Goal: Task Accomplishment & Management: Complete application form

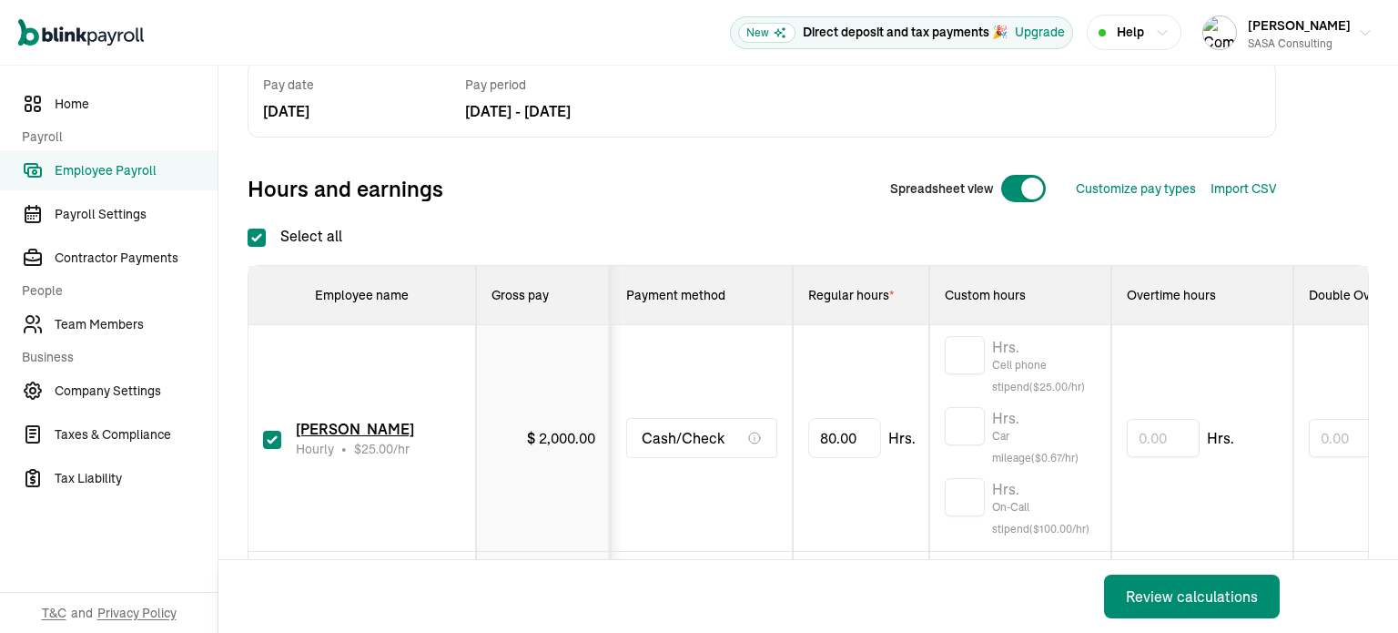
scroll to position [182, 0]
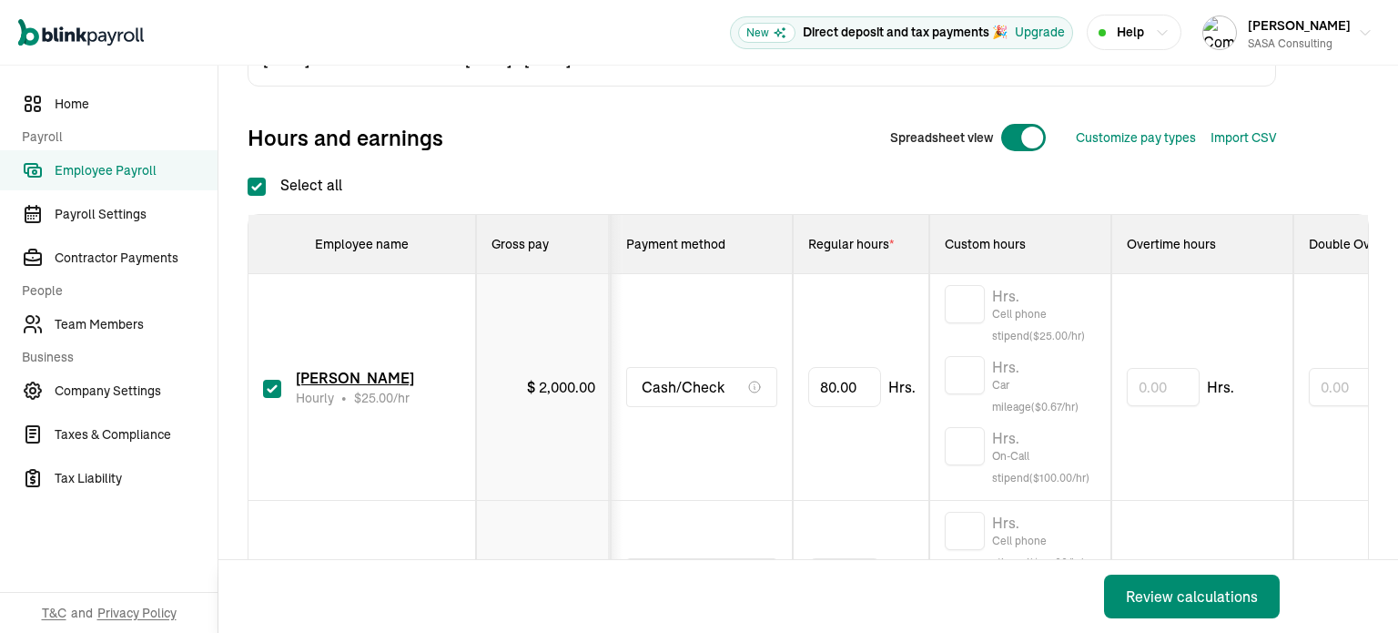
click at [275, 381] on input "checkbox" at bounding box center [272, 389] width 18 height 18
checkbox input "false"
type input "0.00"
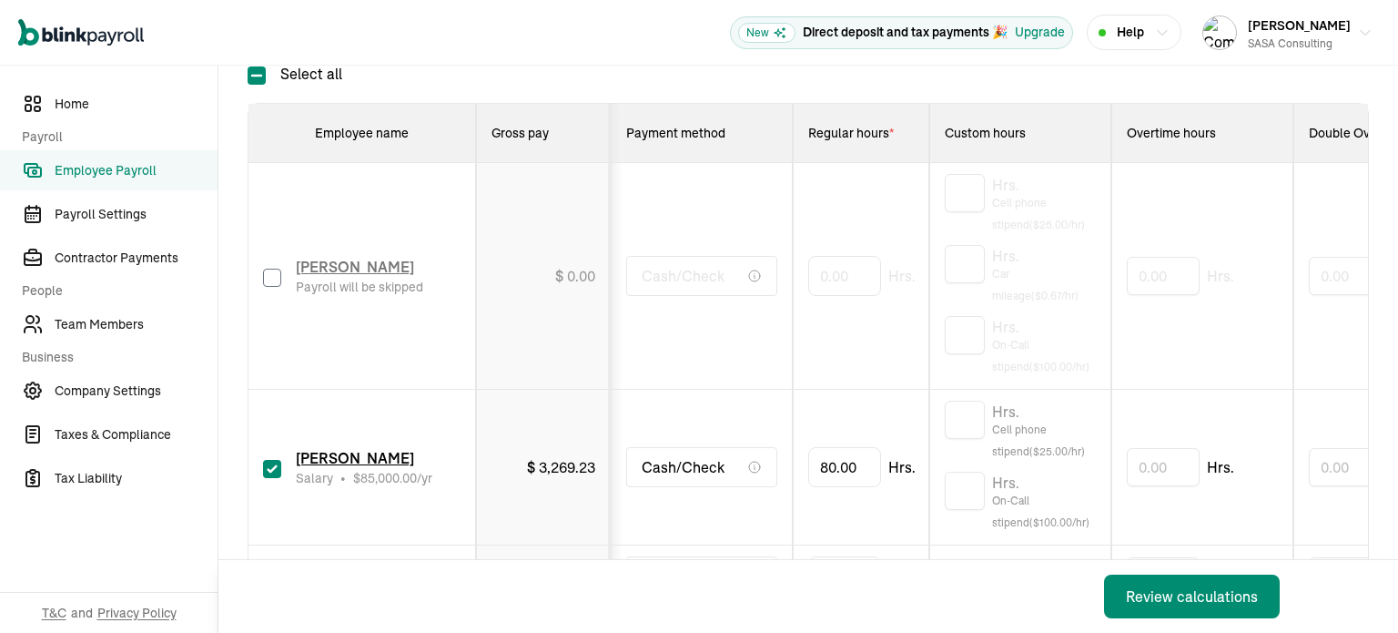
scroll to position [364, 0]
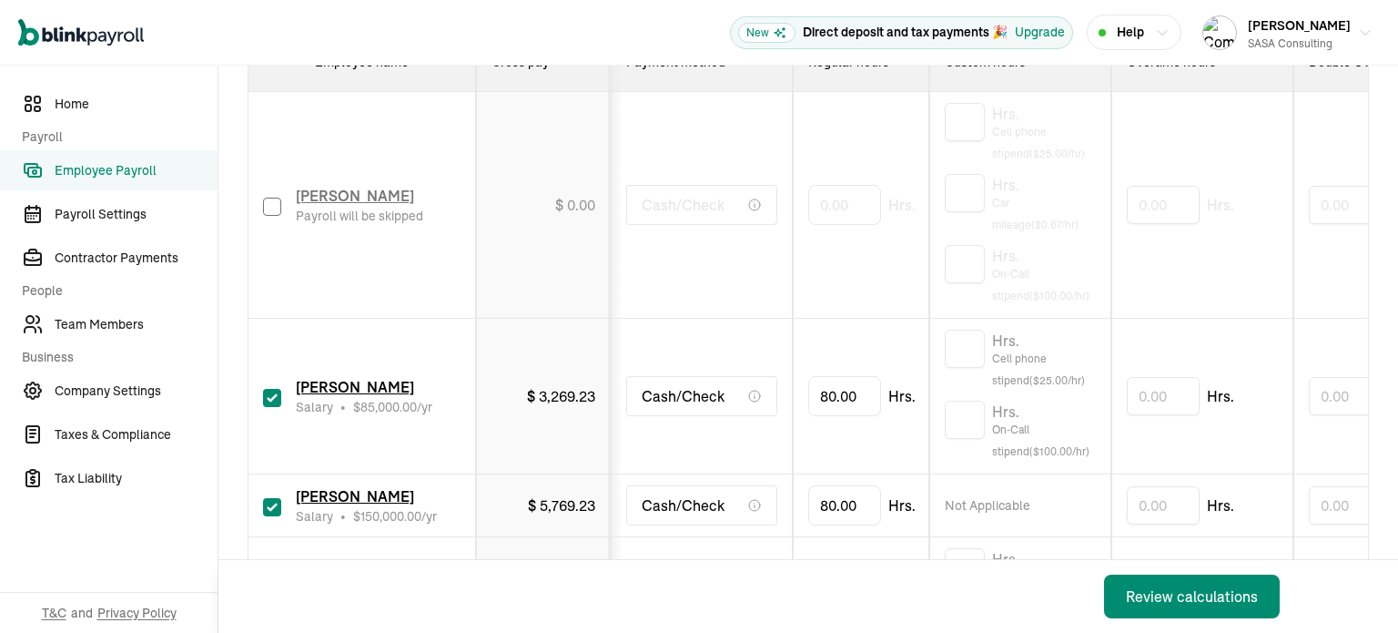
click at [273, 392] on input "checkbox" at bounding box center [272, 398] width 18 height 18
checkbox input "false"
type input "0.00"
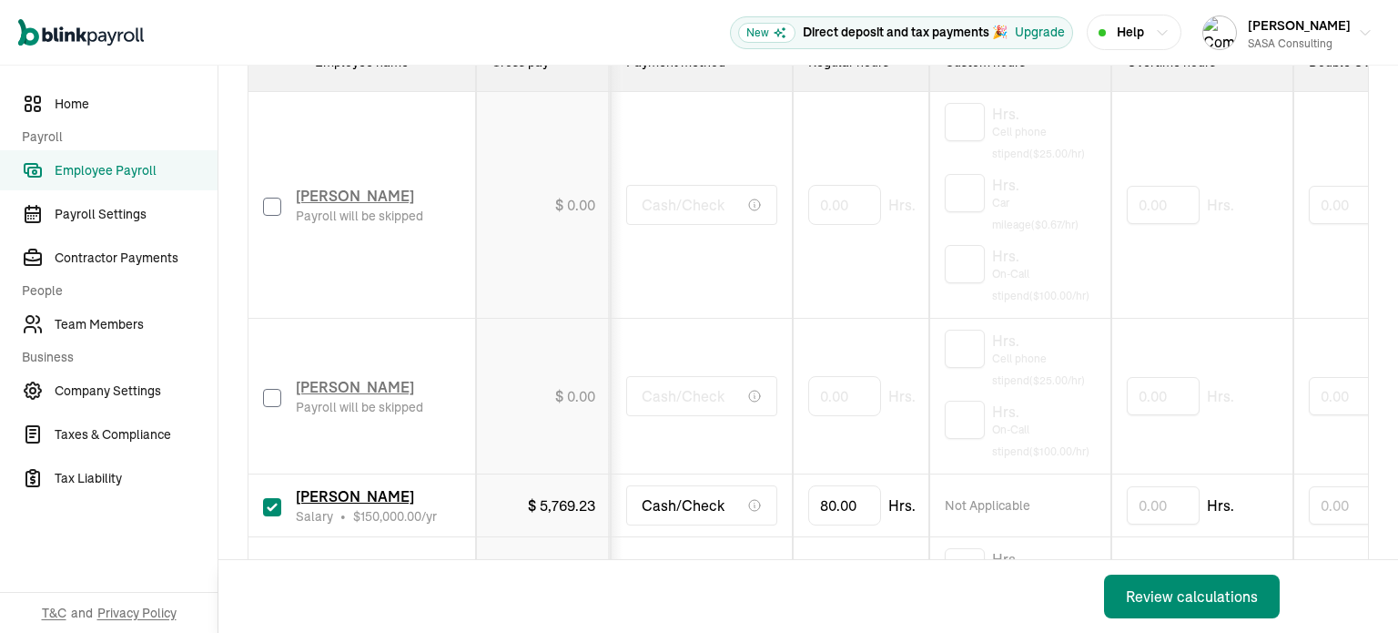
click at [273, 392] on input "checkbox" at bounding box center [272, 398] width 18 height 18
checkbox input "true"
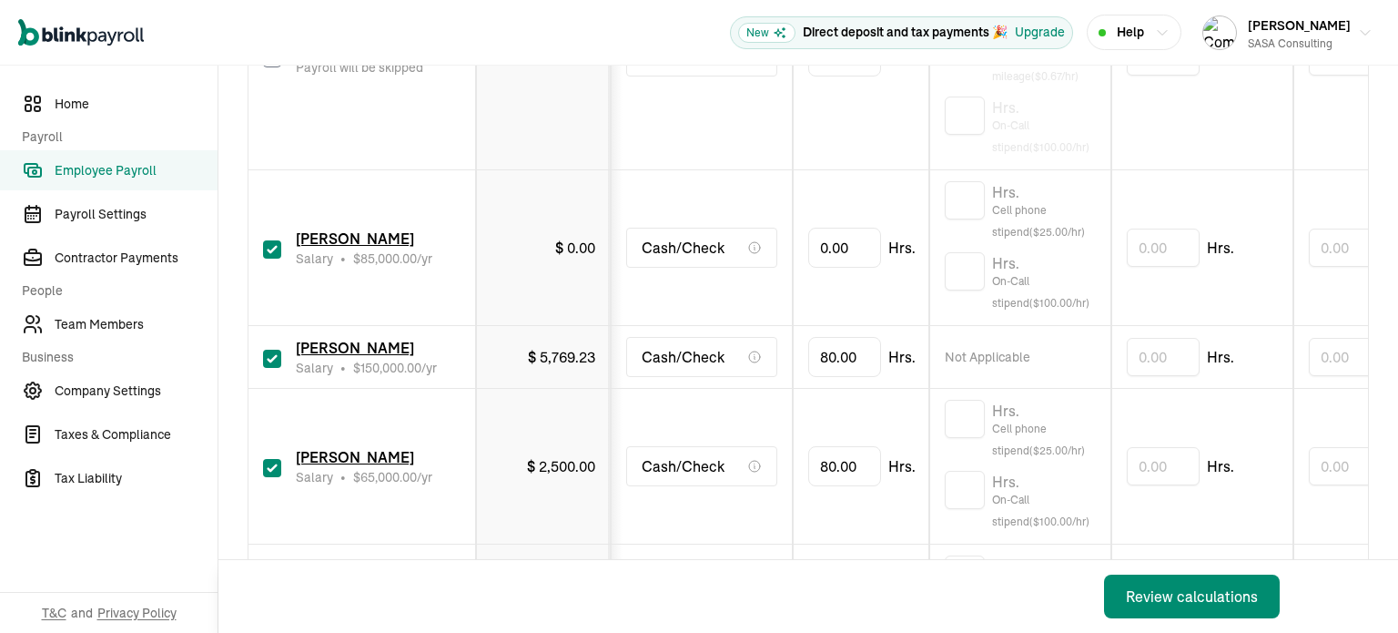
scroll to position [637, 0]
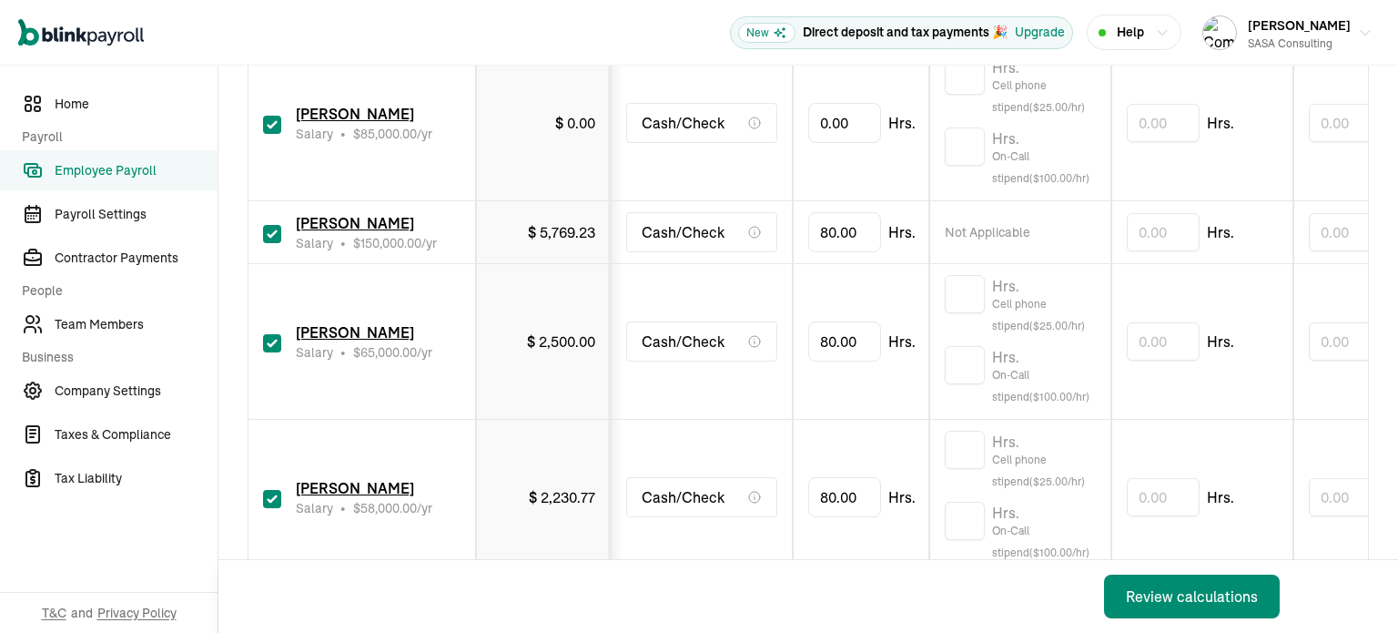
click at [269, 341] on input "checkbox" at bounding box center [272, 343] width 18 height 18
checkbox input "false"
type input "0.00"
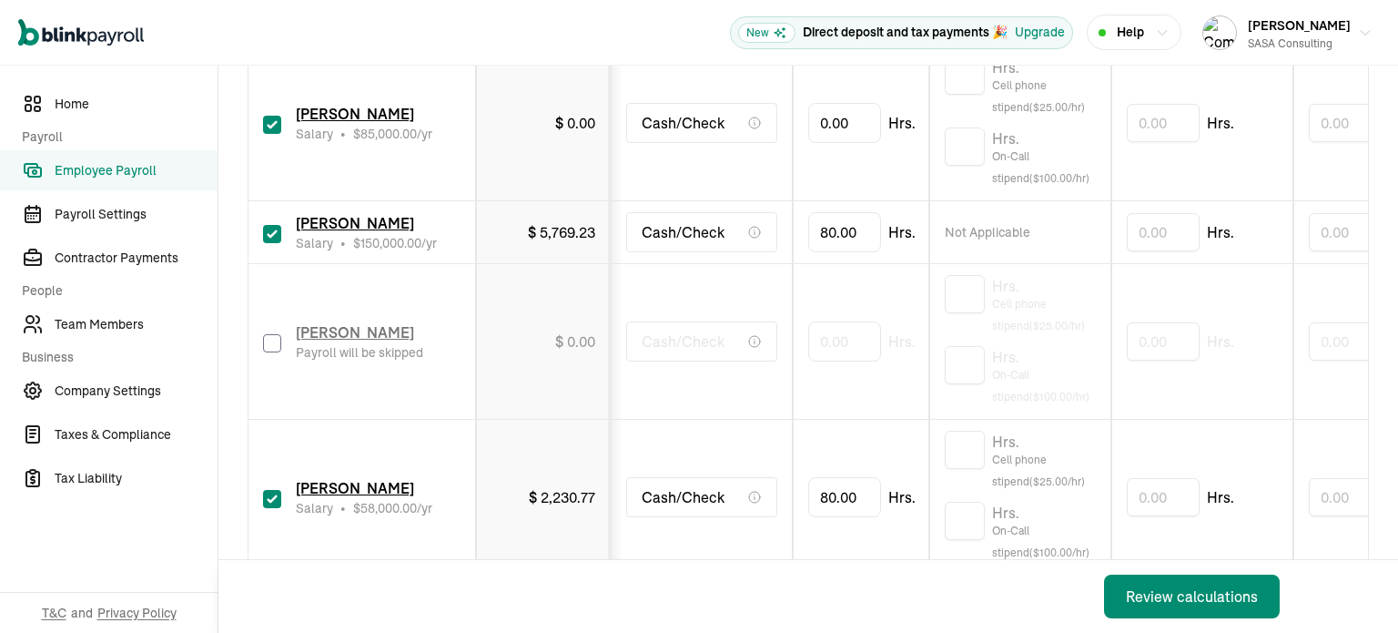
drag, startPoint x: 269, startPoint y: 491, endPoint x: 298, endPoint y: 461, distance: 41.8
click at [269, 492] on input "checkbox" at bounding box center [272, 499] width 18 height 18
checkbox input "false"
type input "0.00"
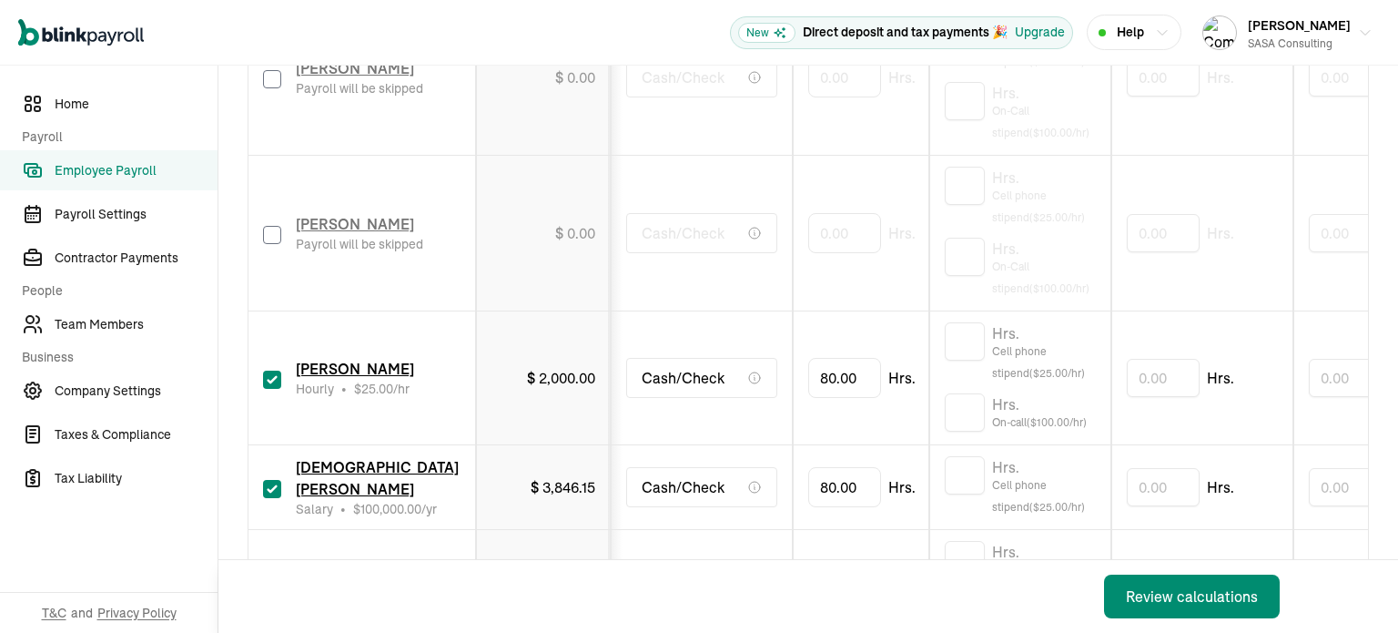
scroll to position [910, 0]
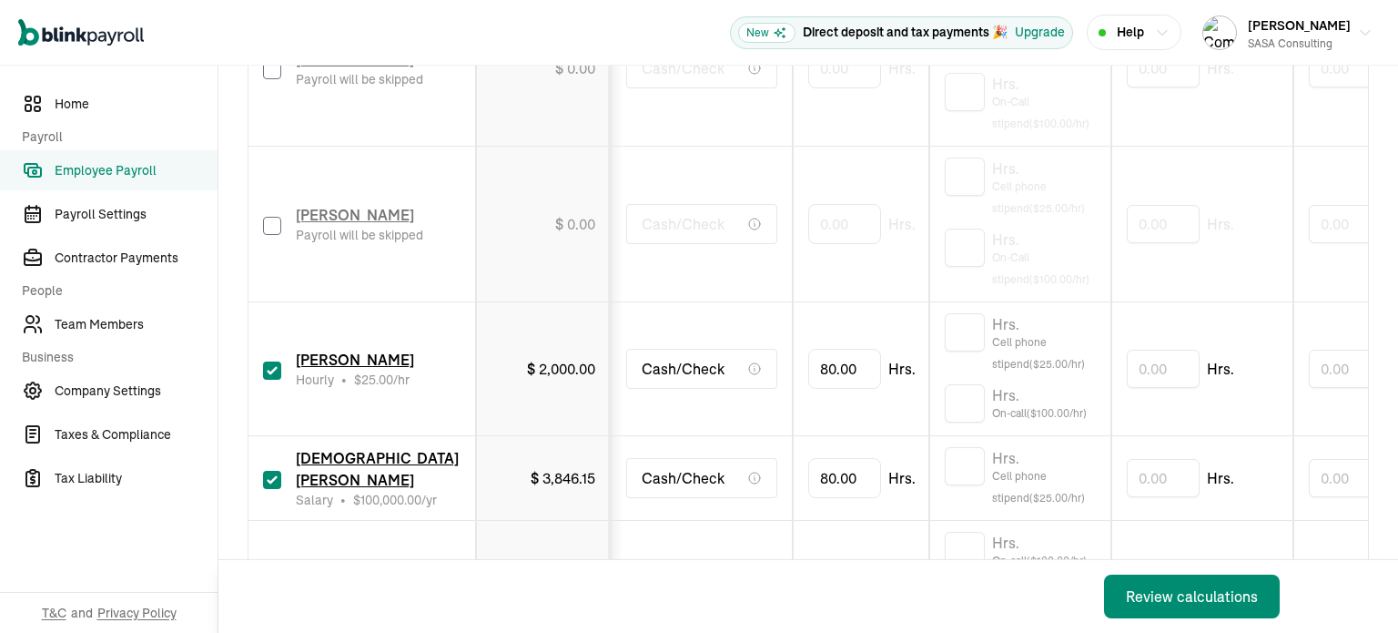
click at [276, 366] on input "checkbox" at bounding box center [272, 370] width 18 height 18
checkbox input "false"
type input "0.00"
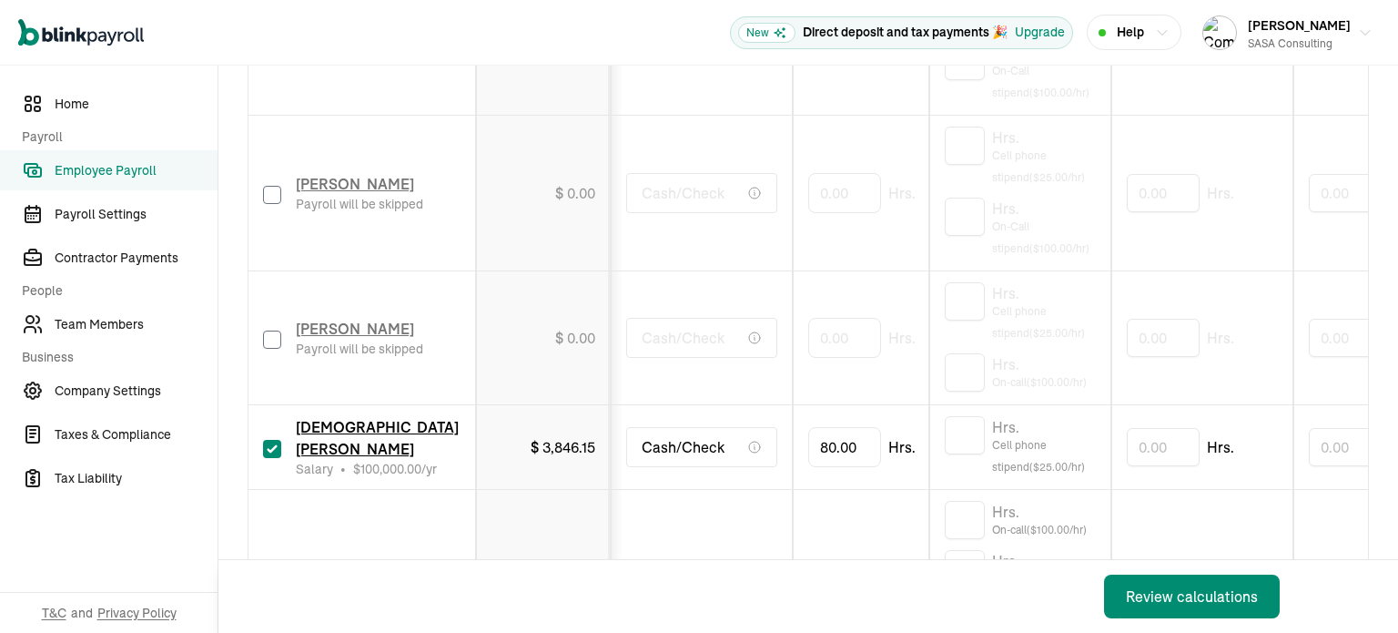
scroll to position [1183, 0]
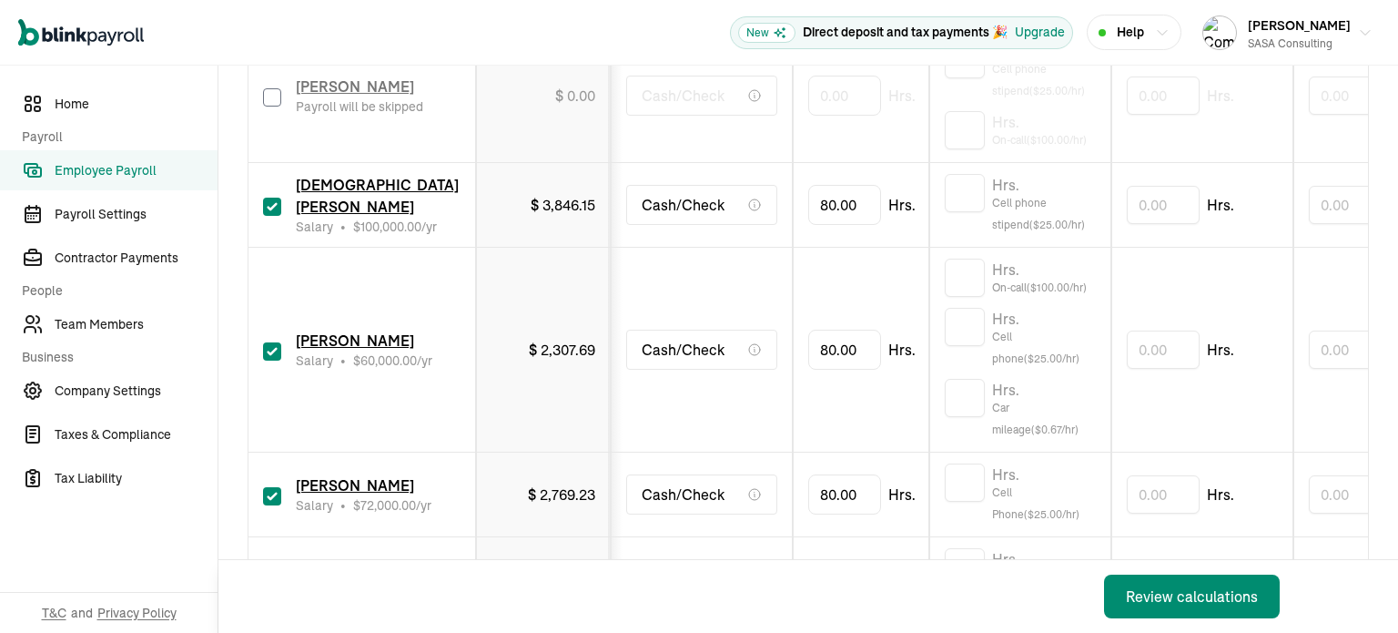
click at [270, 349] on input "checkbox" at bounding box center [272, 351] width 18 height 18
checkbox input "false"
type input "0.00"
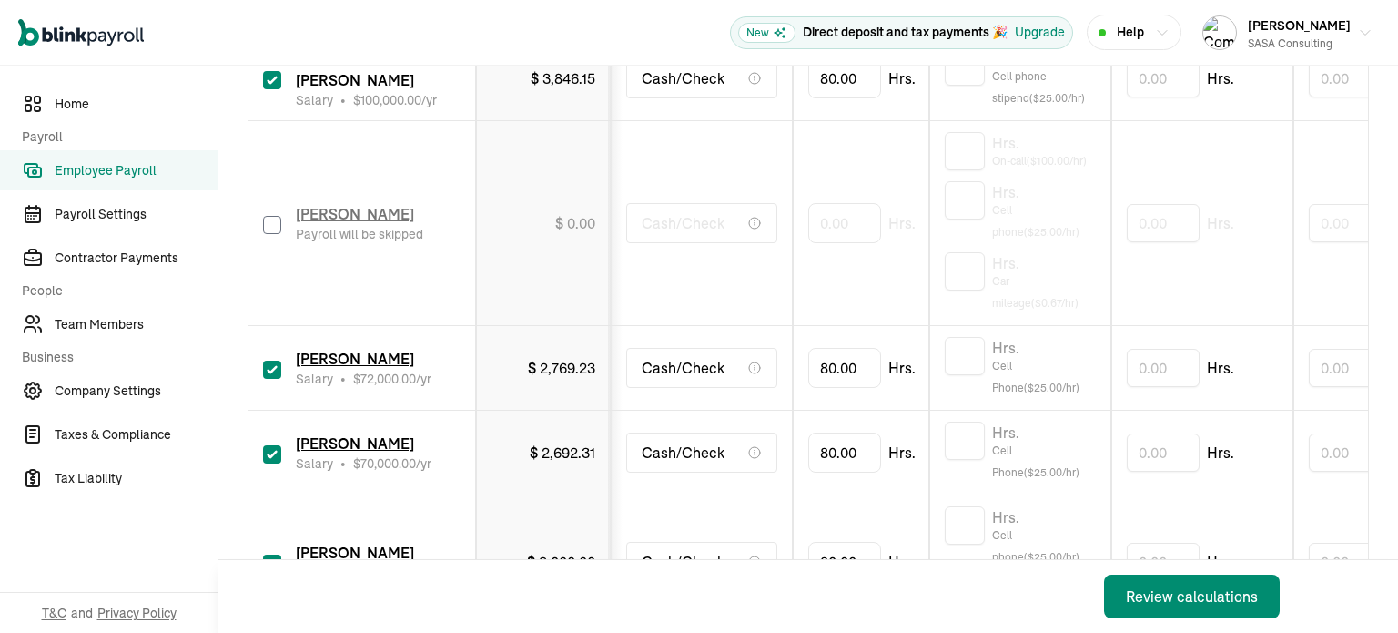
scroll to position [1365, 0]
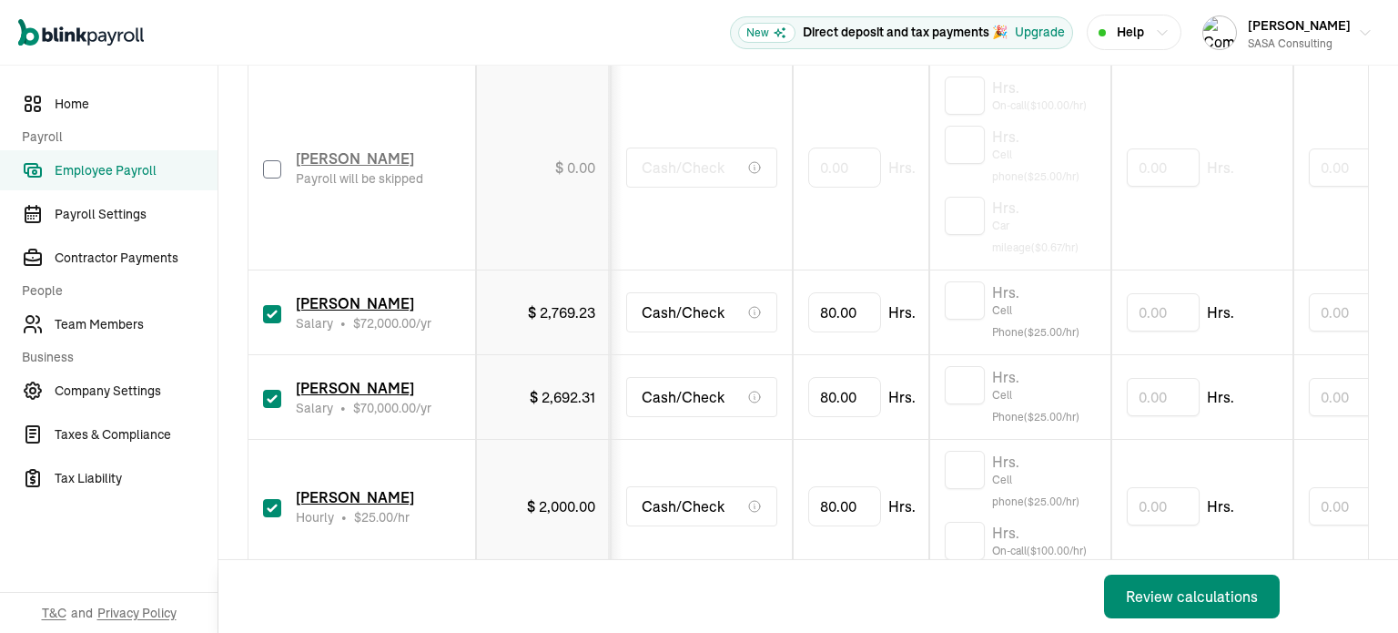
click at [273, 313] on input "checkbox" at bounding box center [272, 314] width 18 height 18
checkbox input "false"
type input "0.00"
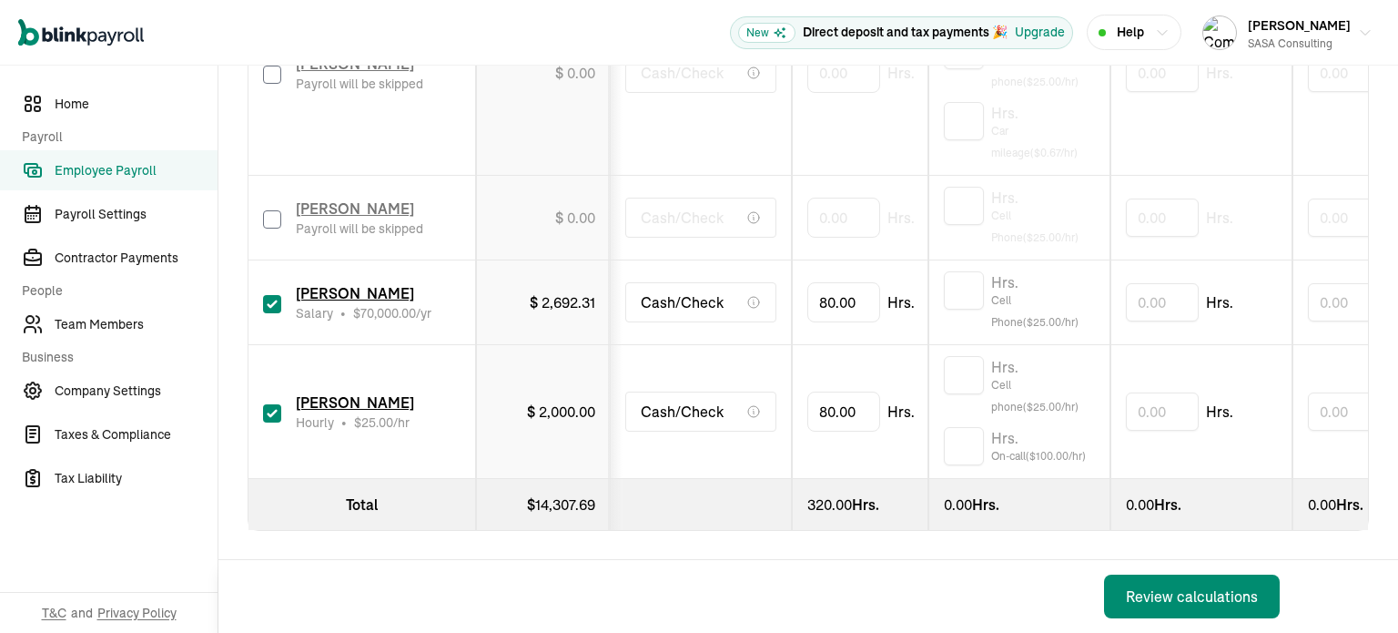
scroll to position [0, 36]
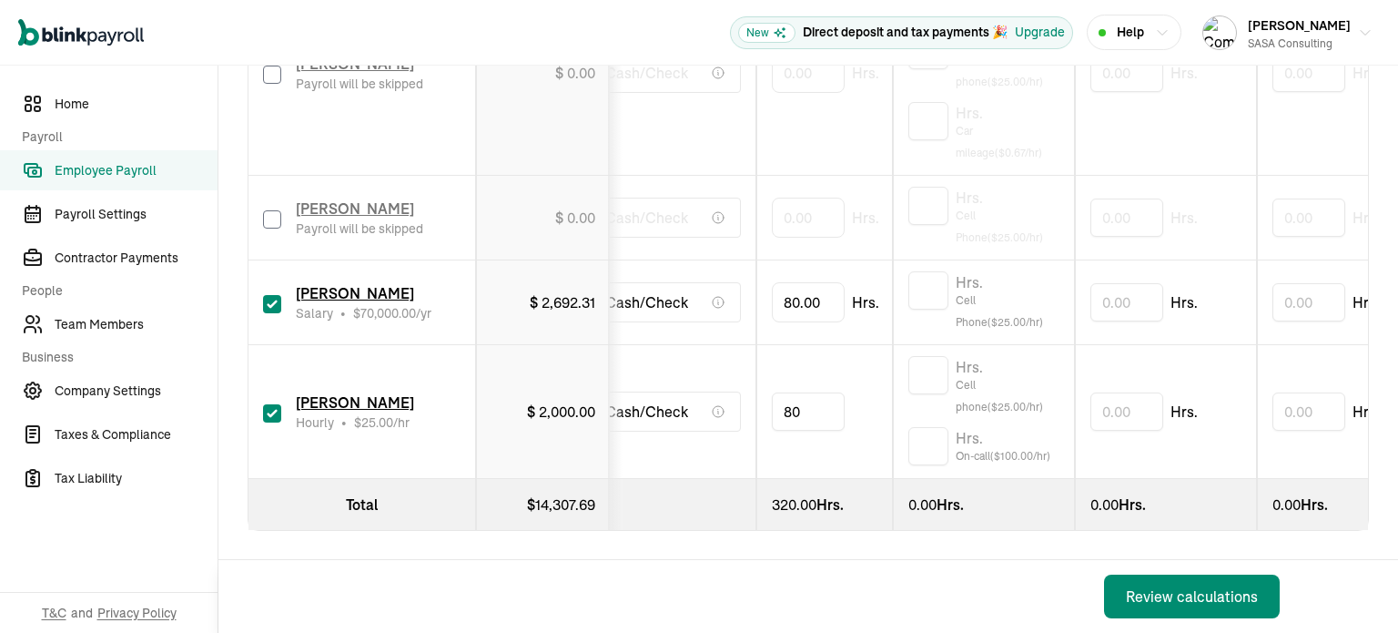
drag, startPoint x: 837, startPoint y: 397, endPoint x: 776, endPoint y: 397, distance: 61.0
type input "8"
type input "40"
click at [853, 426] on td "40" at bounding box center [824, 412] width 137 height 134
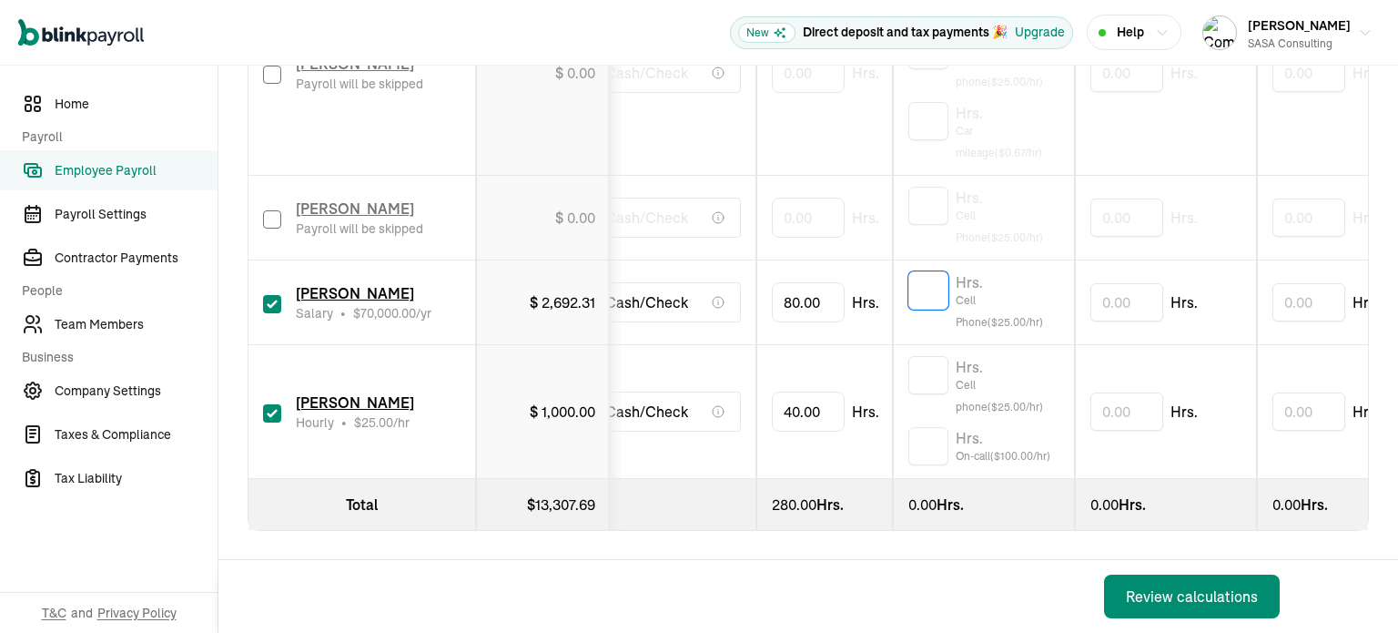
click at [919, 273] on input "text" at bounding box center [928, 290] width 40 height 38
type input "1"
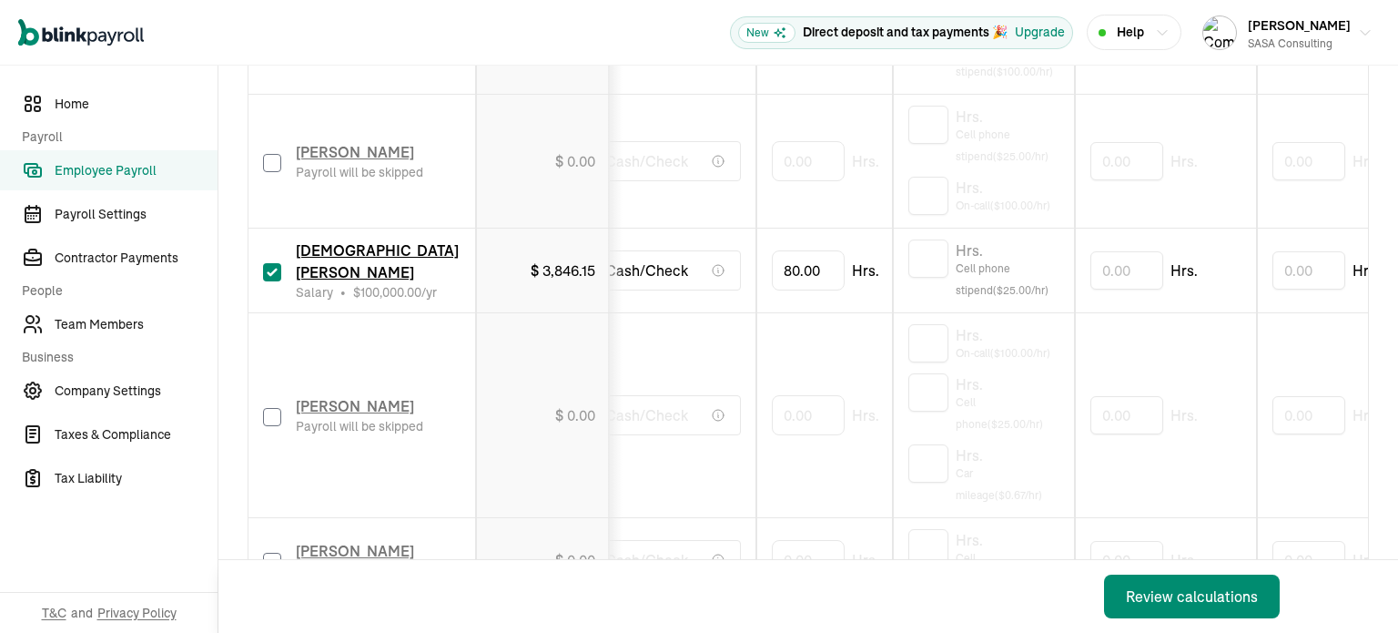
scroll to position [1107, 0]
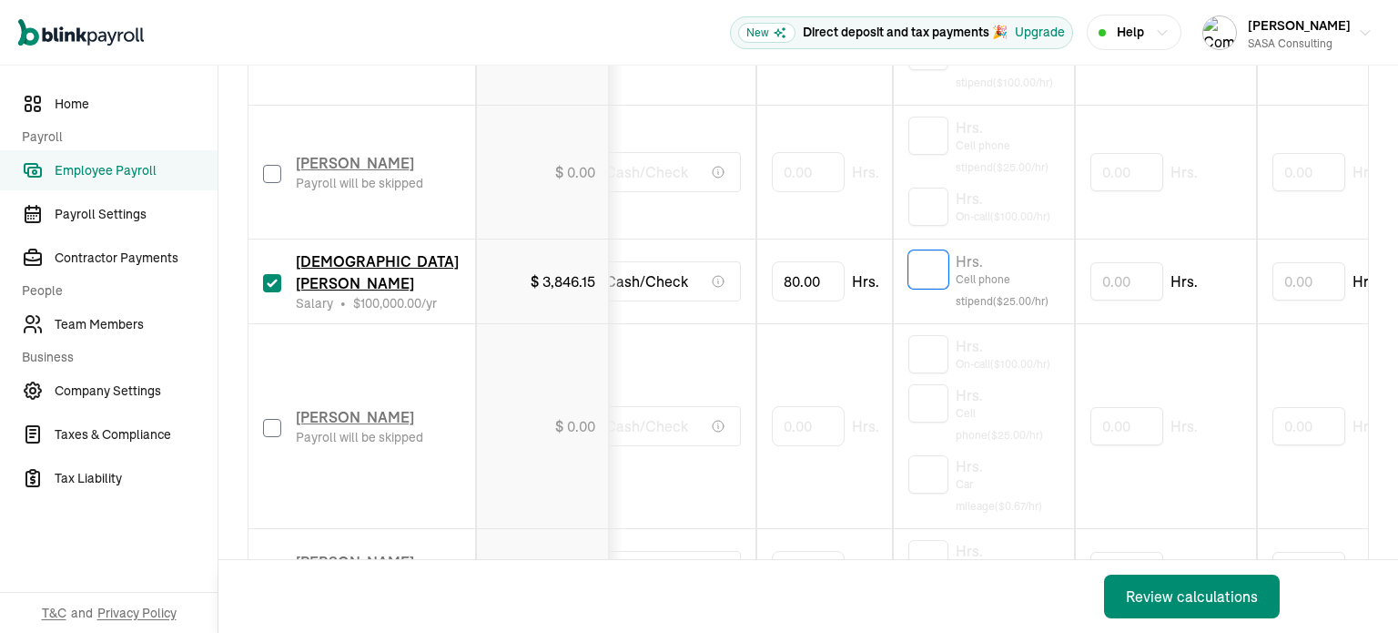
click at [936, 265] on input "text" at bounding box center [928, 269] width 40 height 38
type input "1"
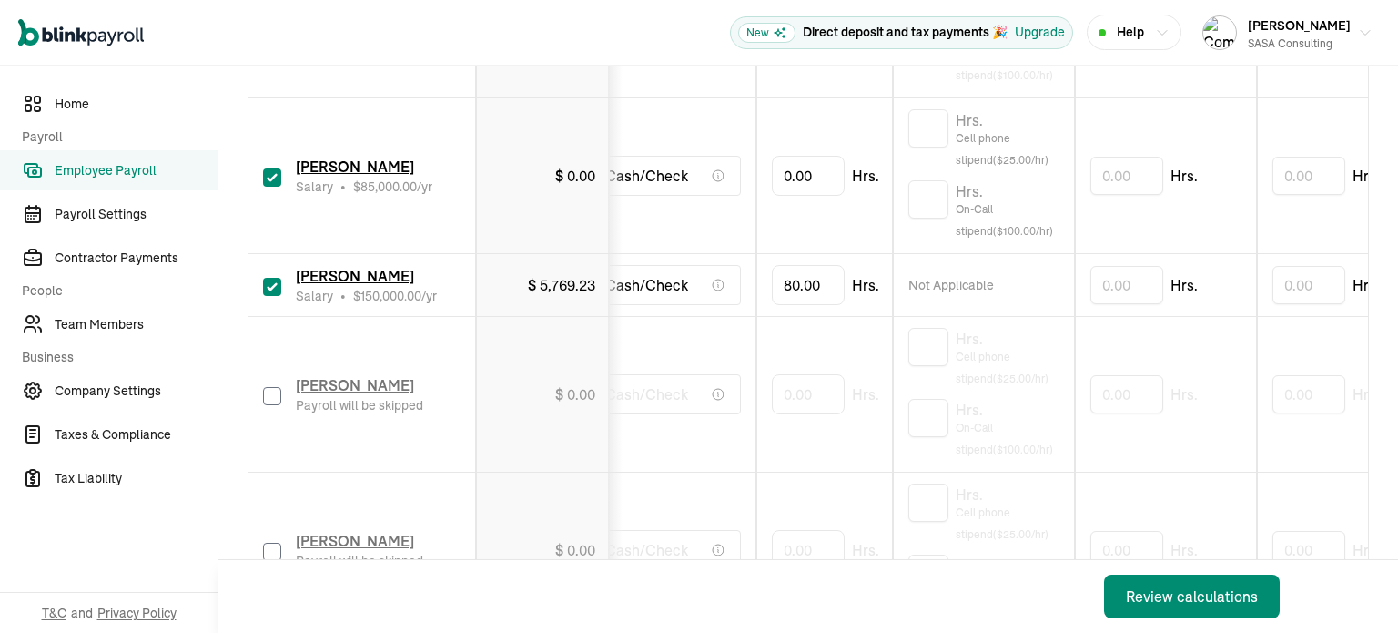
scroll to position [561, 0]
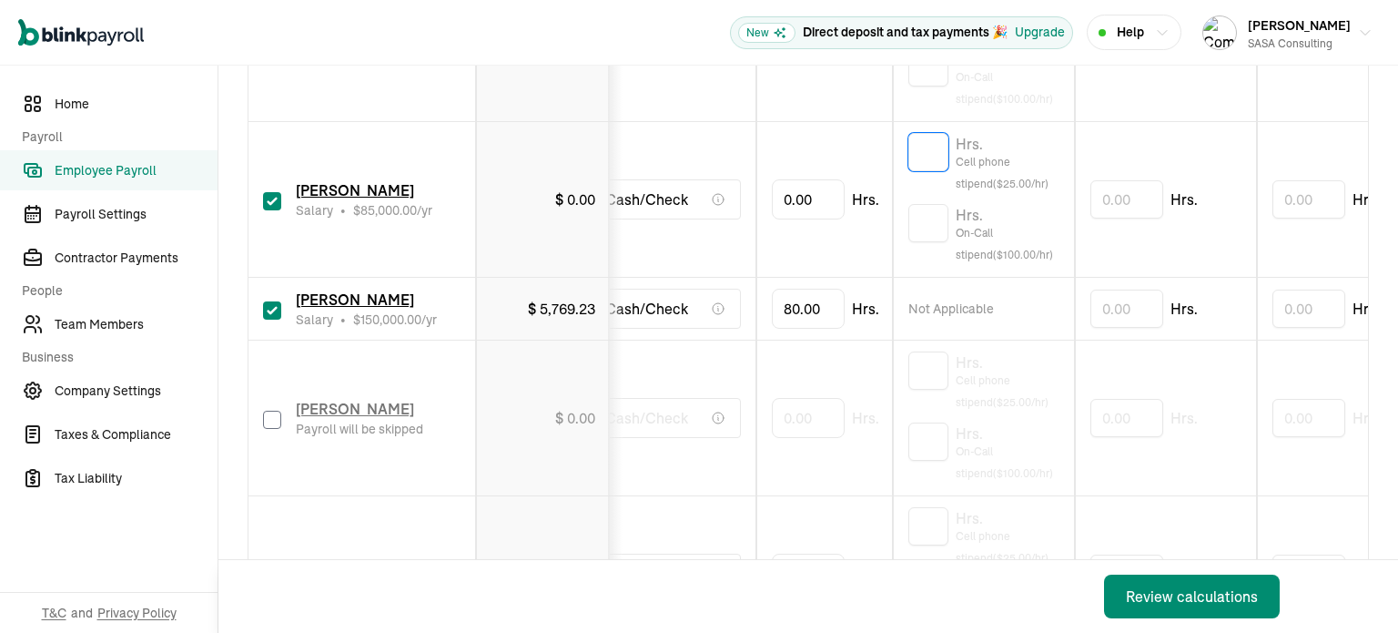
drag, startPoint x: 925, startPoint y: 150, endPoint x: 929, endPoint y: 159, distance: 9.8
click at [925, 150] on input "text" at bounding box center [928, 152] width 40 height 38
type input "1"
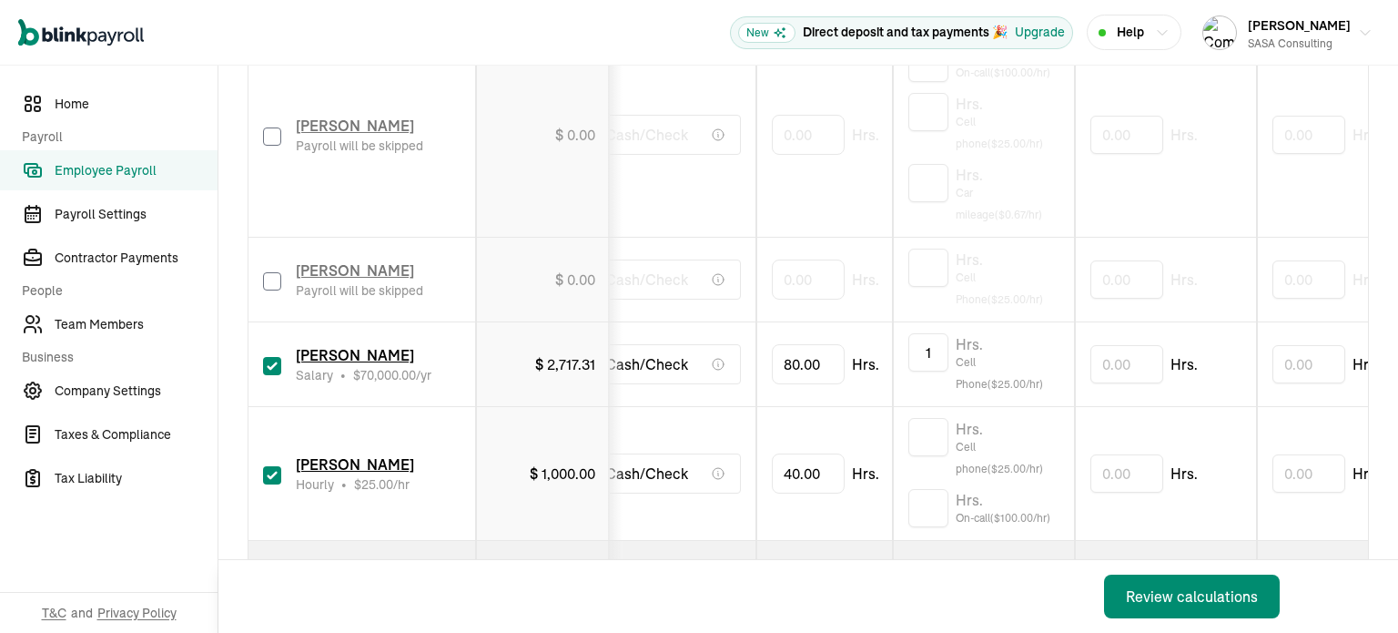
scroll to position [1471, 0]
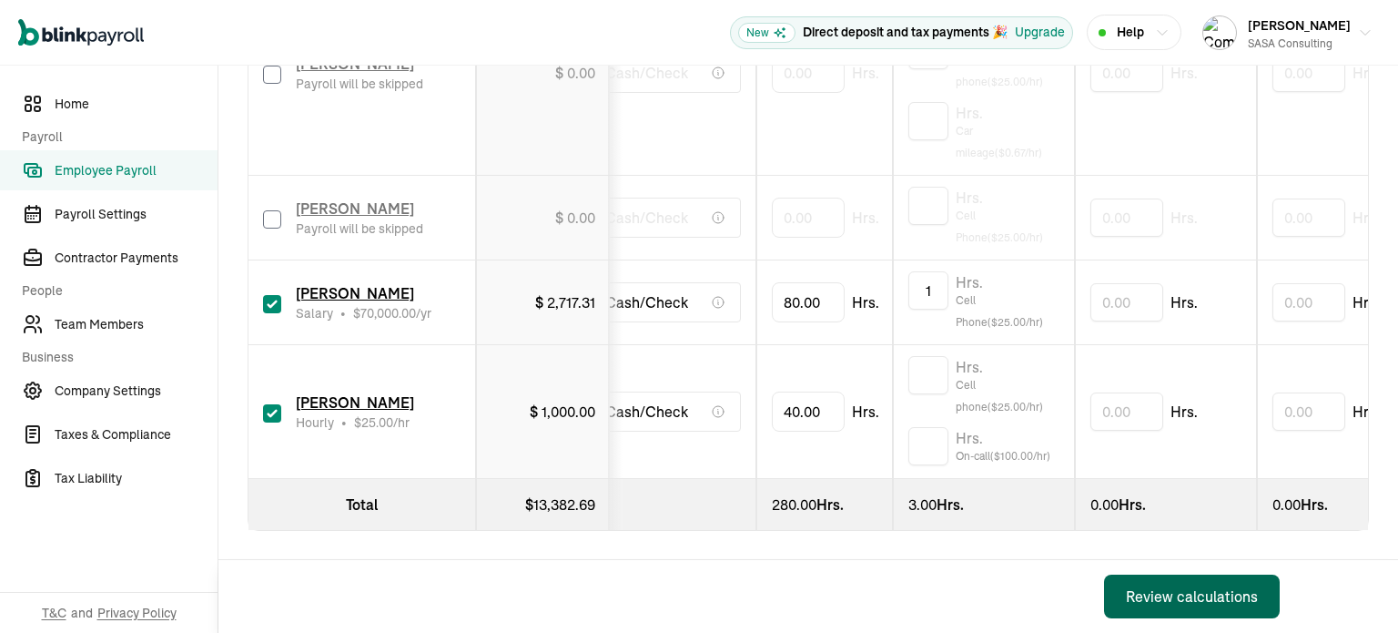
click at [1172, 594] on div "Review calculations" at bounding box center [1192, 596] width 132 height 22
click at [1202, 598] on div "Review calculations" at bounding box center [1192, 596] width 132 height 22
click at [1190, 596] on div "Review calculations" at bounding box center [1192, 596] width 132 height 22
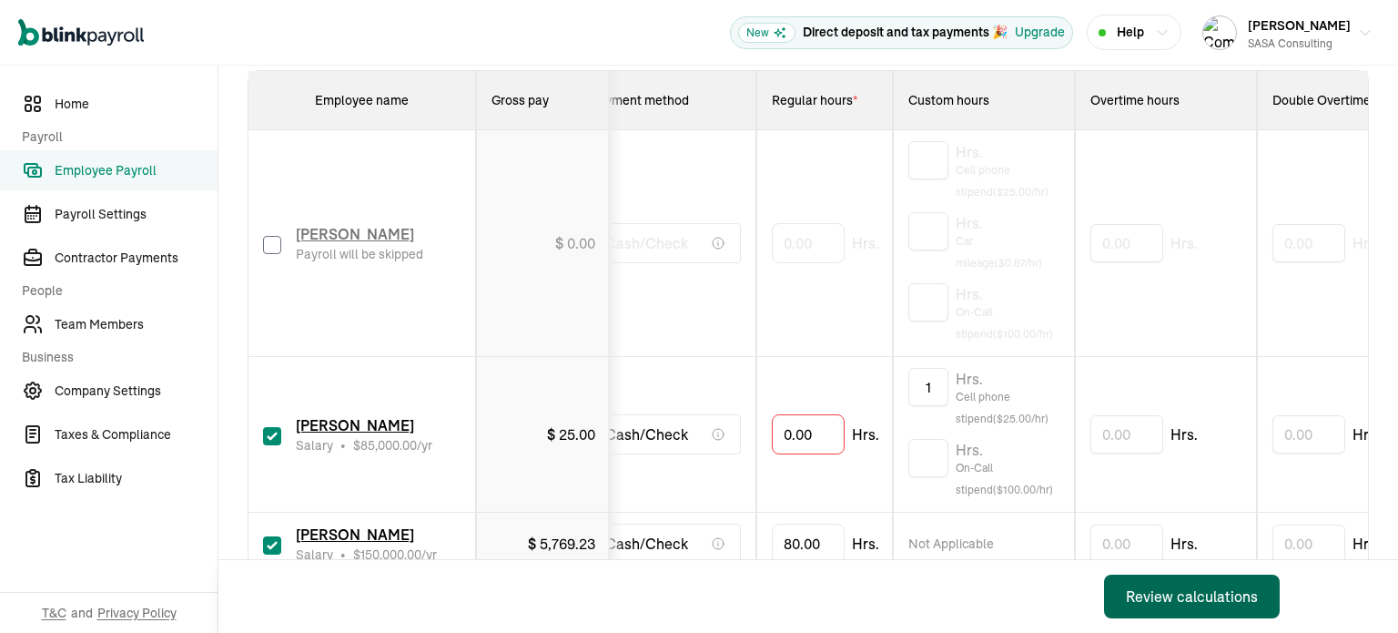
scroll to position [364, 0]
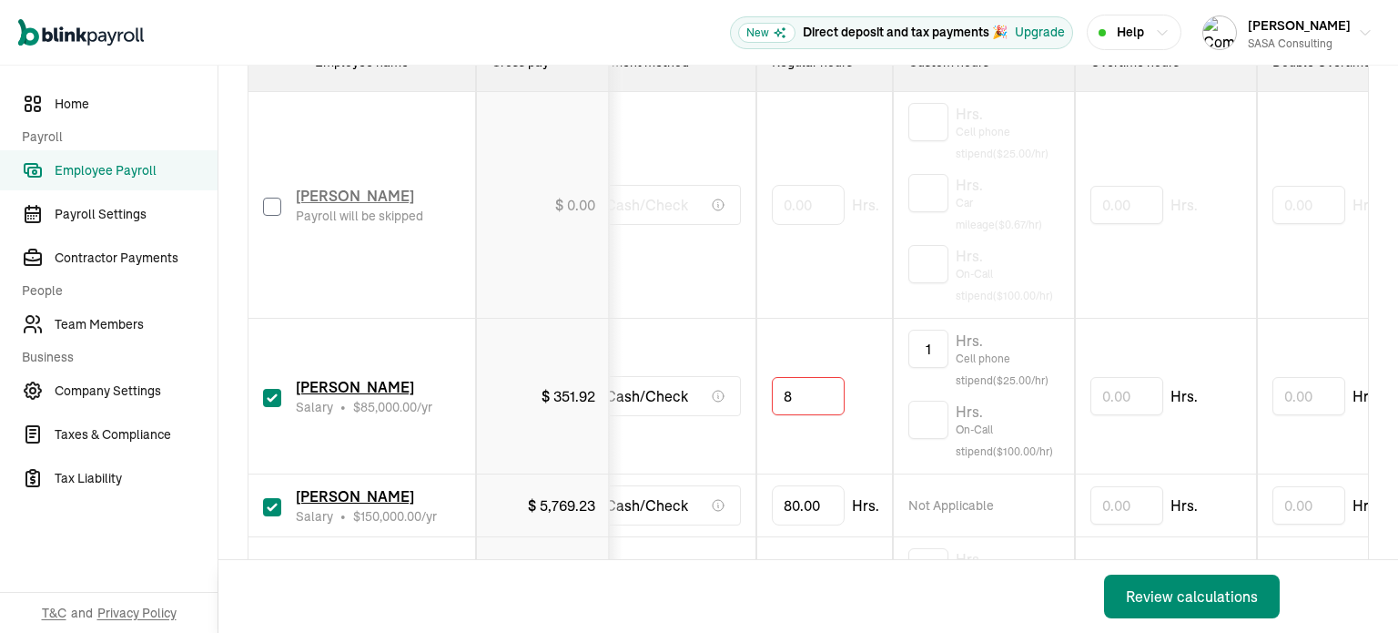
type input "80"
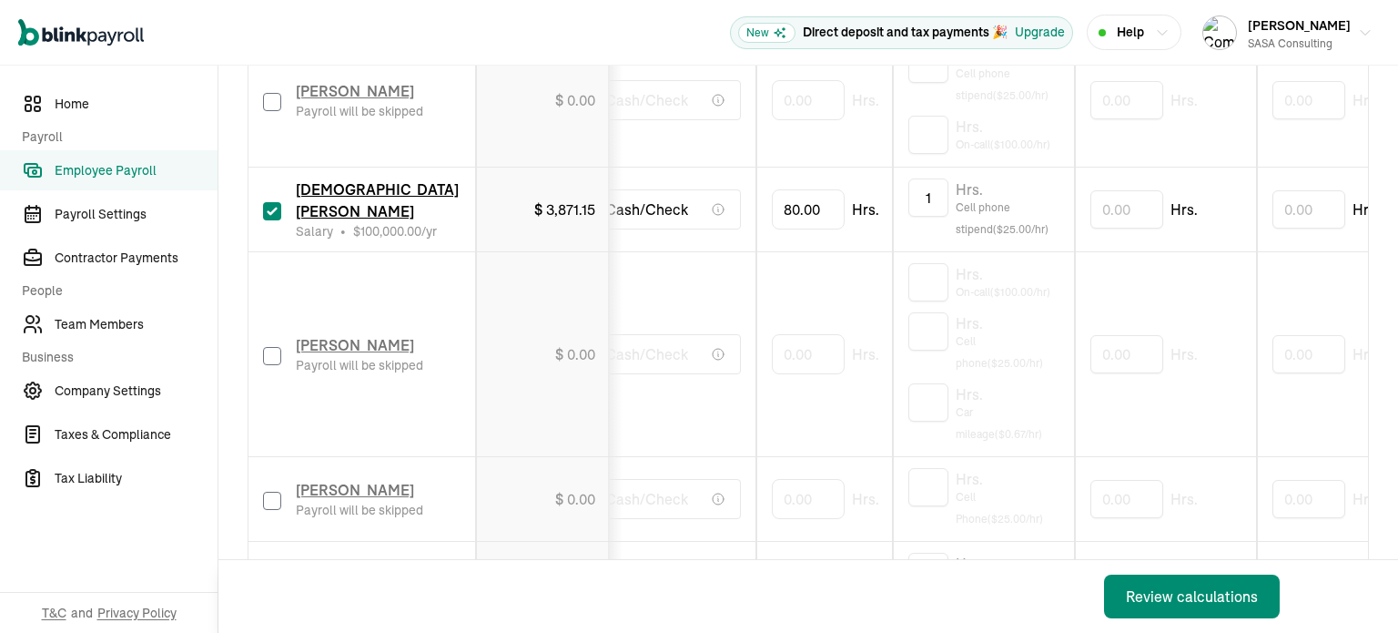
scroll to position [1365, 0]
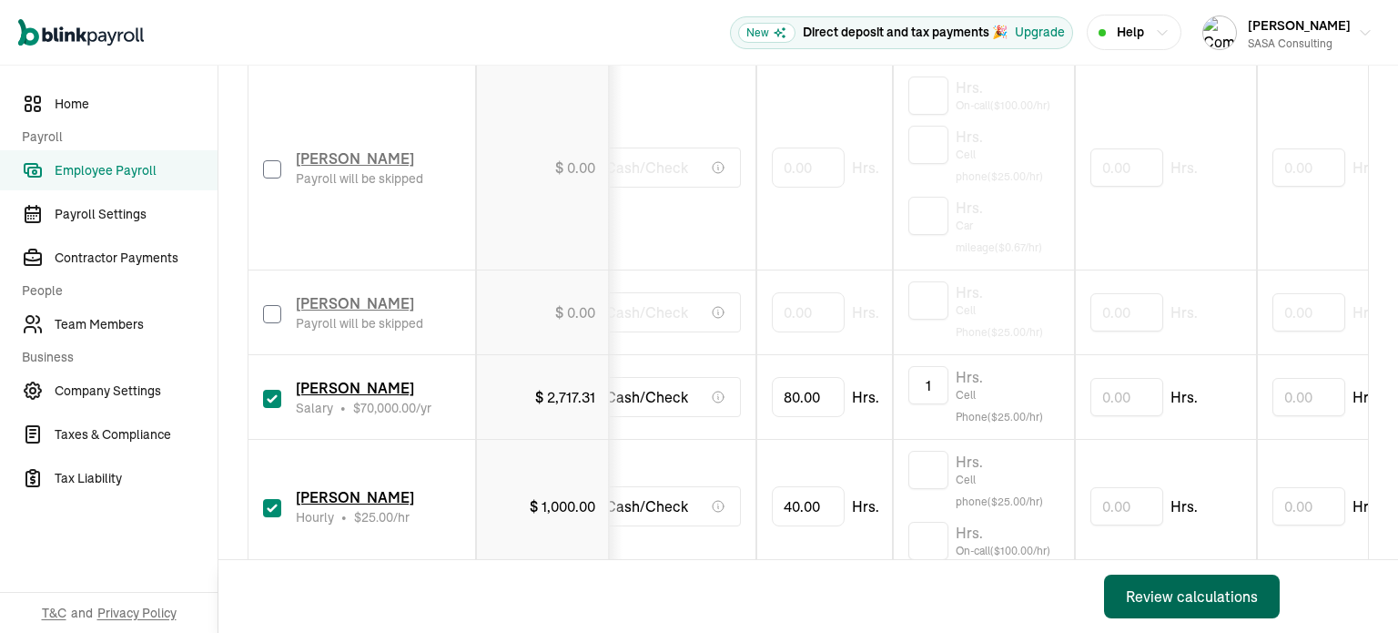
click at [1160, 588] on div "Review calculations" at bounding box center [1192, 596] width 132 height 22
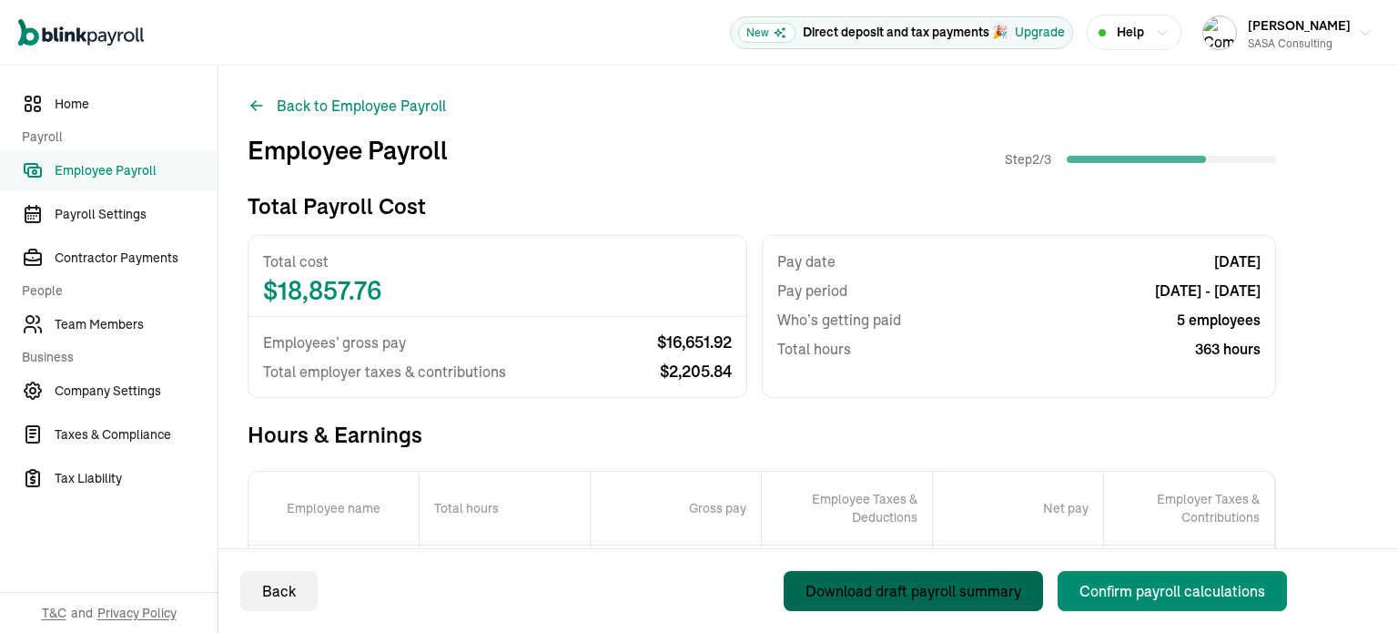
click at [939, 585] on div "Download draft payroll summary" at bounding box center [914, 591] width 216 height 22
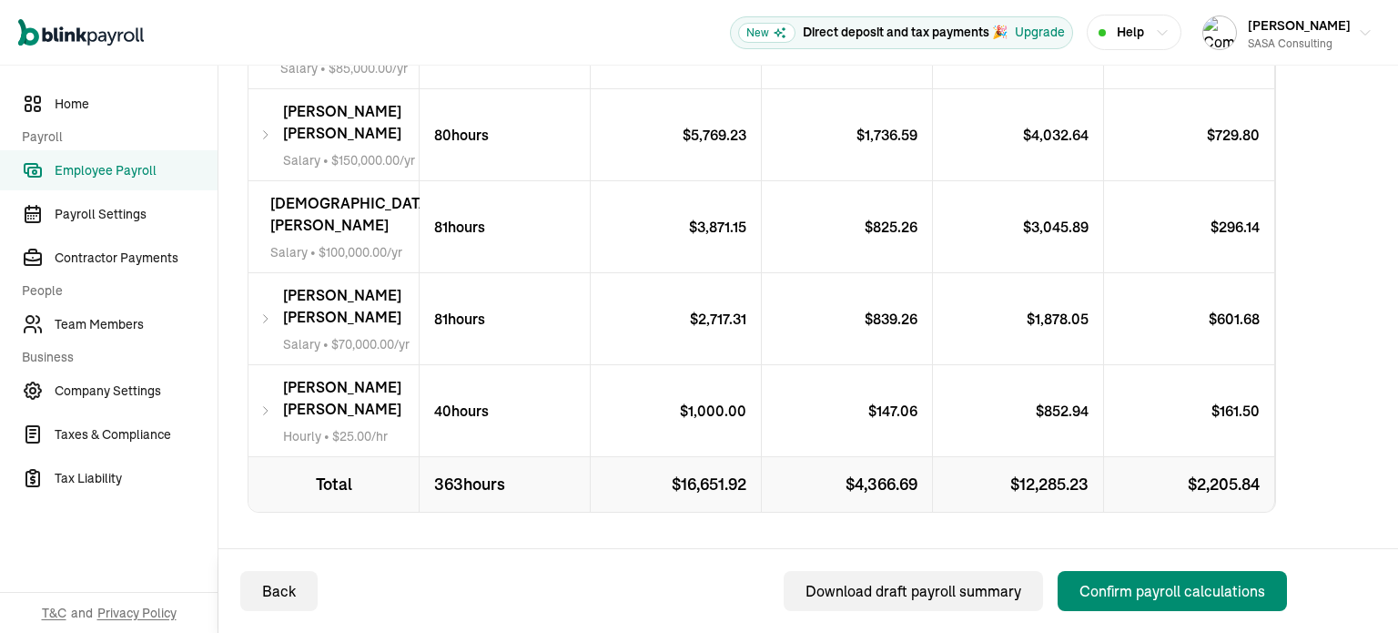
scroll to position [584, 0]
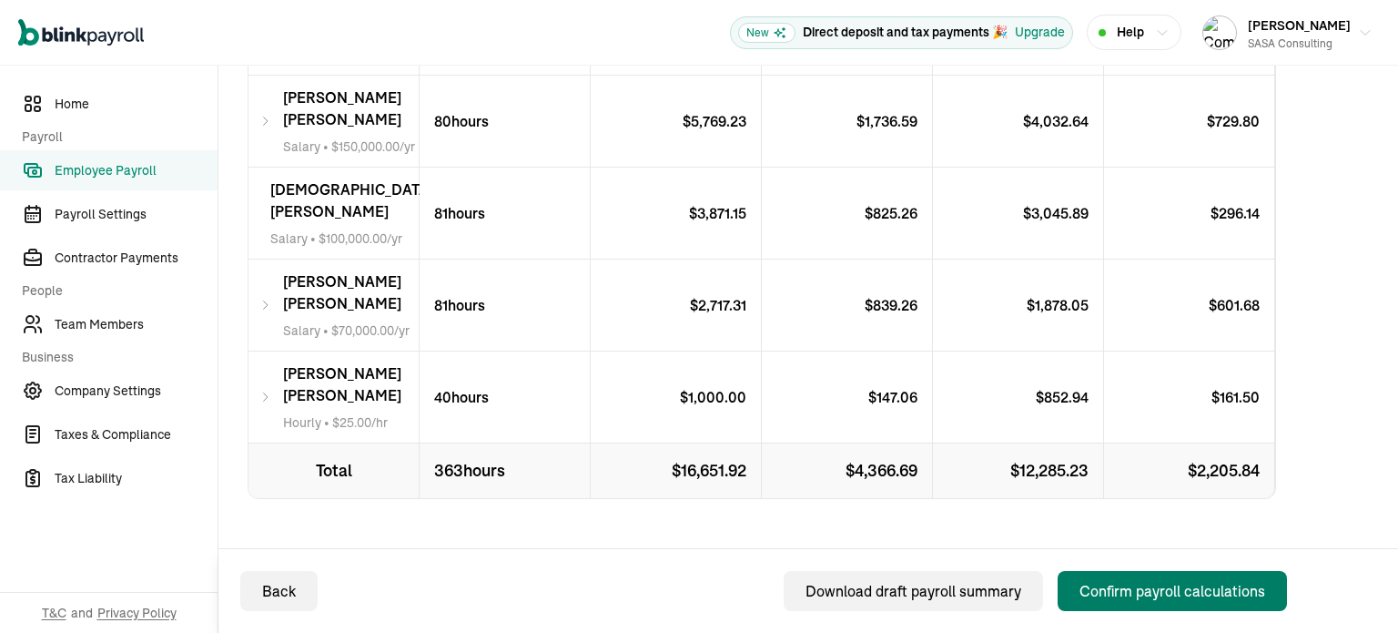
click at [1206, 585] on div "Confirm payroll calculations" at bounding box center [1173, 591] width 186 height 22
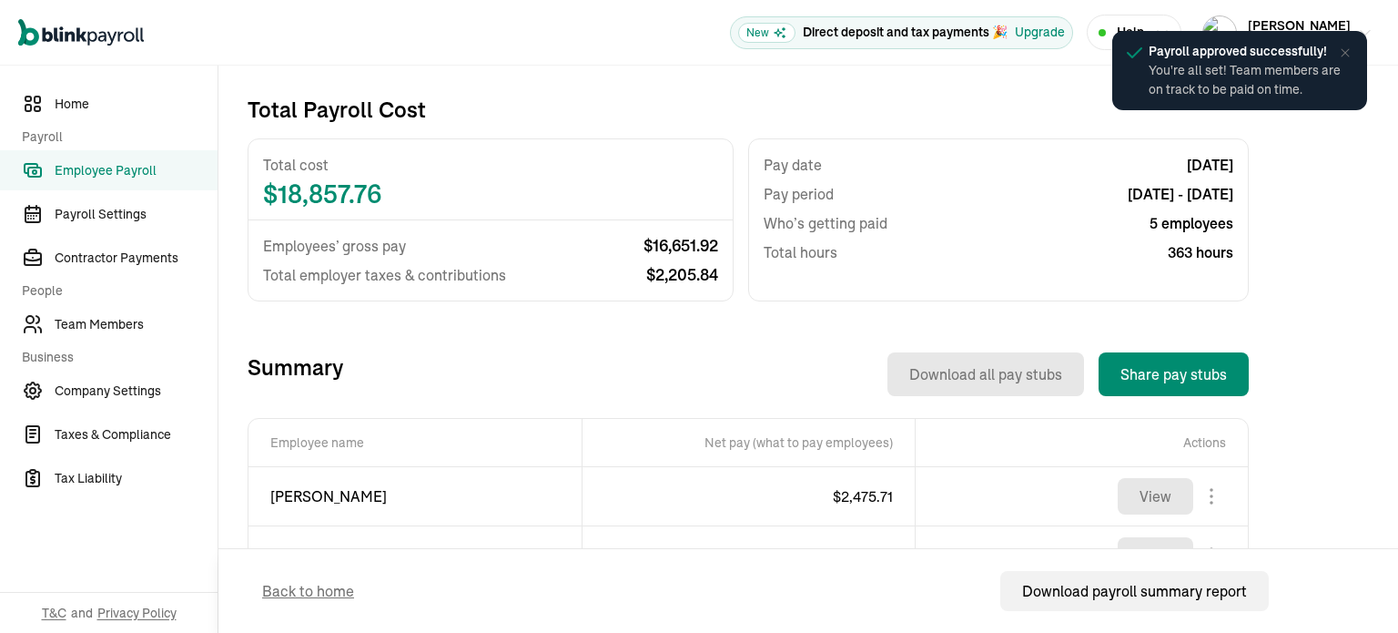
scroll to position [364, 0]
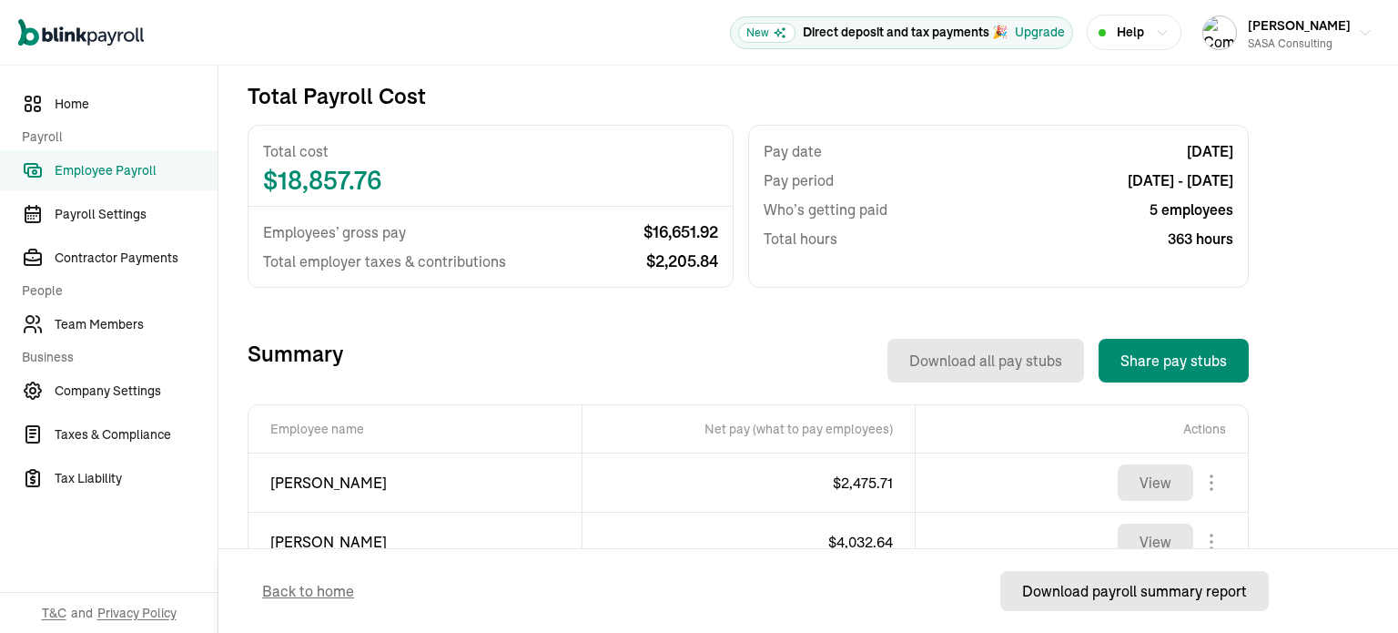
click at [1126, 596] on div "Download payroll summary report" at bounding box center [1134, 591] width 225 height 22
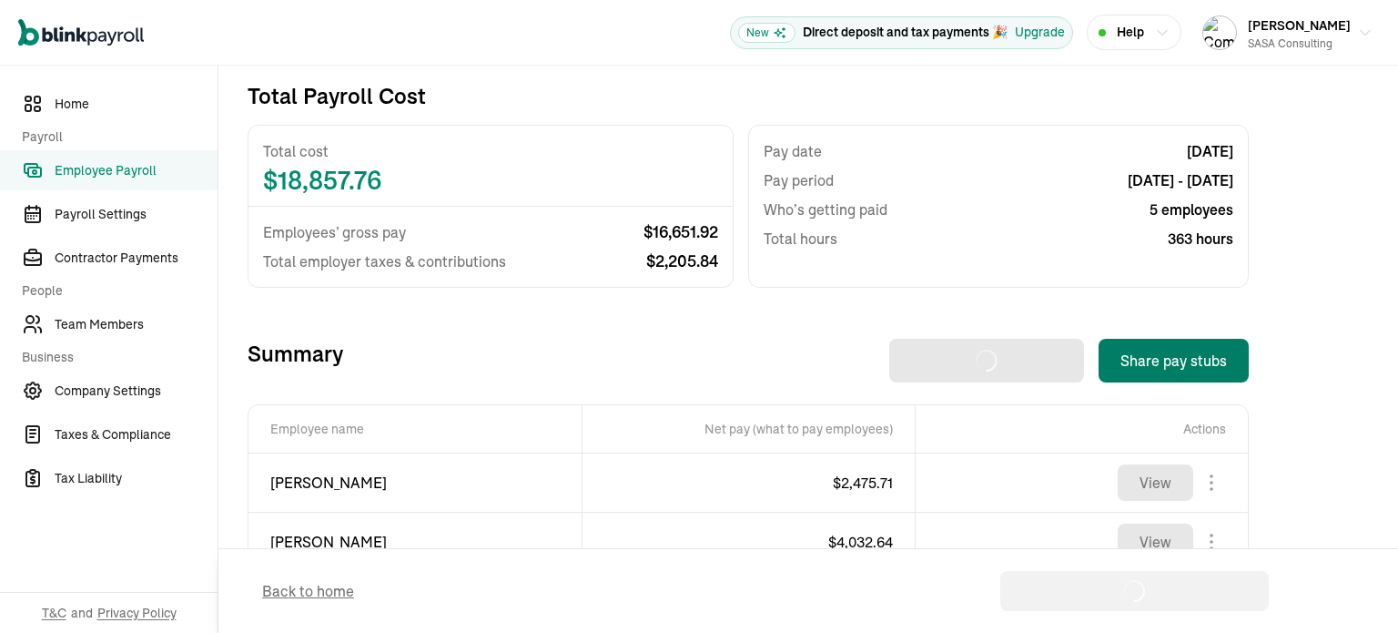
click at [1167, 365] on button "Share pay stubs" at bounding box center [1174, 361] width 150 height 44
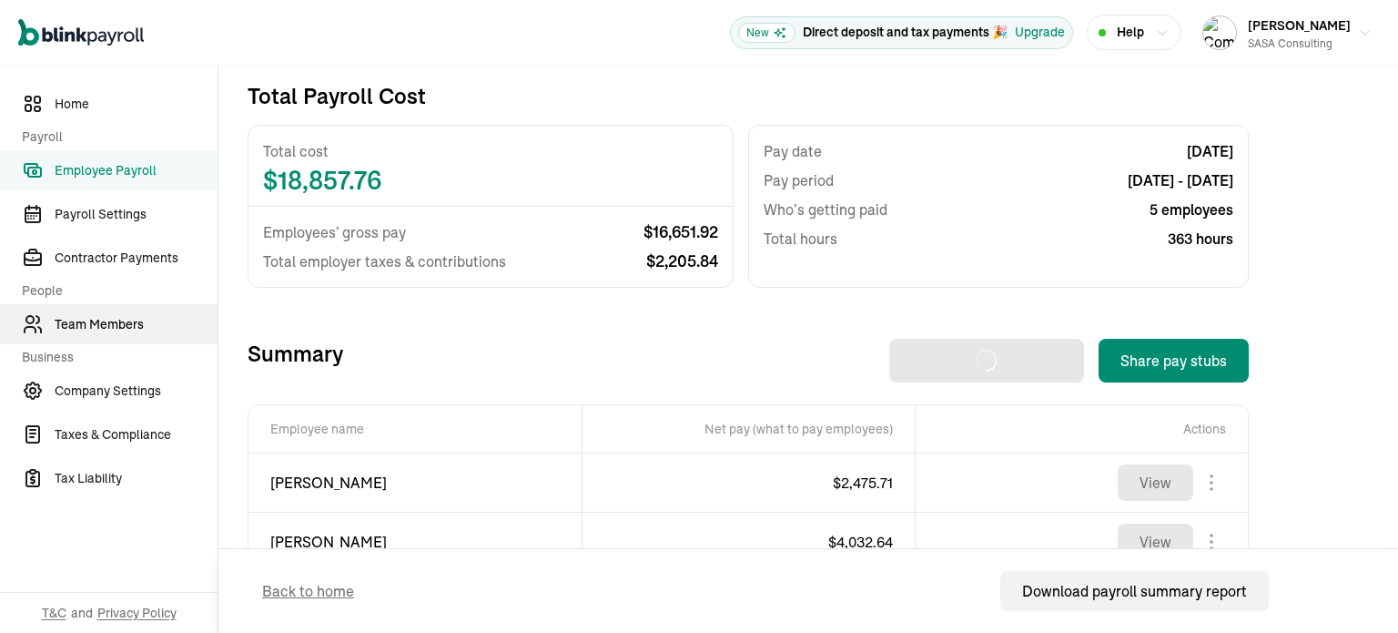
click at [130, 316] on span "Team Members" at bounding box center [136, 324] width 163 height 19
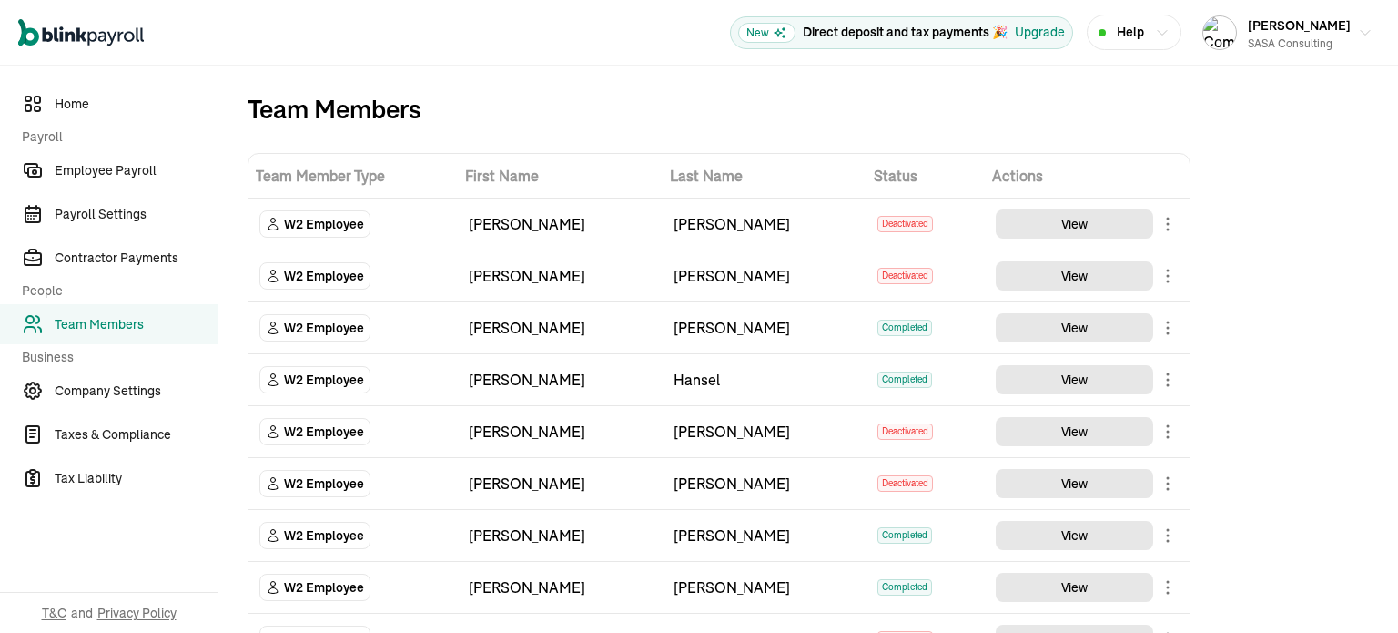
drag, startPoint x: 1180, startPoint y: 326, endPoint x: 1168, endPoint y: 327, distance: 11.9
click at [1178, 326] on td "View" at bounding box center [1087, 328] width 205 height 52
click at [1167, 327] on body "Open main menu New Direct deposit and tax payments 🎉 Upgrade Help William Safar…" at bounding box center [699, 316] width 1398 height 633
click at [126, 214] on span "Payroll Settings" at bounding box center [136, 214] width 163 height 19
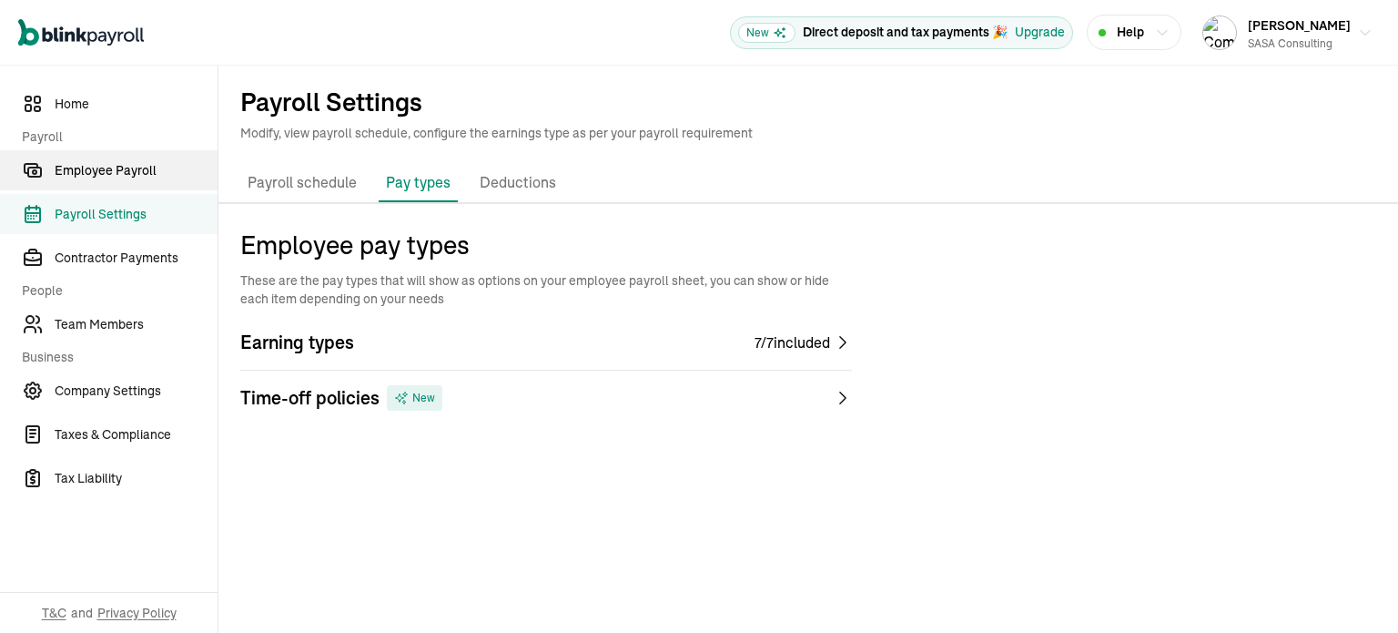
click at [155, 165] on span "Employee Payroll" at bounding box center [136, 170] width 163 height 19
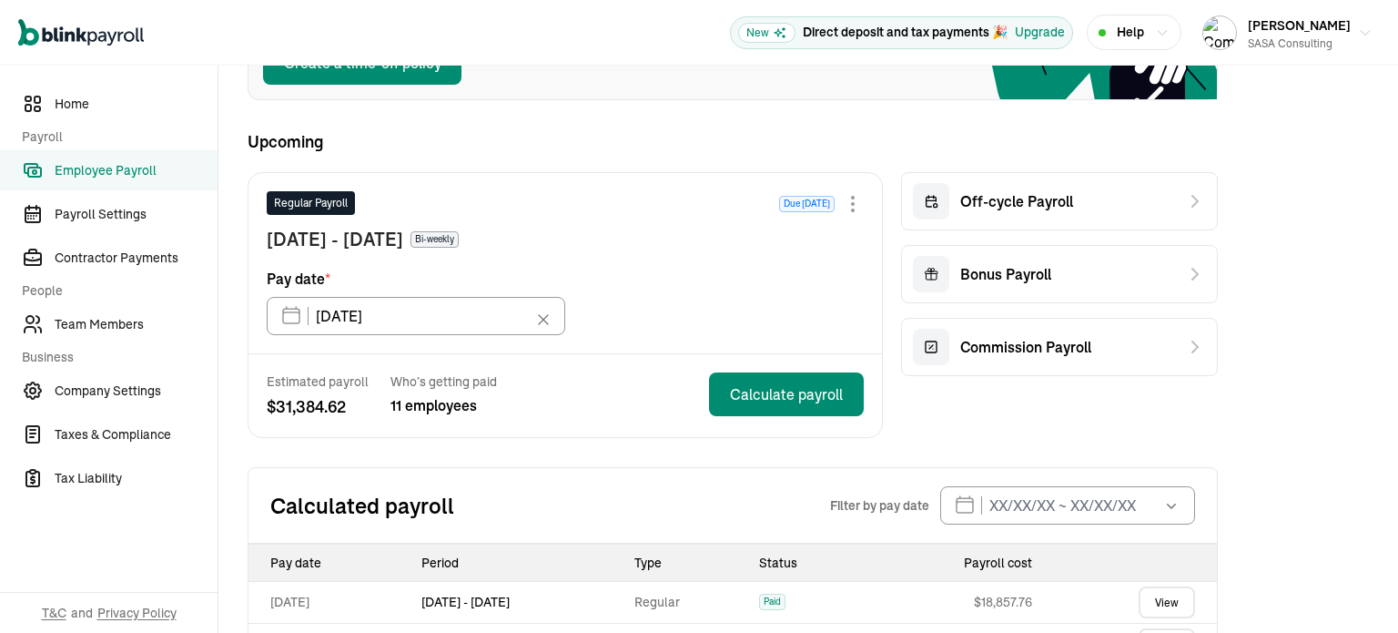
scroll to position [266, 0]
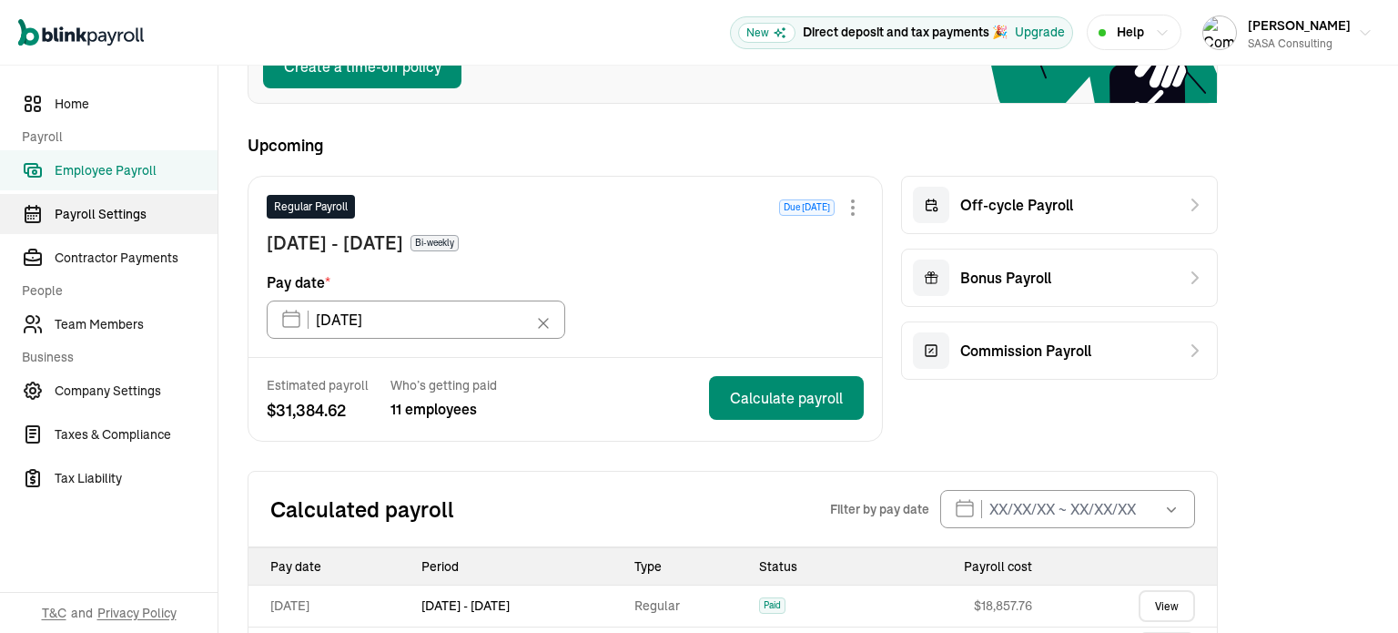
click at [144, 213] on span "Payroll Settings" at bounding box center [136, 214] width 163 height 19
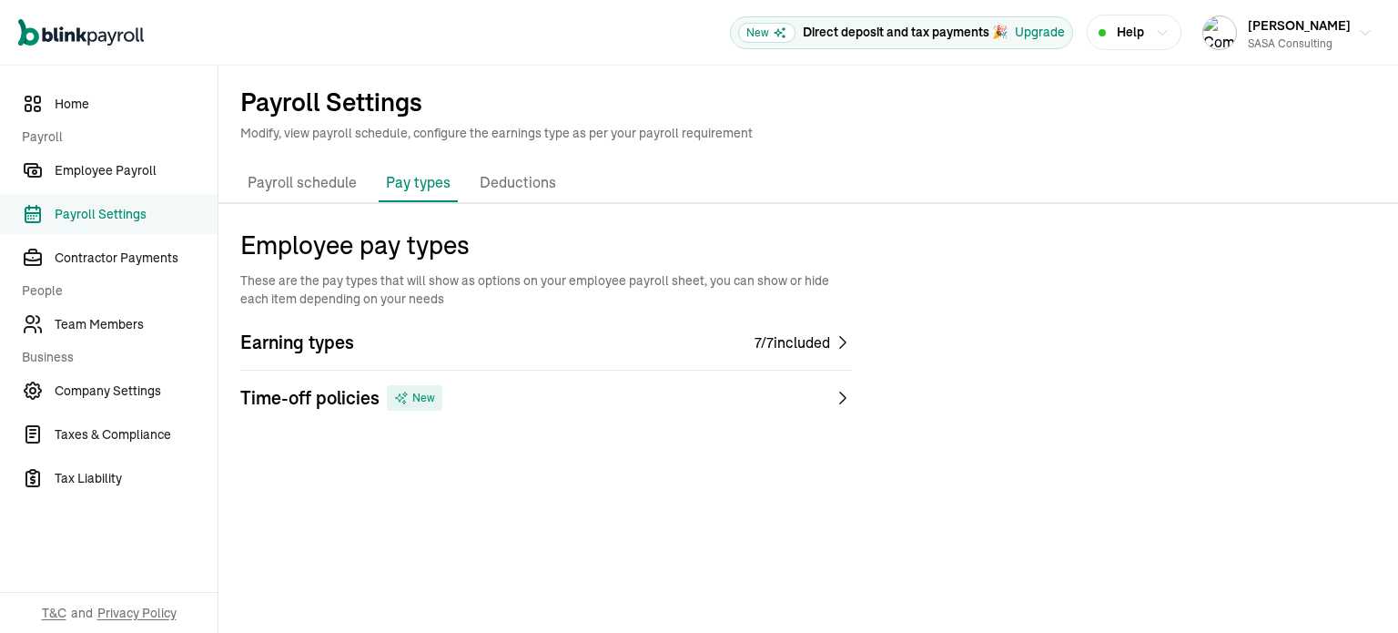
click at [317, 181] on p "Payroll schedule" at bounding box center [302, 183] width 109 height 24
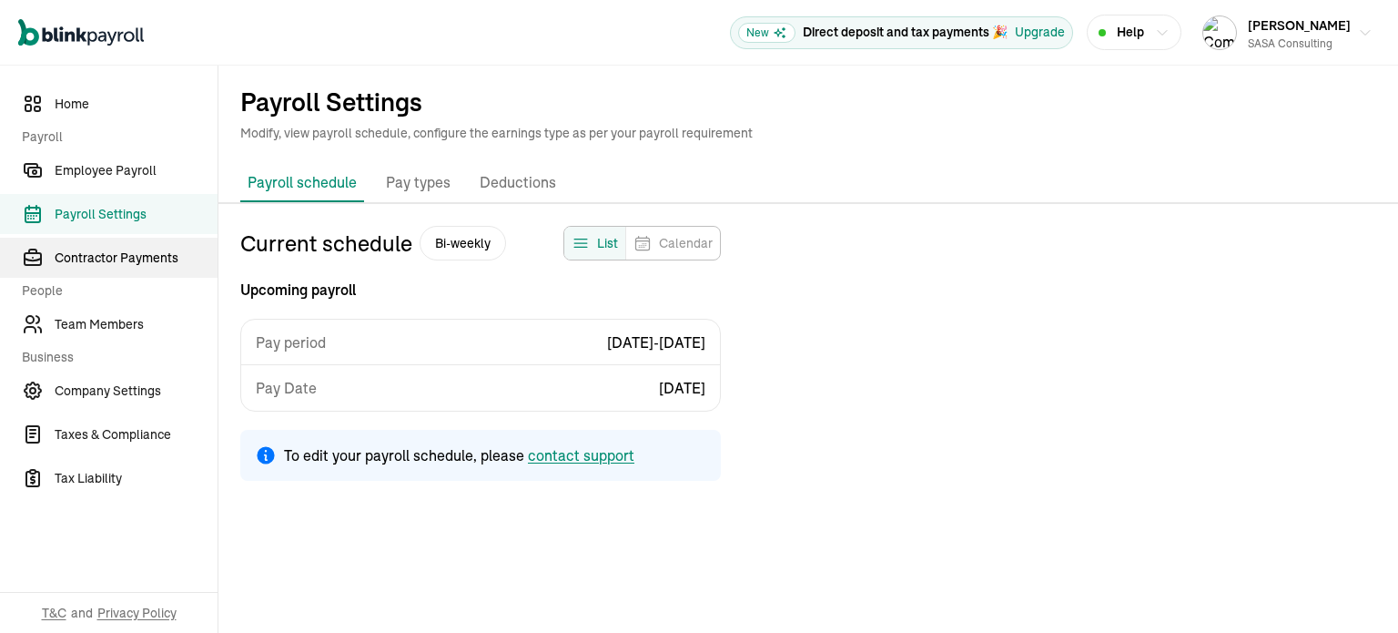
click at [144, 255] on span "Contractor Payments" at bounding box center [136, 258] width 163 height 19
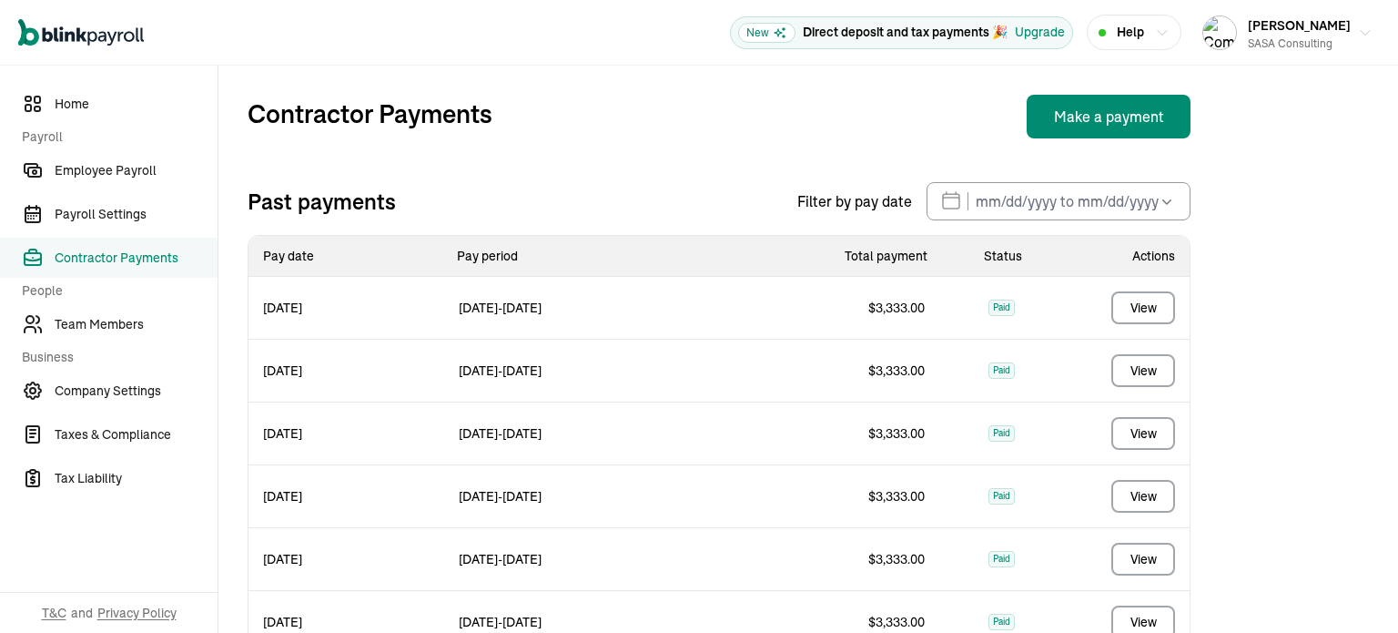
click at [783, 156] on div "Contractor Payments Make a payment Past payments Filter by pay date Oct 2025 Mo…" at bounding box center [718, 406] width 1001 height 680
click at [101, 180] on link "Employee Payroll" at bounding box center [109, 170] width 218 height 40
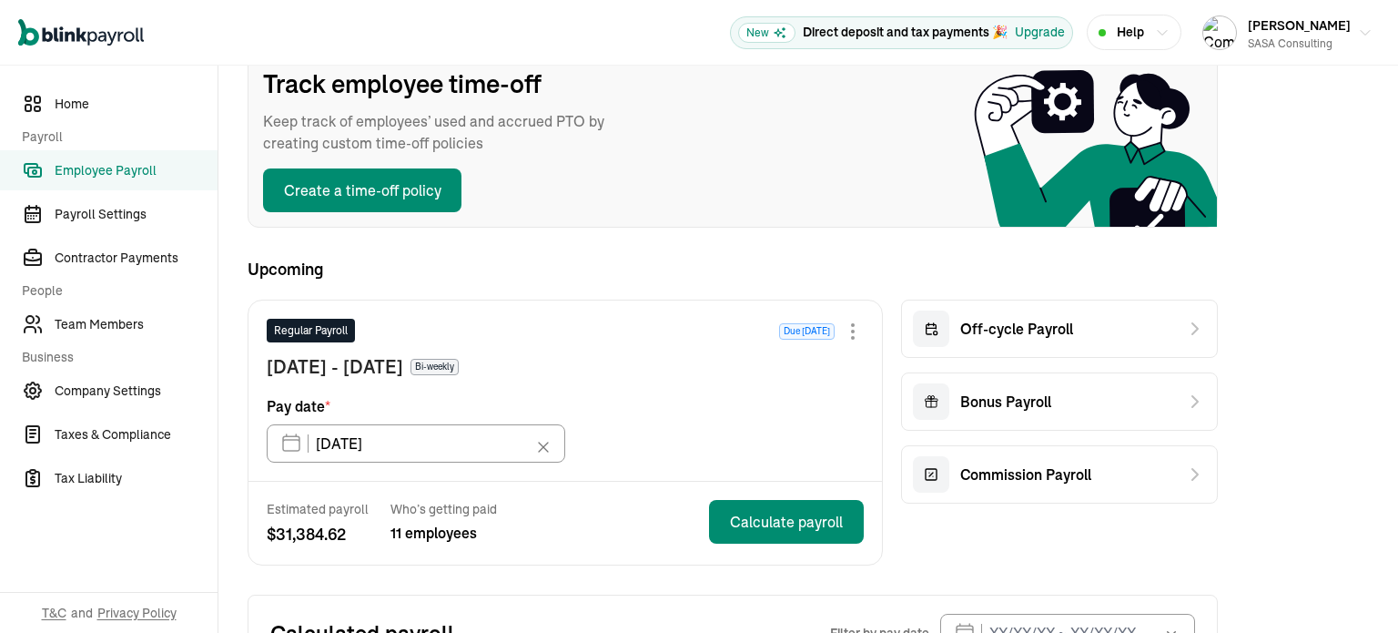
scroll to position [266, 0]
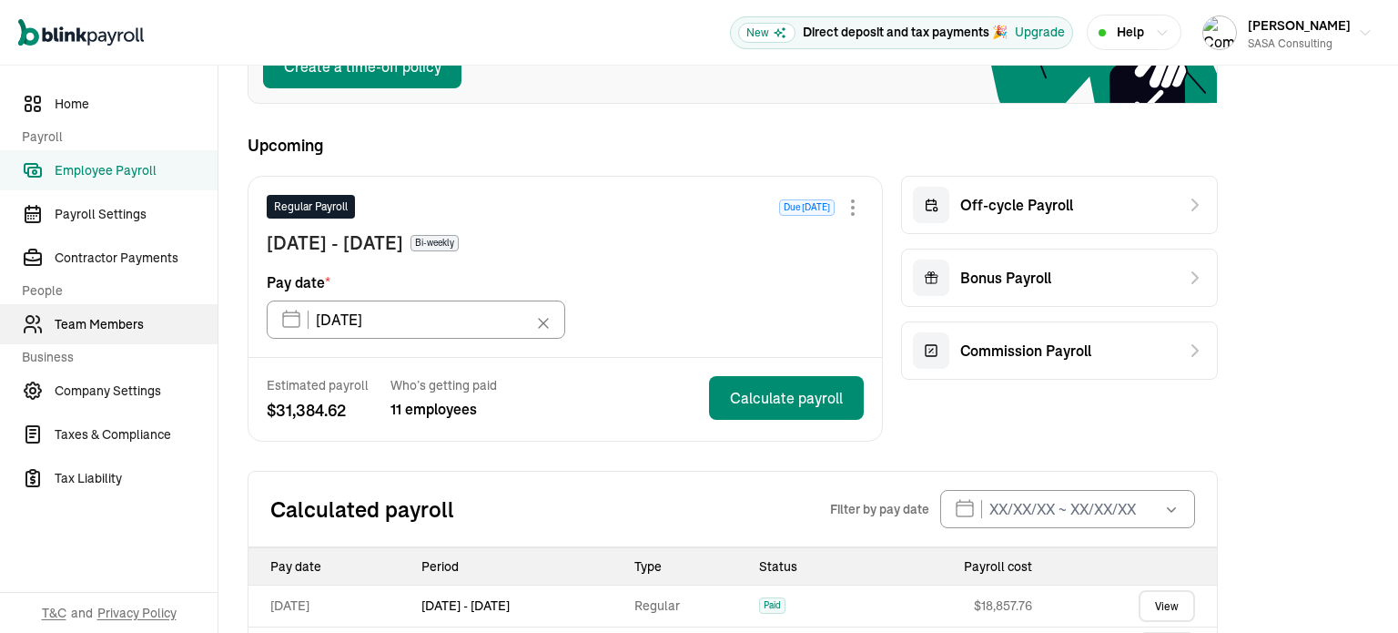
click at [111, 317] on span "Team Members" at bounding box center [136, 324] width 163 height 19
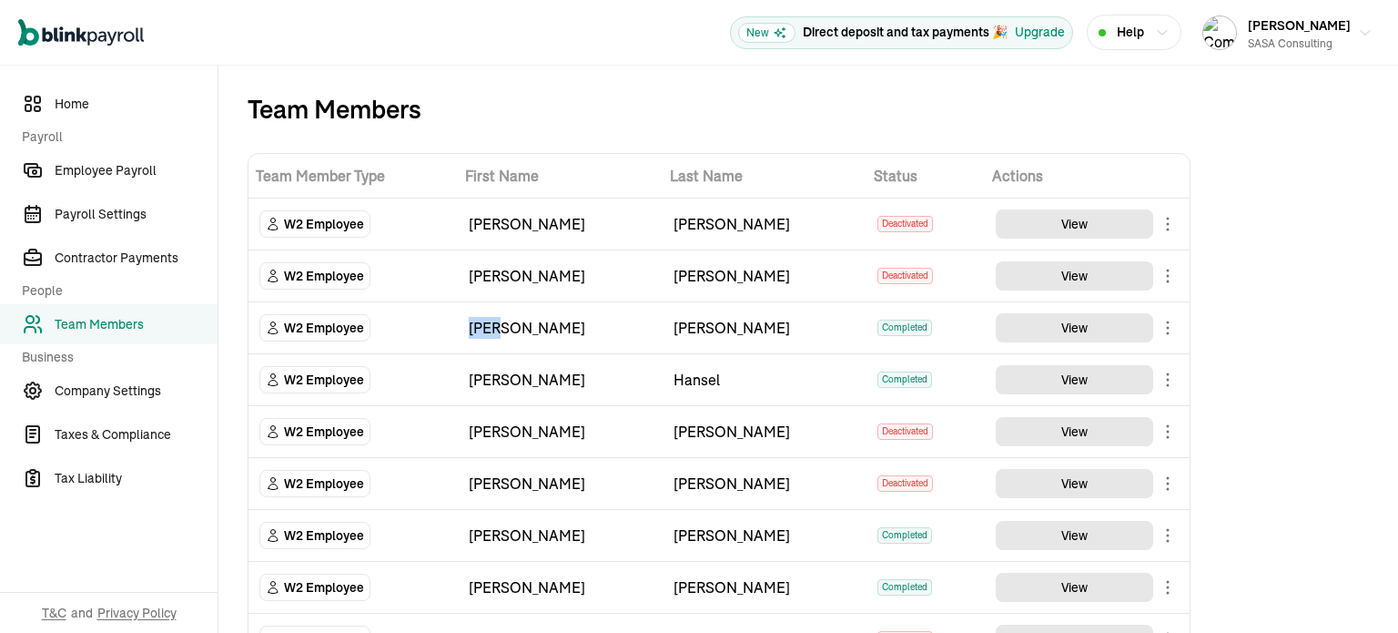
drag, startPoint x: 513, startPoint y: 329, endPoint x: 454, endPoint y: 330, distance: 58.3
click at [454, 330] on tr "W2 Employee John Nowak Completed View" at bounding box center [719, 328] width 941 height 52
copy tr "[PERSON_NAME]"
click at [817, 330] on div "[PERSON_NAME]" at bounding box center [765, 328] width 183 height 22
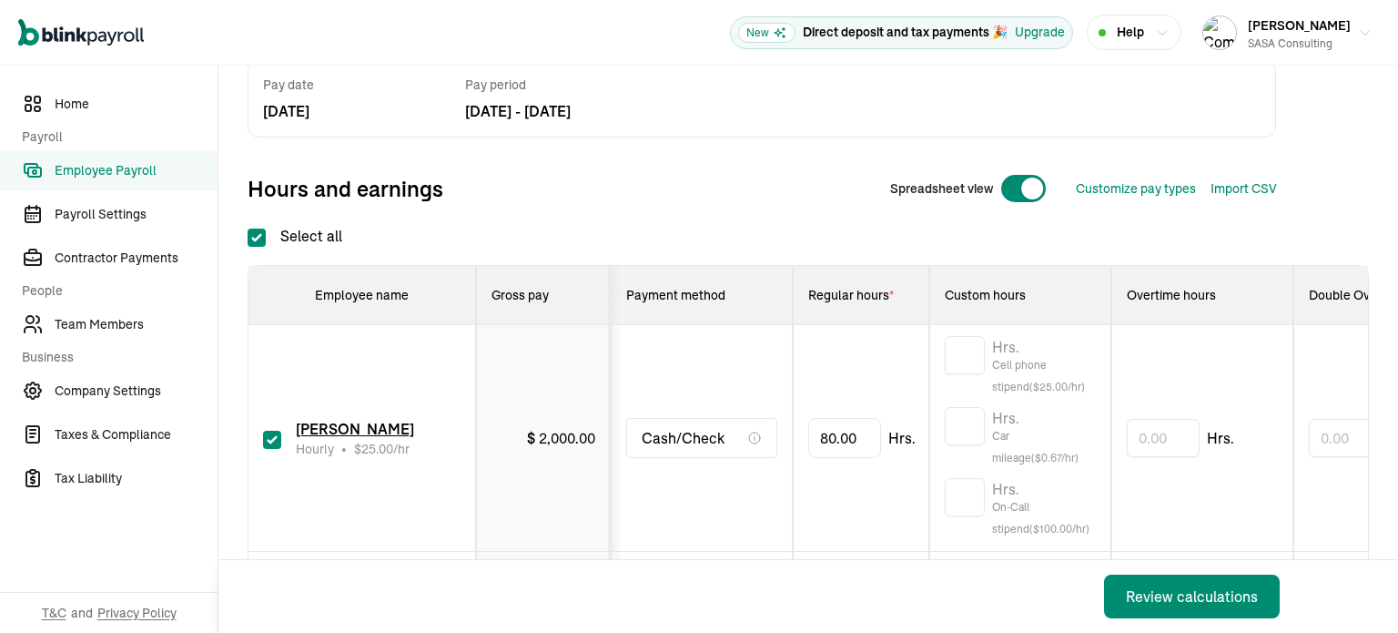
scroll to position [182, 0]
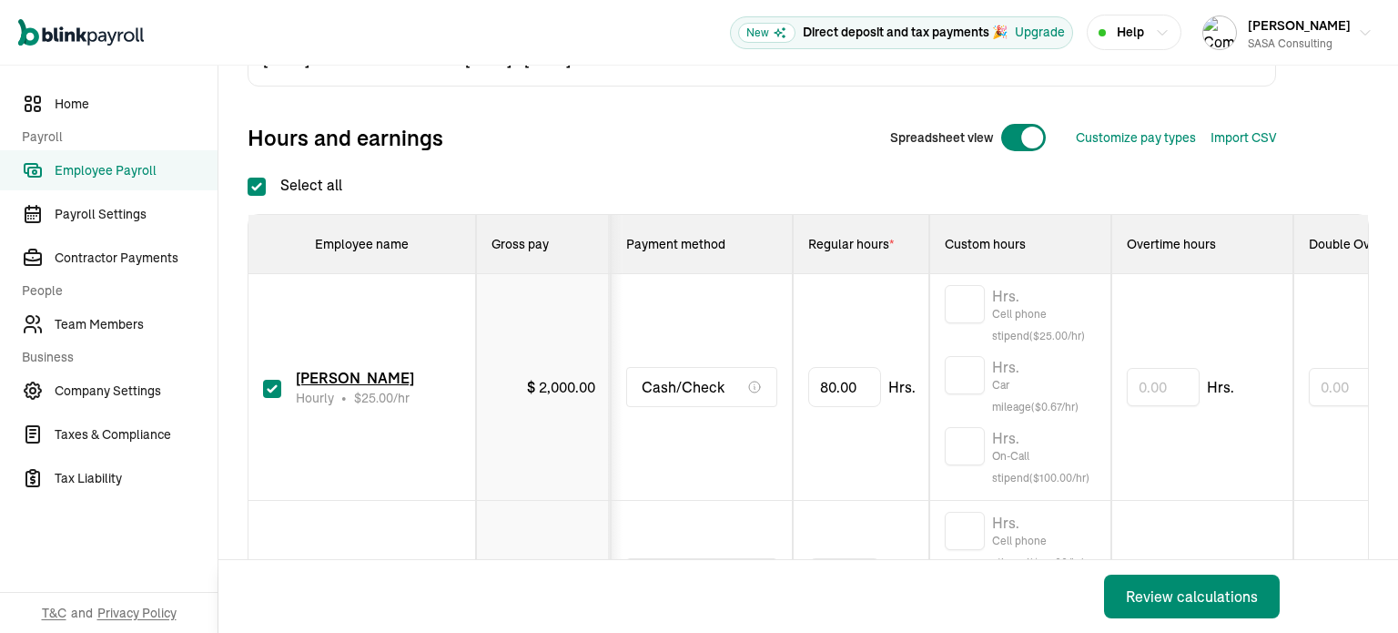
click at [275, 381] on input "checkbox" at bounding box center [272, 389] width 18 height 18
checkbox input "false"
type input "0.00"
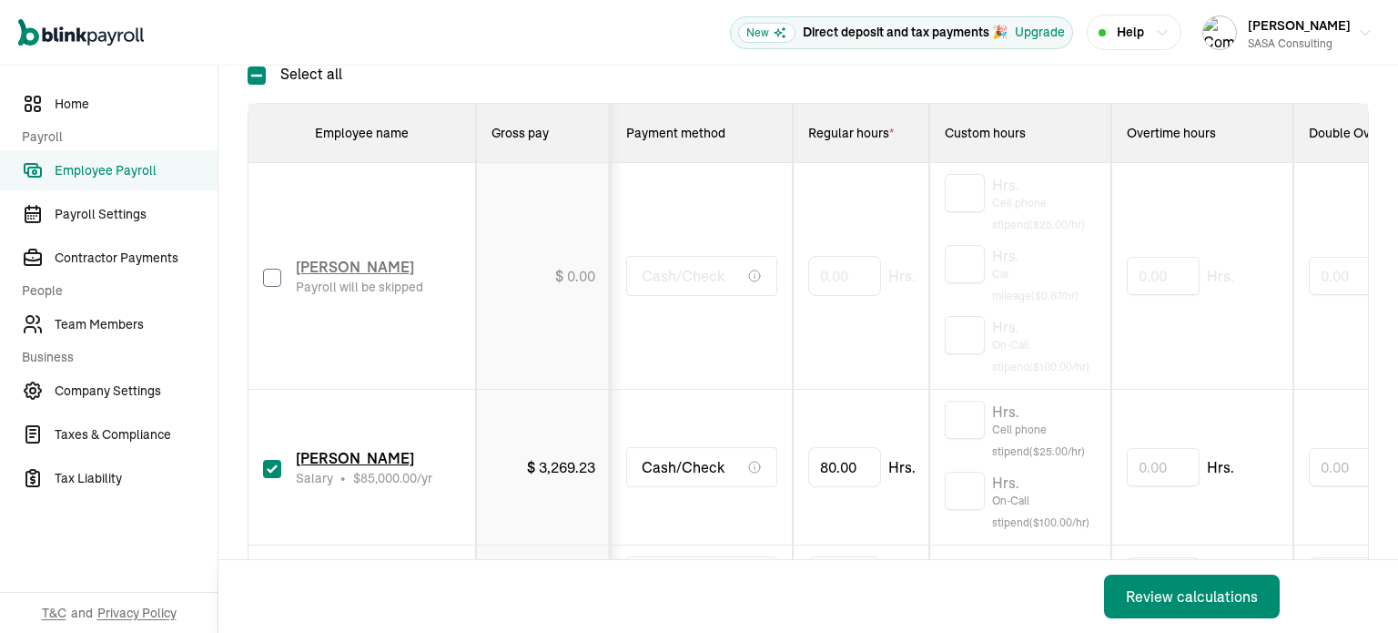
scroll to position [364, 0]
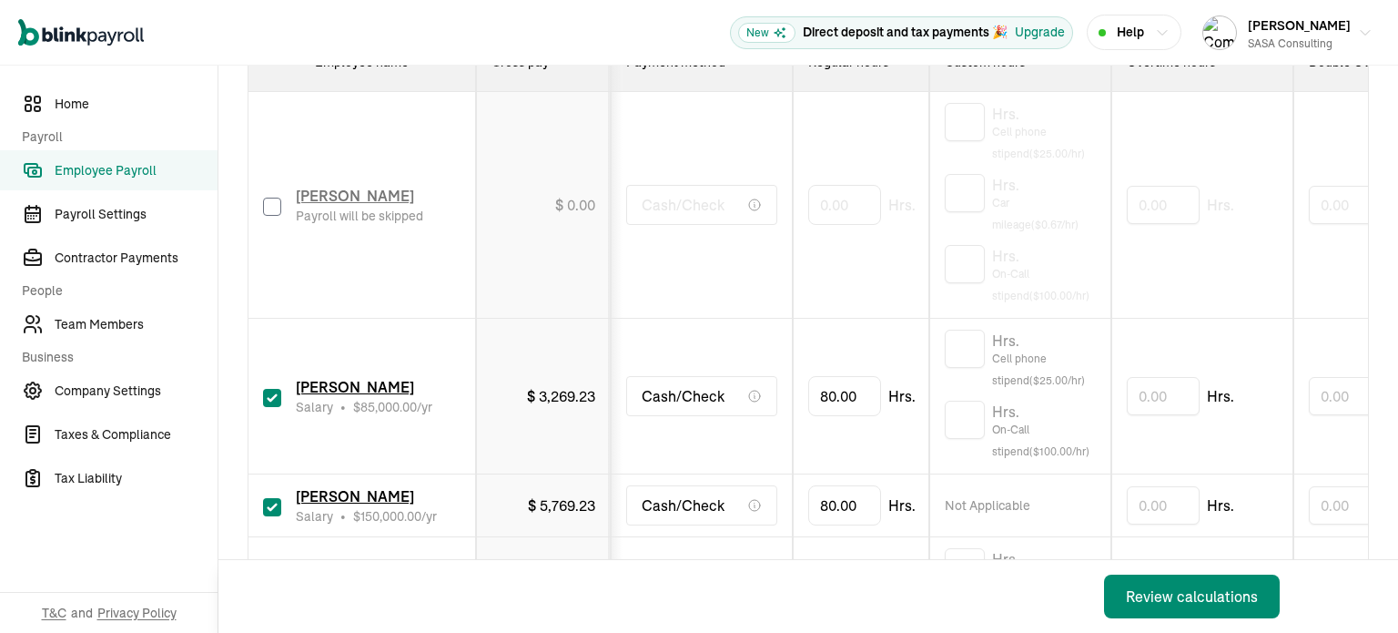
click at [273, 392] on input "checkbox" at bounding box center [272, 398] width 18 height 18
checkbox input "false"
type input "0.00"
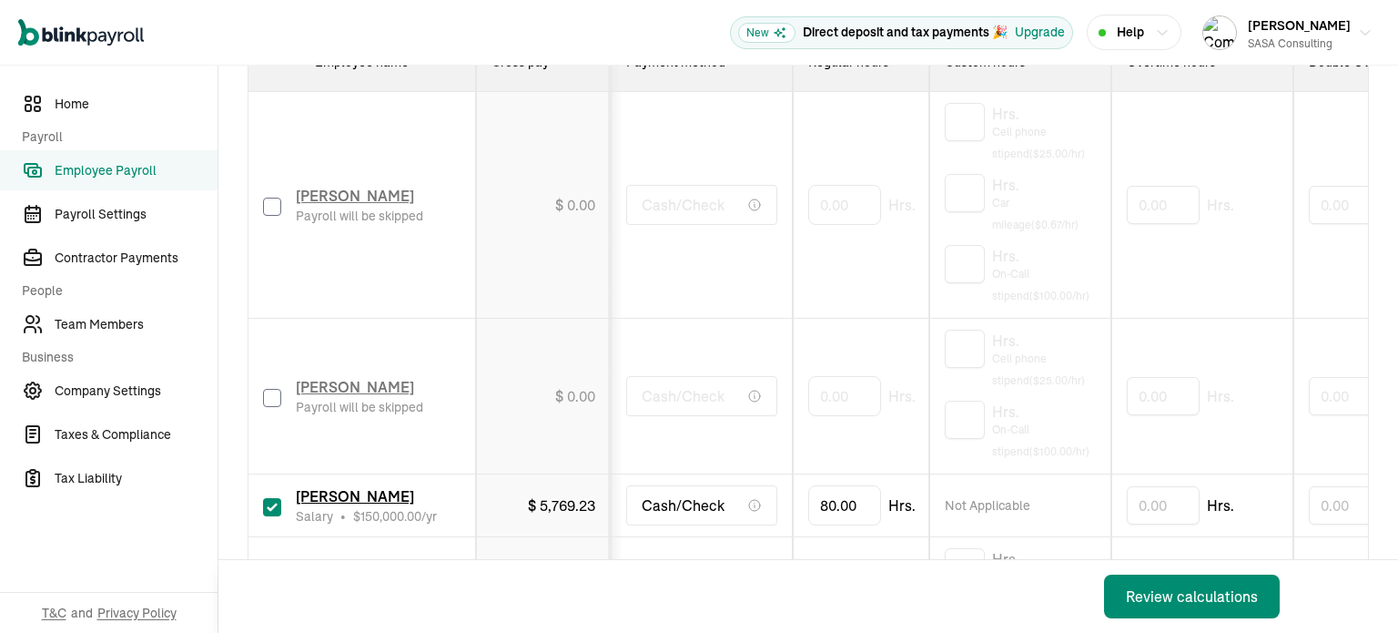
click at [273, 392] on input "checkbox" at bounding box center [272, 398] width 18 height 18
checkbox input "true"
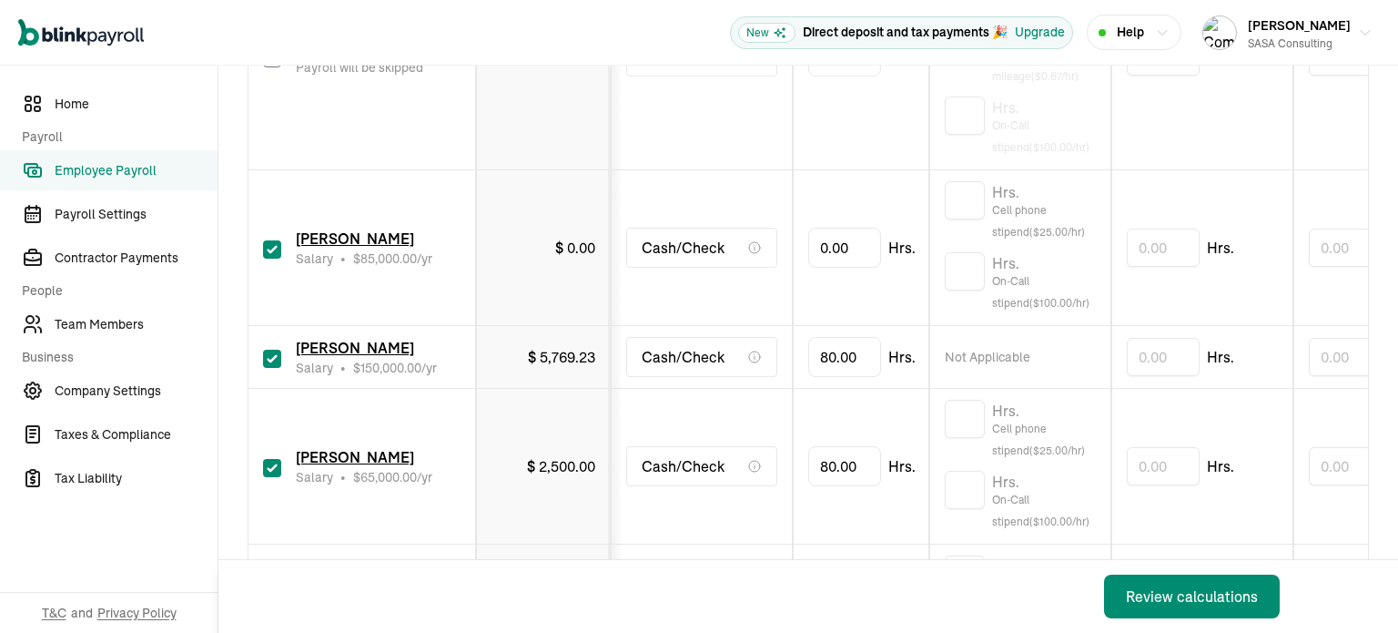
scroll to position [637, 0]
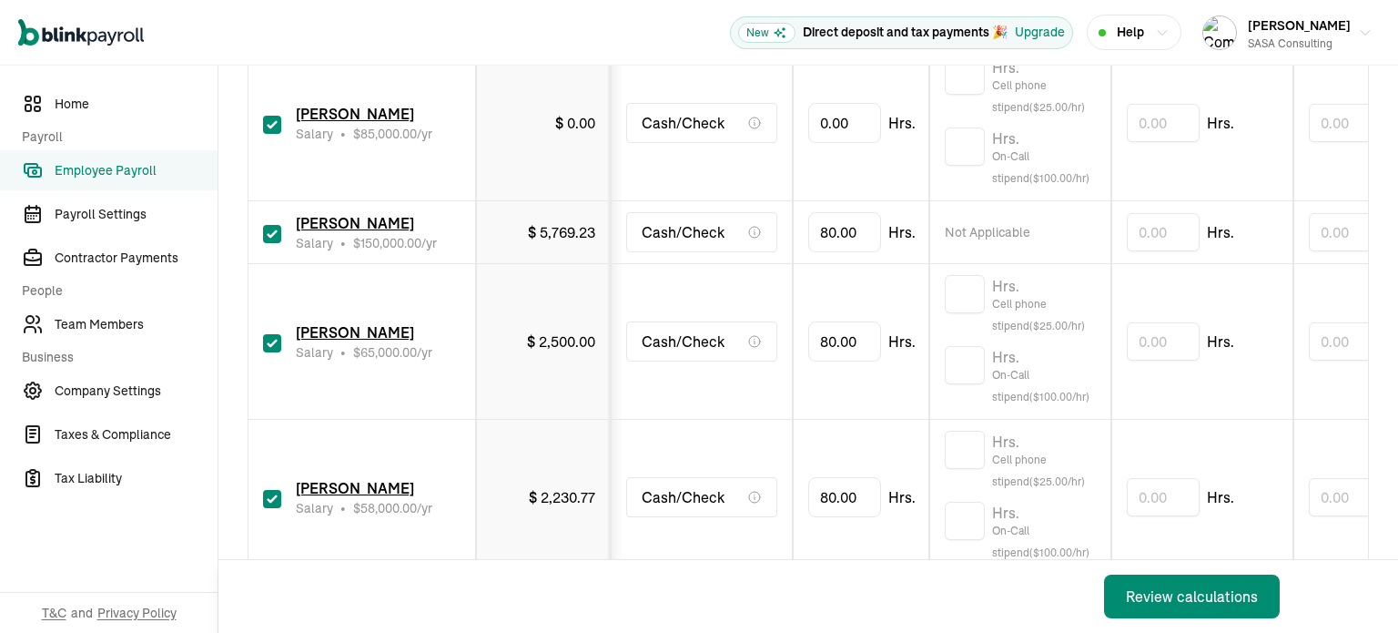
click at [269, 341] on input "checkbox" at bounding box center [272, 343] width 18 height 18
checkbox input "false"
type input "0.00"
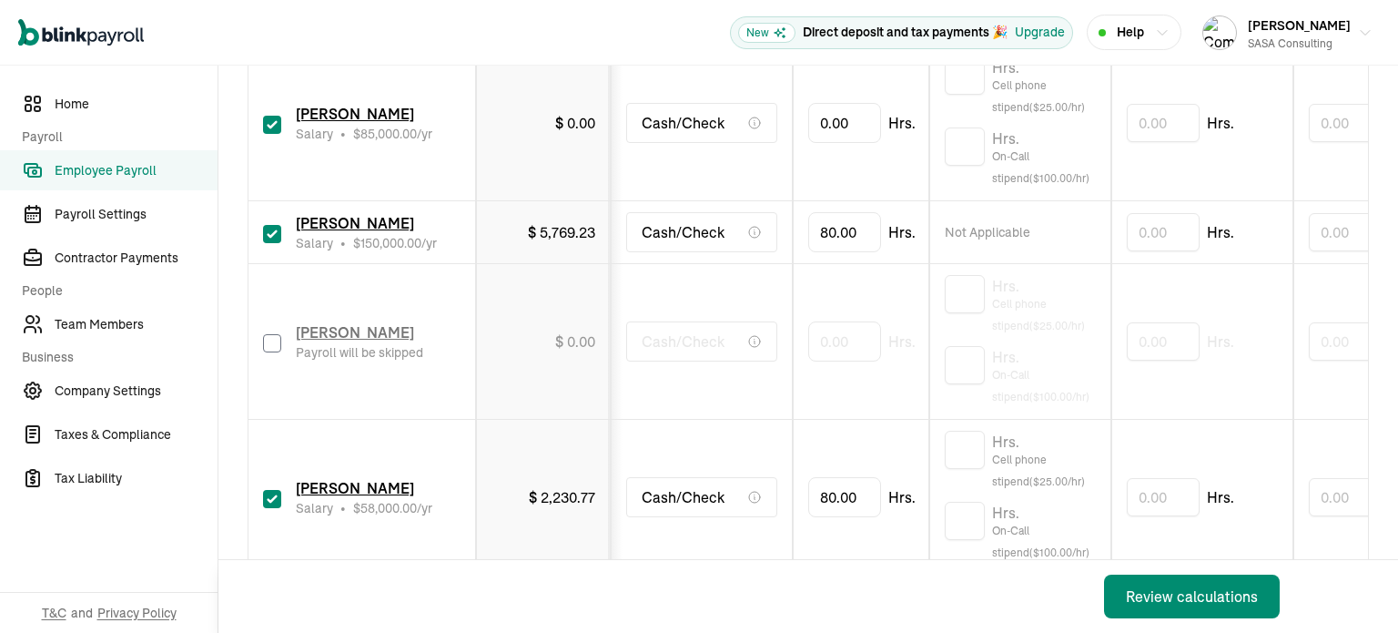
drag, startPoint x: 269, startPoint y: 491, endPoint x: 349, endPoint y: 391, distance: 127.5
click at [269, 492] on input "checkbox" at bounding box center [272, 499] width 18 height 18
checkbox input "false"
type input "0.00"
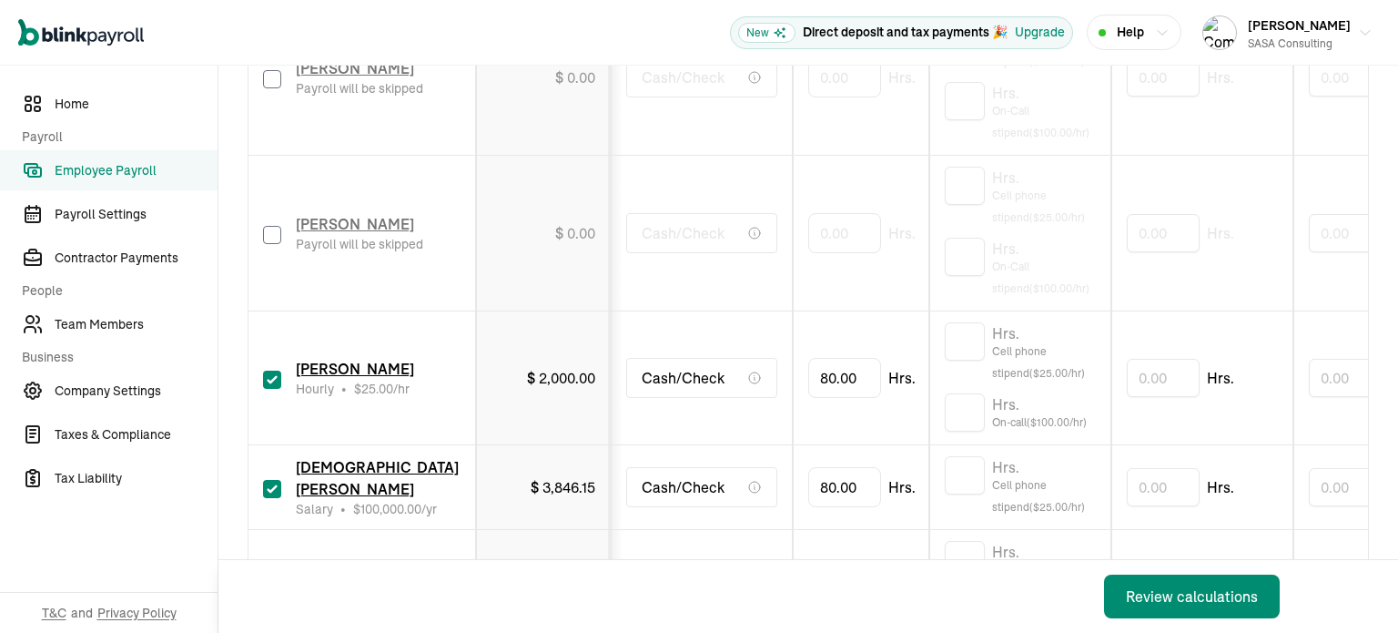
scroll to position [910, 0]
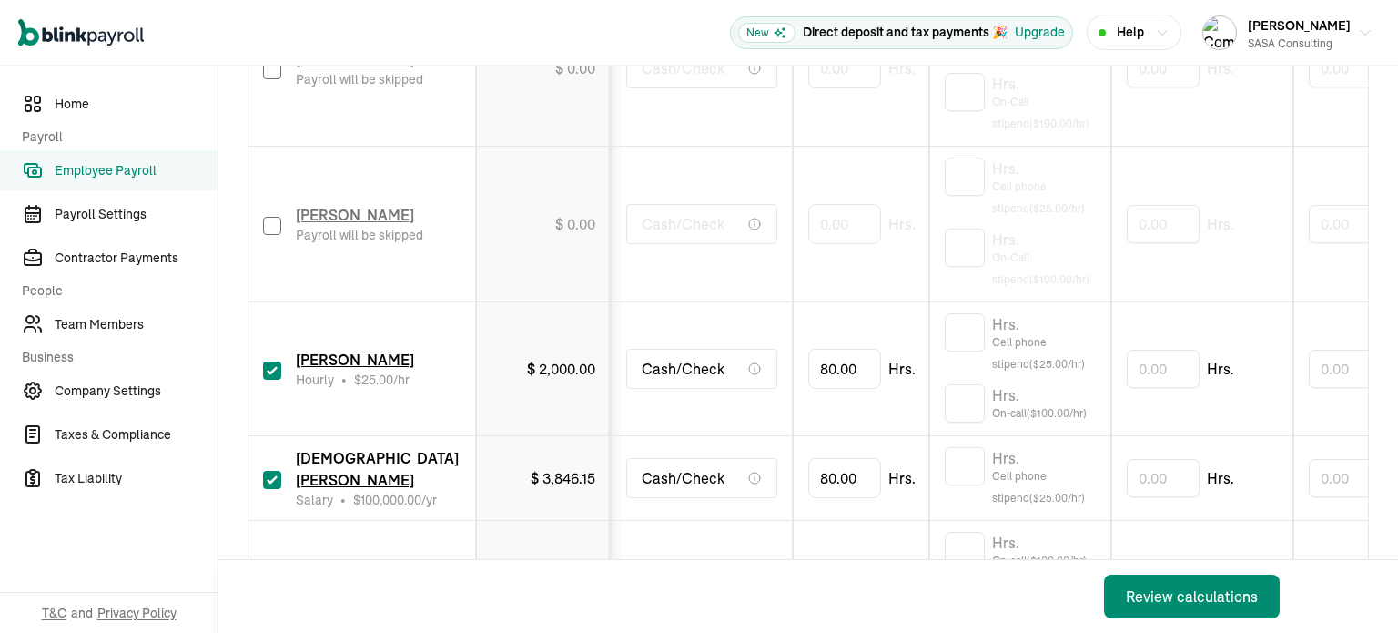
drag, startPoint x: 277, startPoint y: 366, endPoint x: 270, endPoint y: 381, distance: 15.9
click at [276, 366] on input "checkbox" at bounding box center [272, 370] width 18 height 18
checkbox input "false"
type input "0.00"
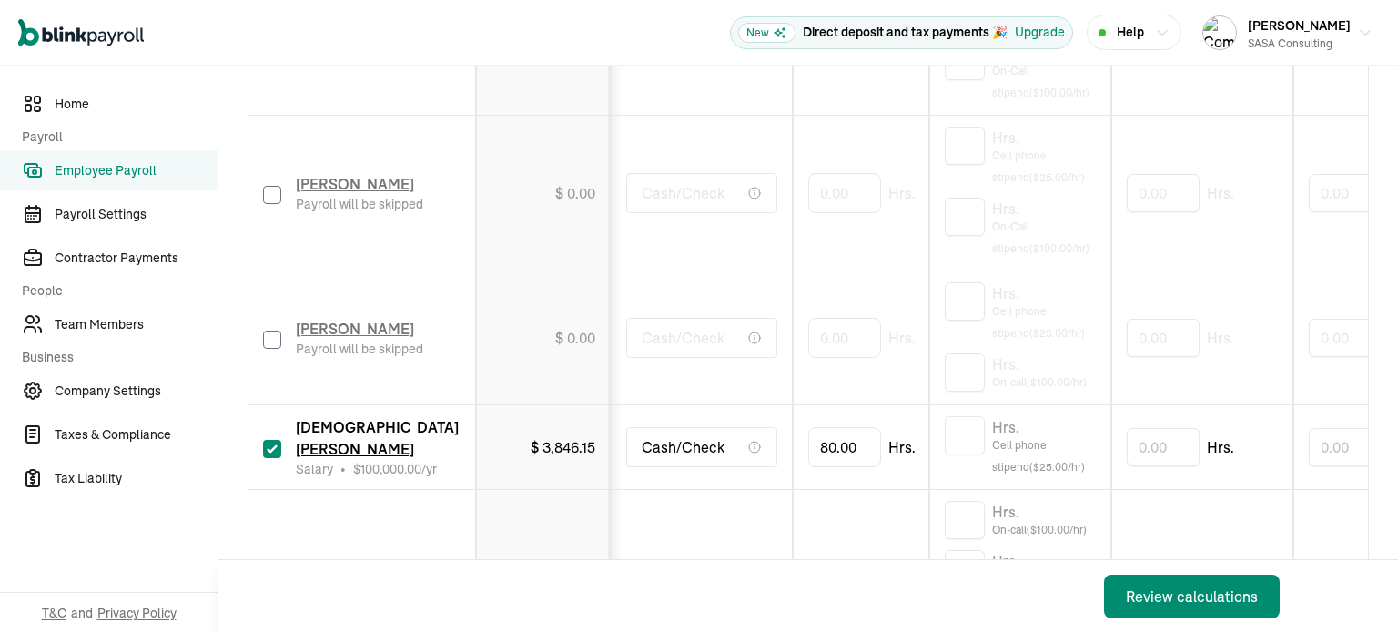
scroll to position [1183, 0]
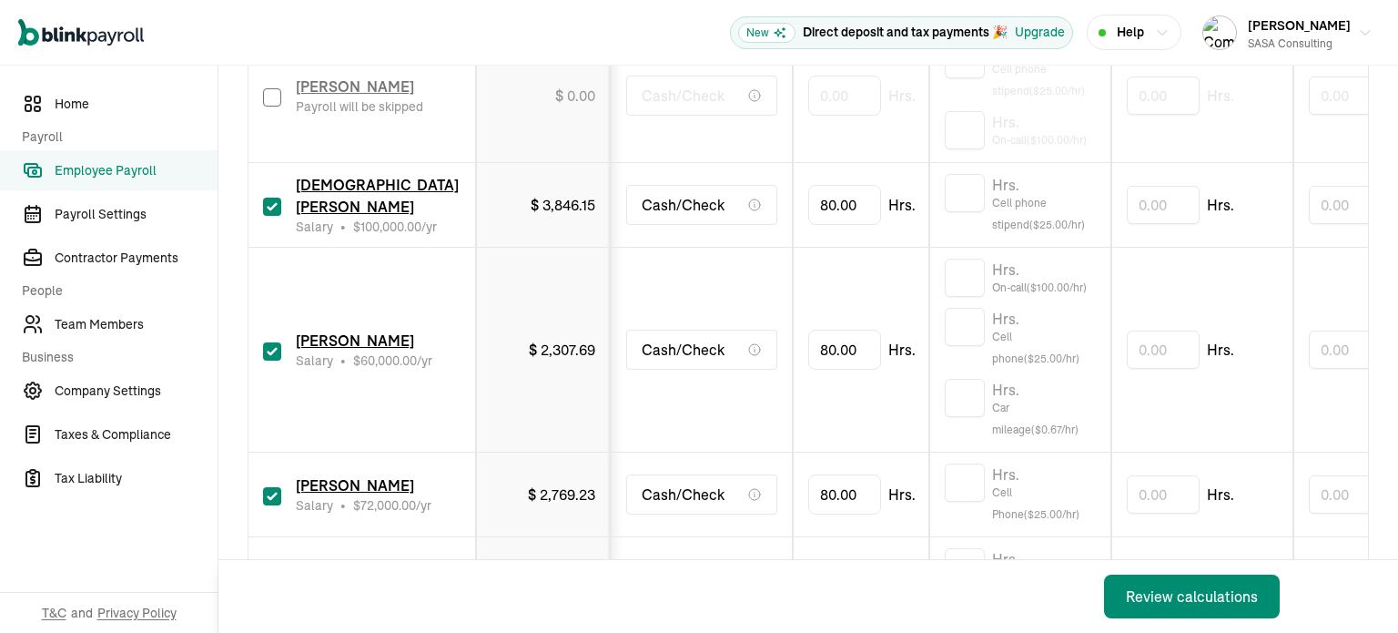
click at [270, 349] on input "checkbox" at bounding box center [272, 351] width 18 height 18
checkbox input "false"
type input "0.00"
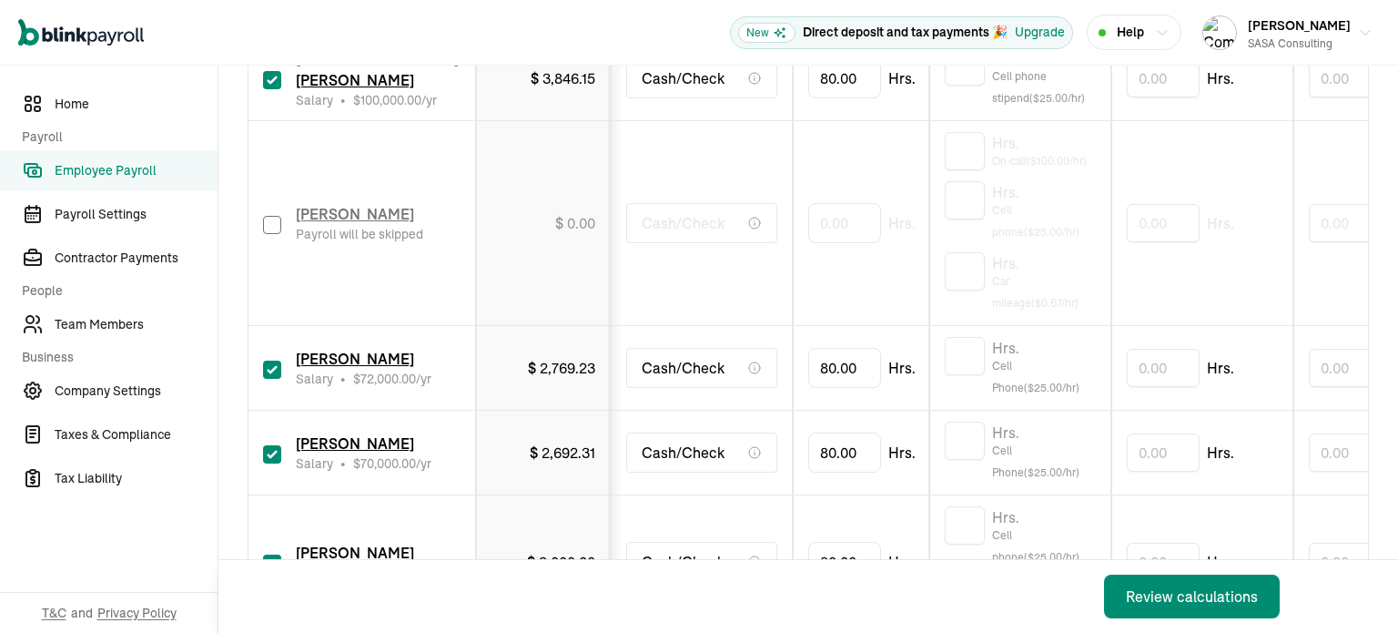
scroll to position [1365, 0]
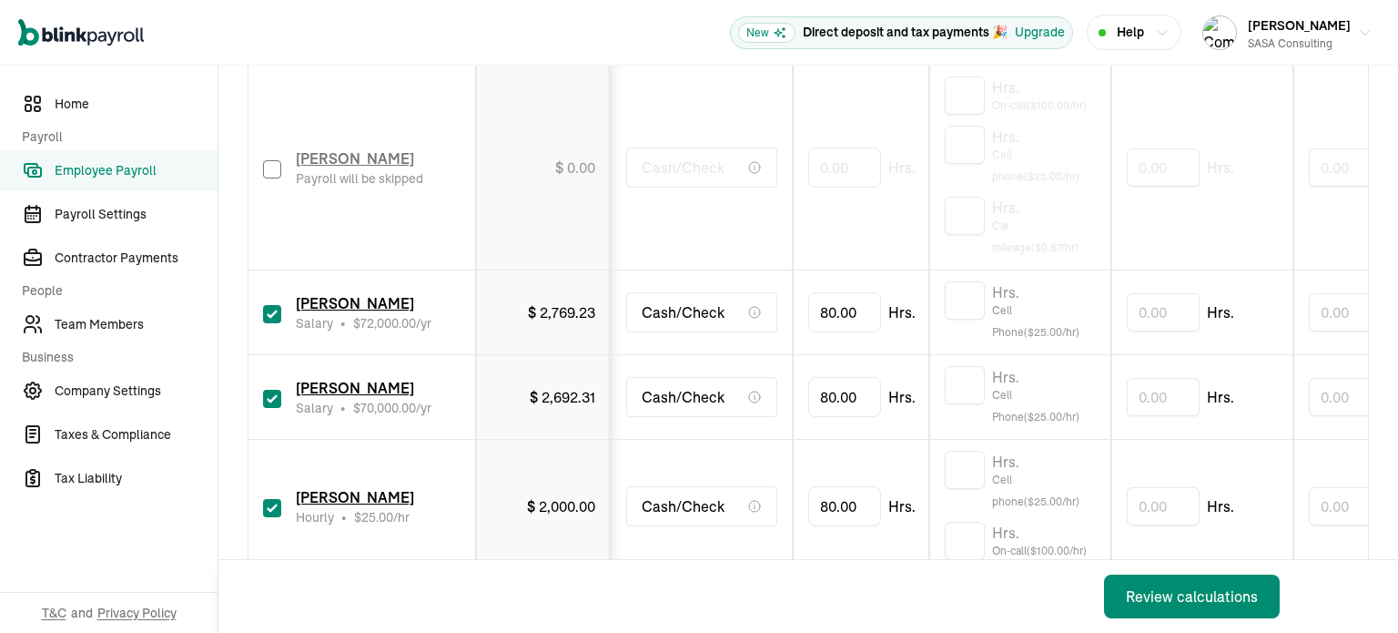
click at [273, 313] on input "checkbox" at bounding box center [272, 314] width 18 height 18
checkbox input "false"
type input "0.00"
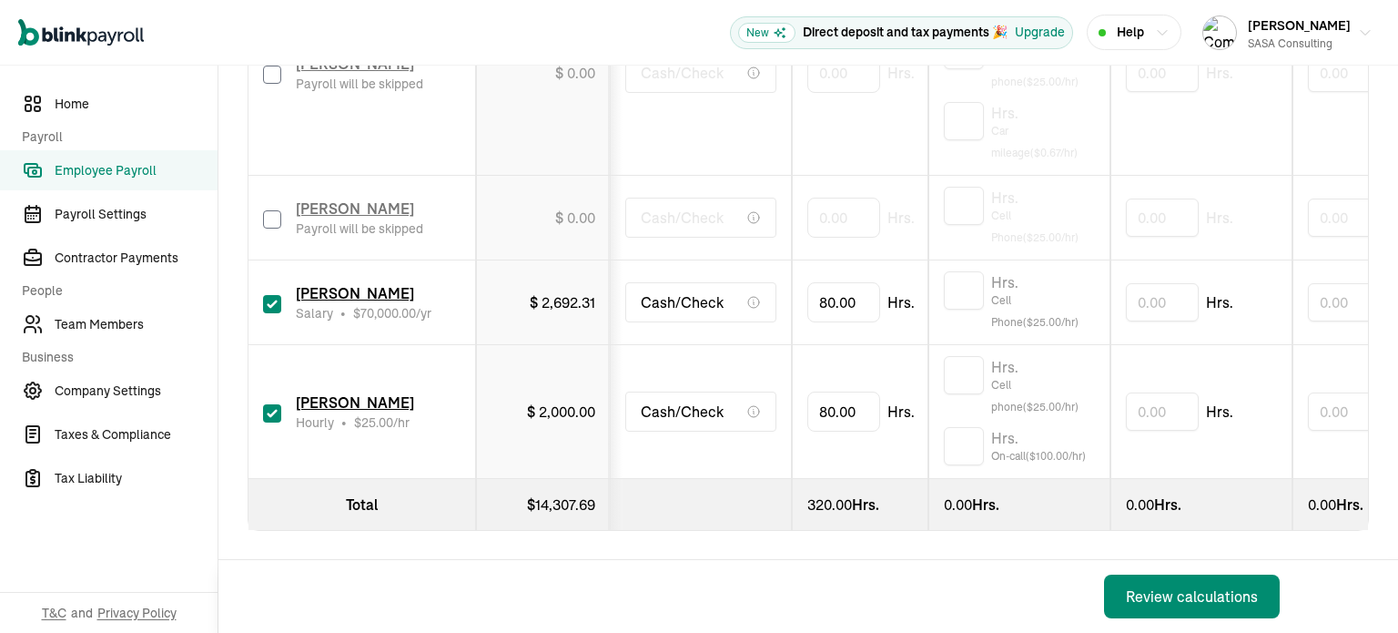
scroll to position [0, 36]
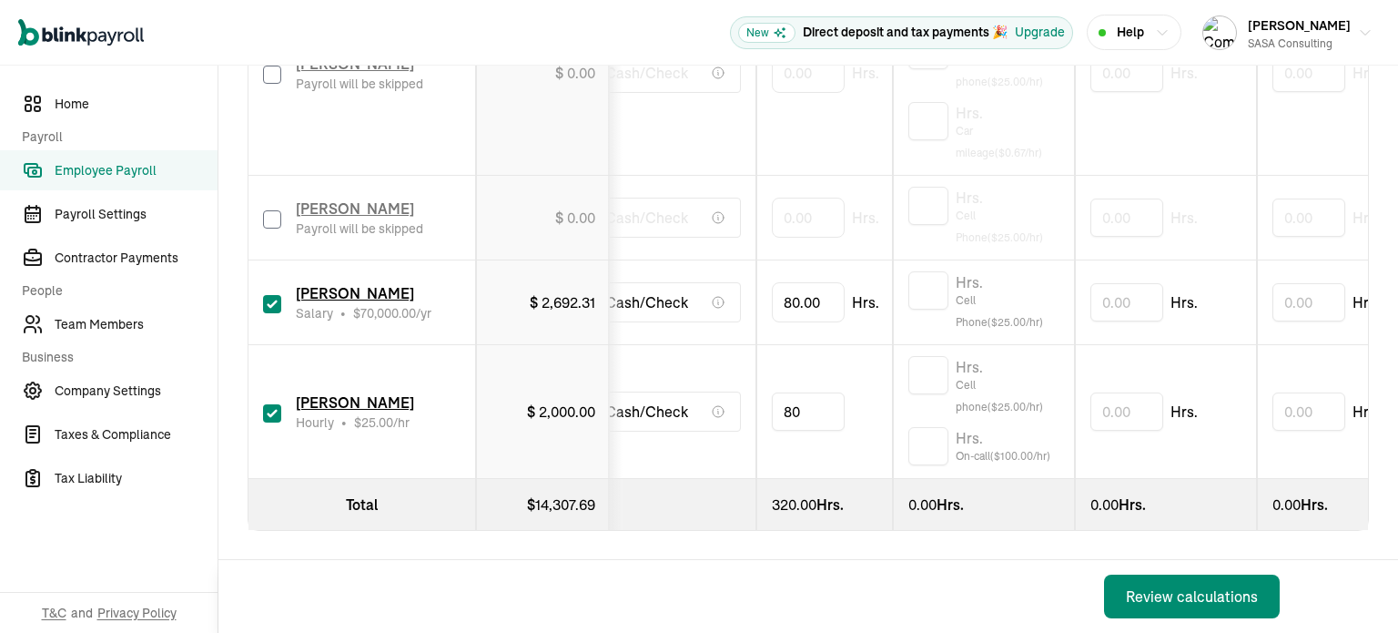
drag, startPoint x: 837, startPoint y: 397, endPoint x: 776, endPoint y: 397, distance: 61.0
type input "8"
type input "40"
click at [853, 426] on td "40" at bounding box center [824, 412] width 137 height 134
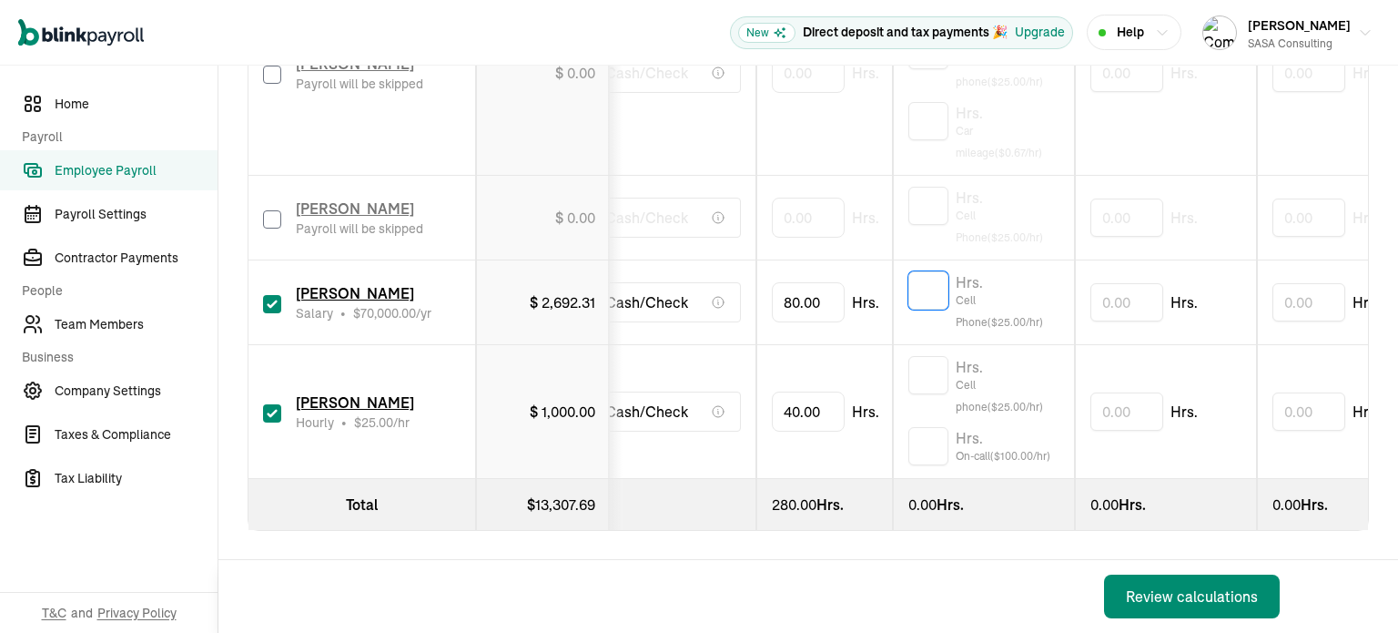
click at [919, 273] on input "text" at bounding box center [928, 290] width 40 height 38
type input "1"
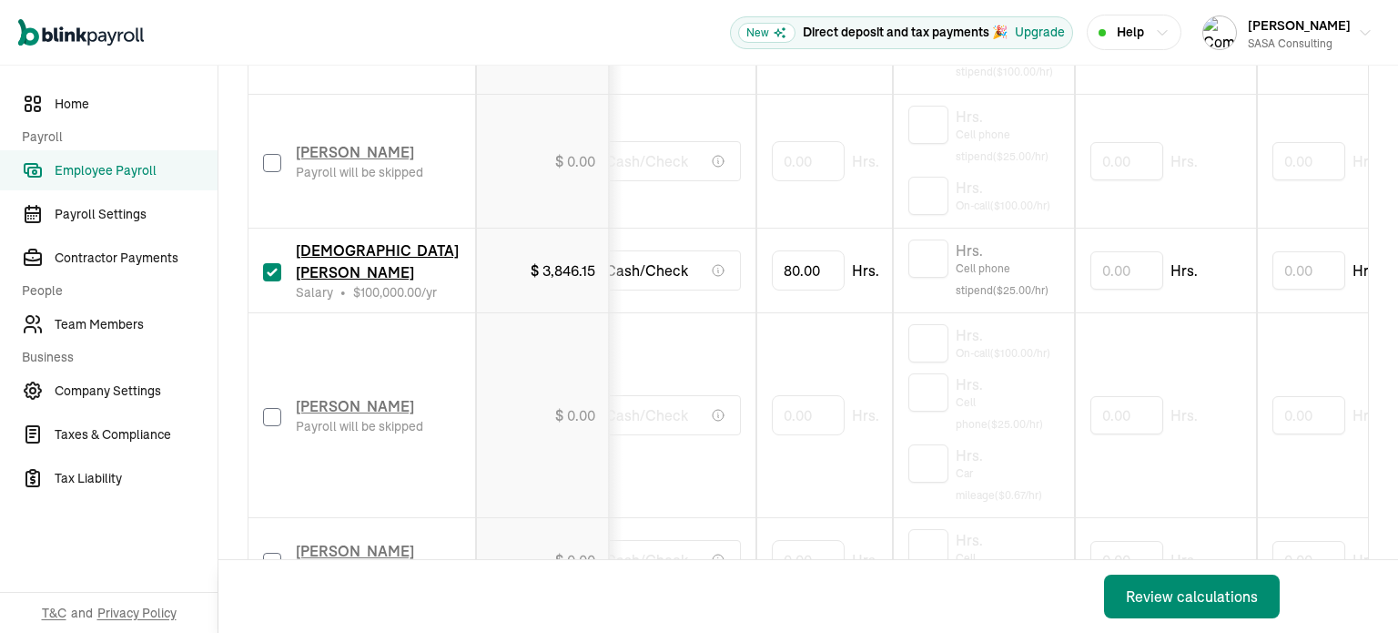
scroll to position [1107, 0]
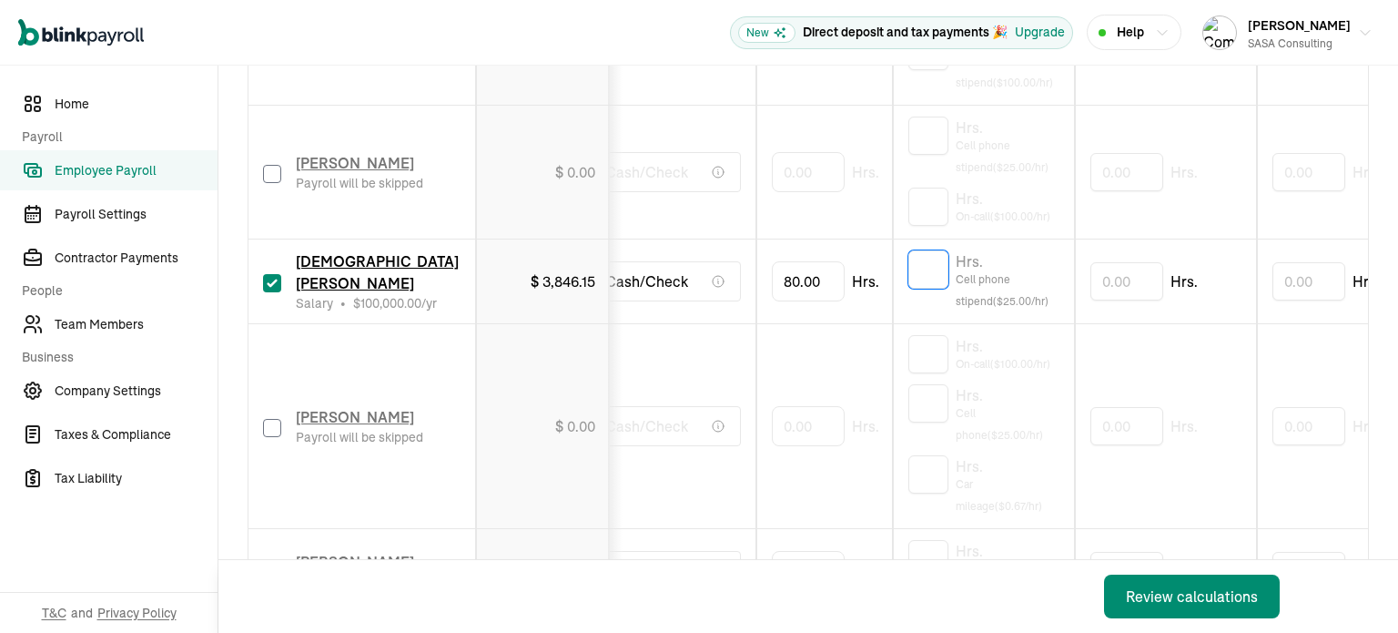
click at [936, 265] on input "text" at bounding box center [928, 269] width 40 height 38
type input "1"
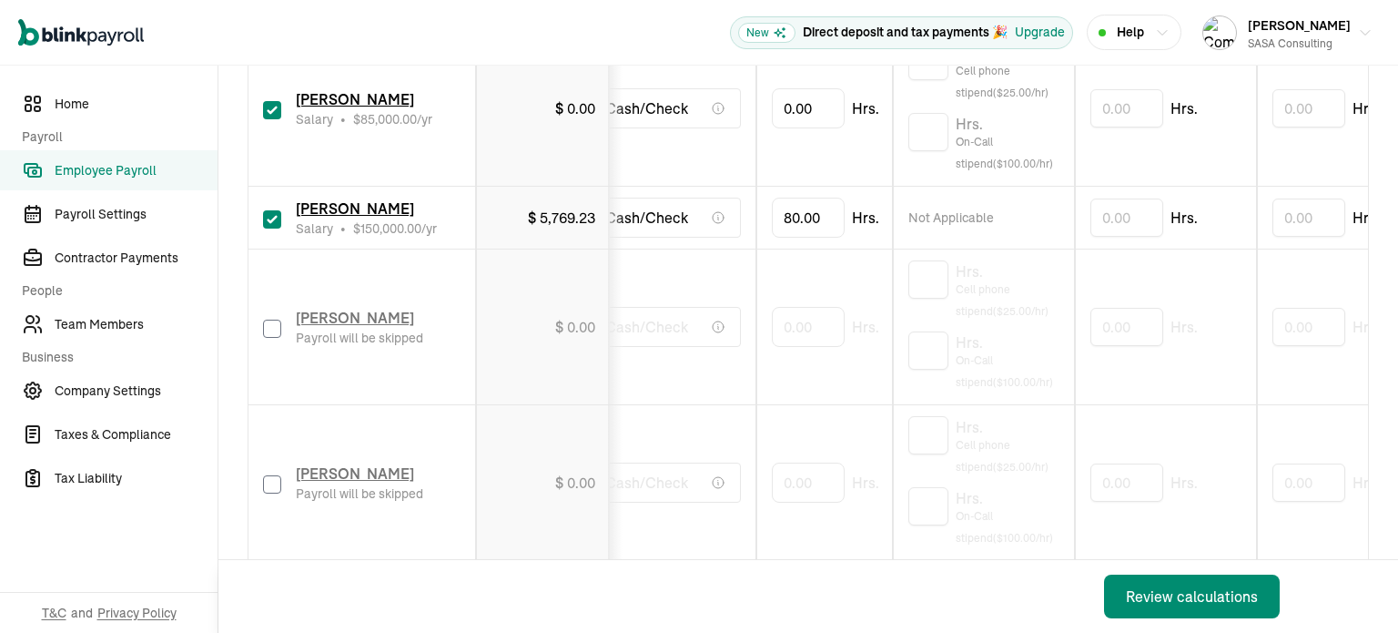
scroll to position [561, 0]
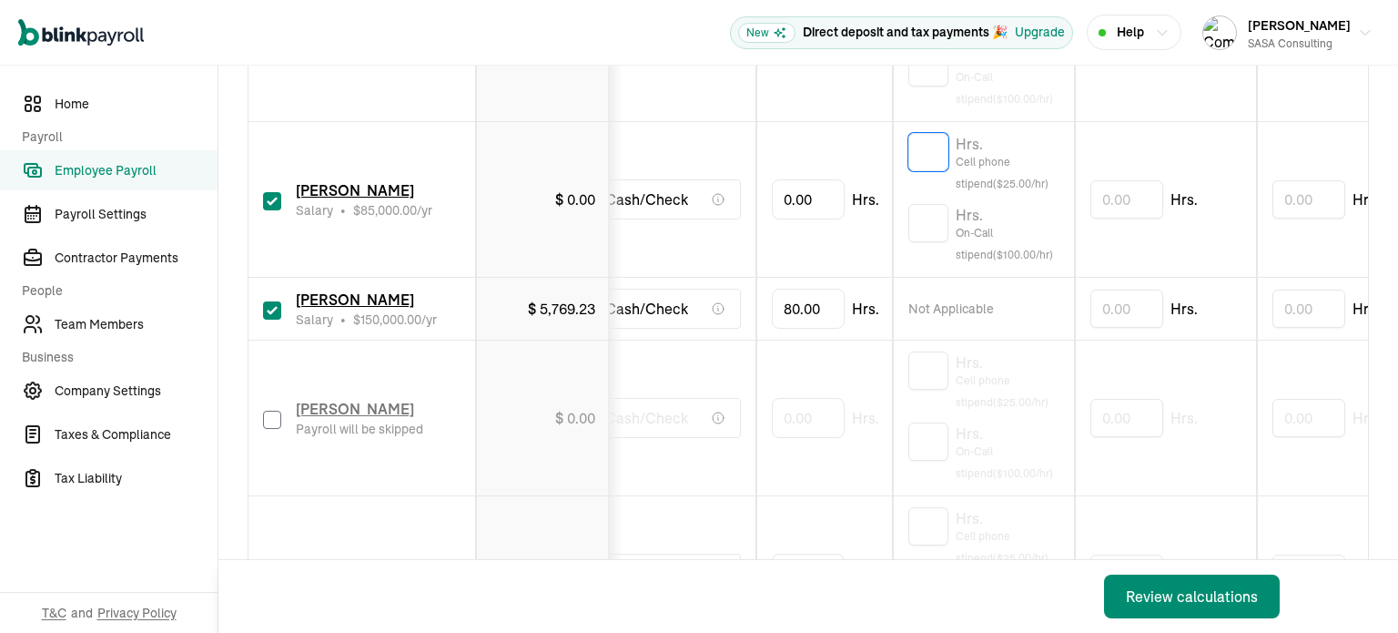
click at [925, 150] on input "text" at bounding box center [928, 152] width 40 height 38
type input "1"
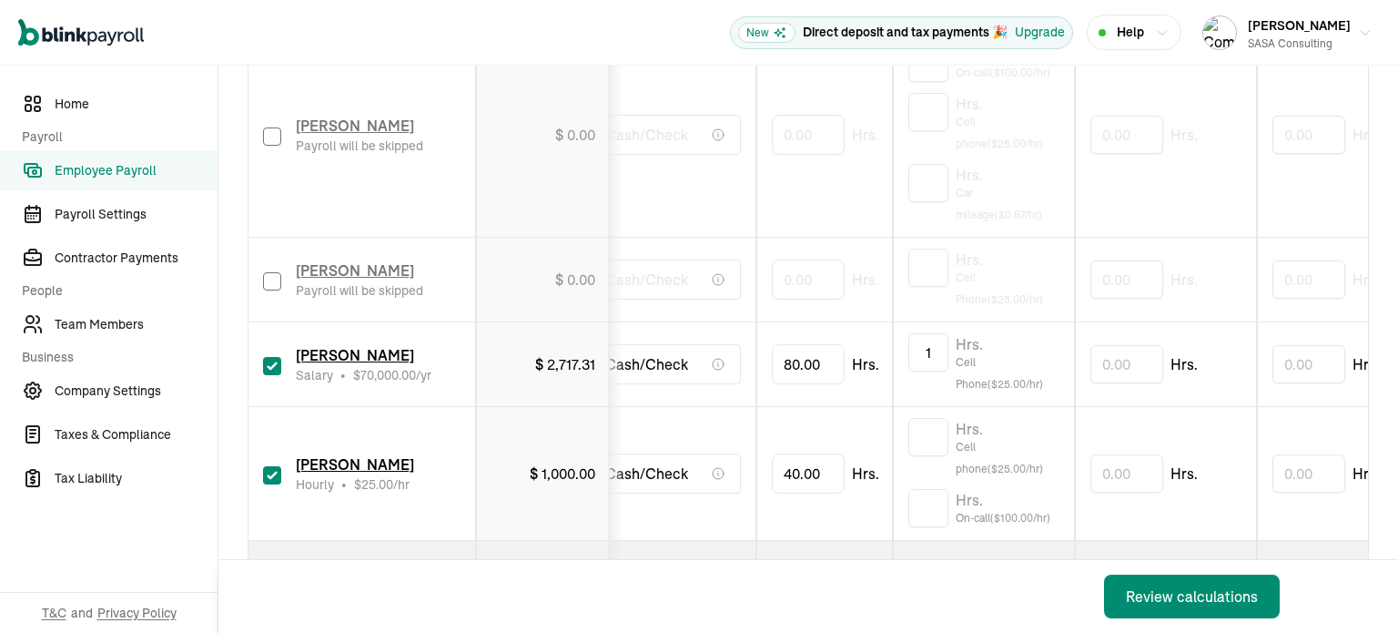
scroll to position [1471, 0]
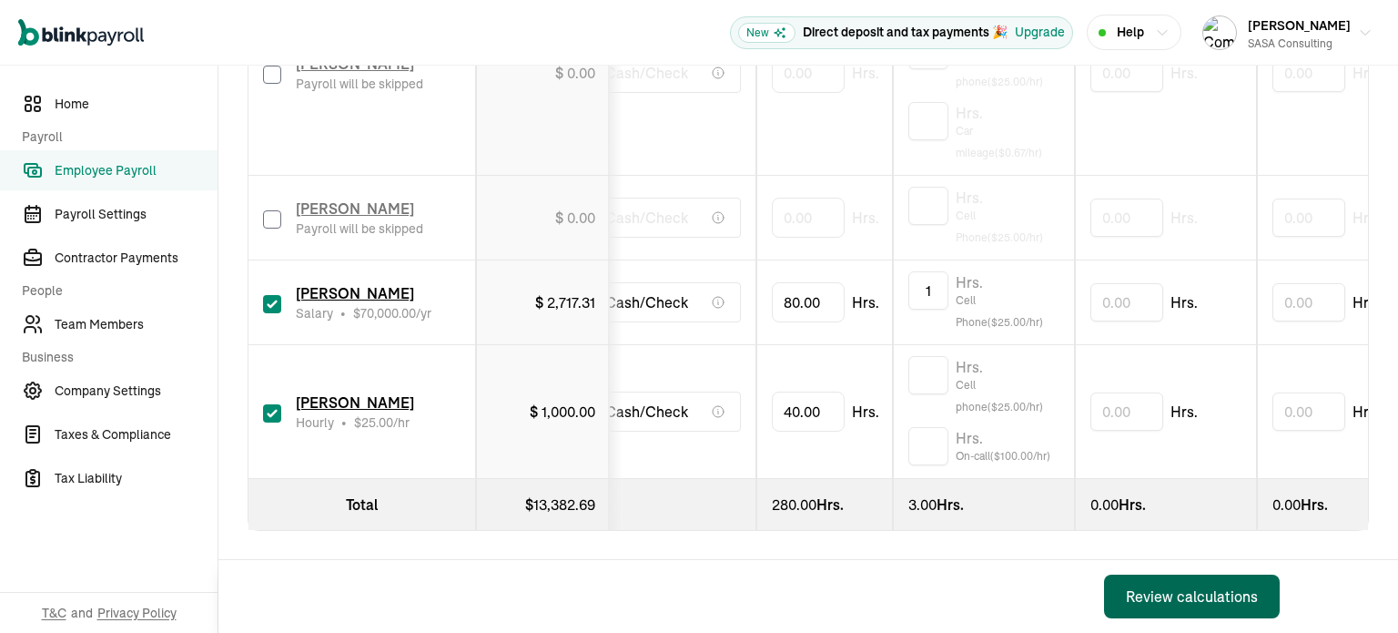
click at [1172, 594] on div "Review calculations" at bounding box center [1192, 596] width 132 height 22
click at [1202, 598] on div "Review calculations" at bounding box center [1192, 596] width 132 height 22
click at [1190, 596] on div "Review calculations" at bounding box center [1192, 596] width 132 height 22
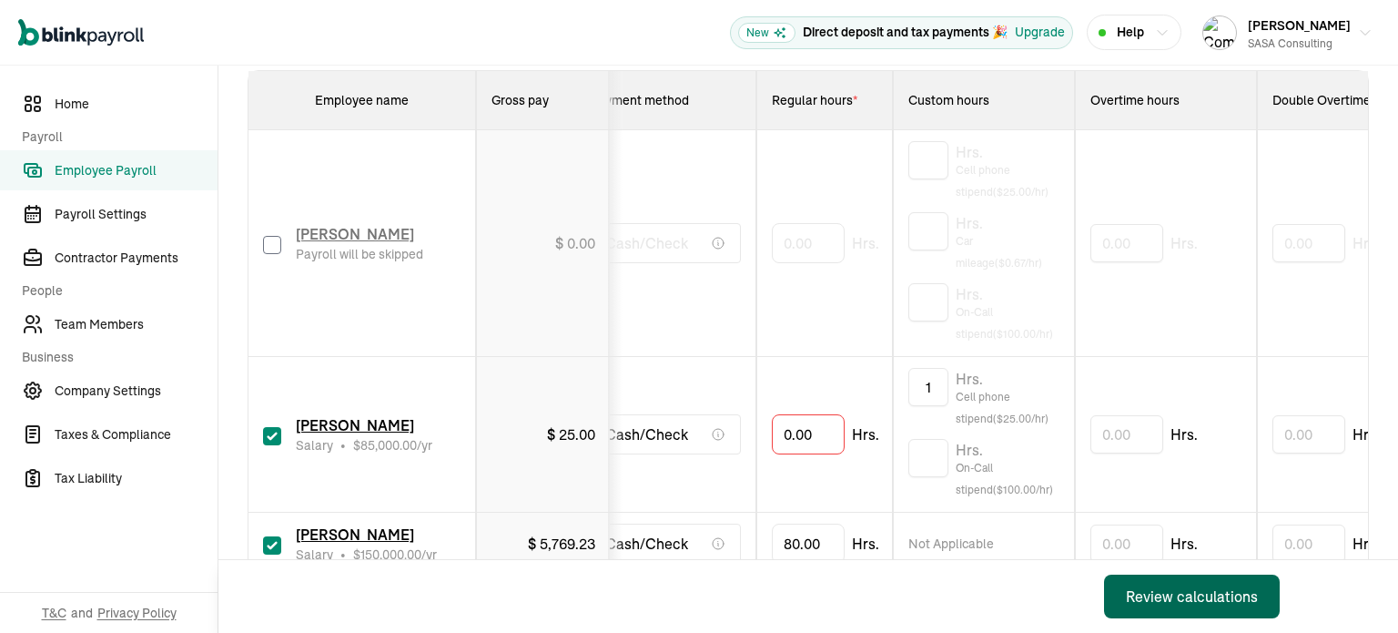
scroll to position [364, 0]
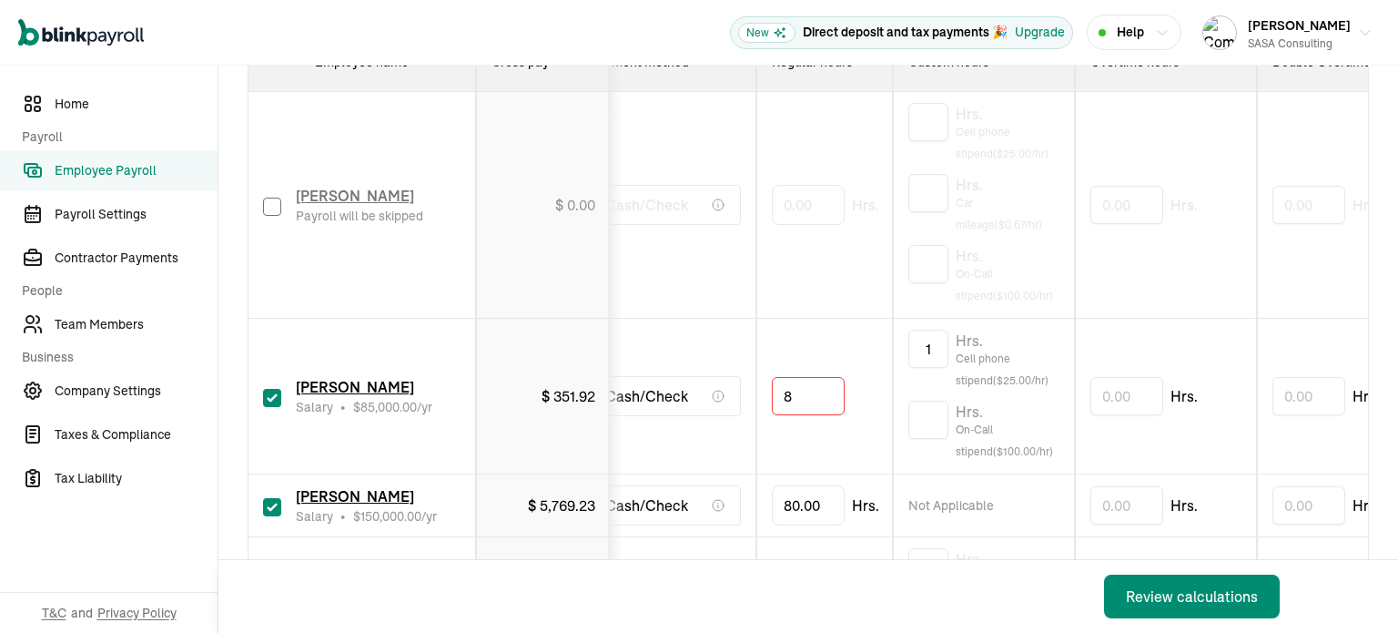
type input "80"
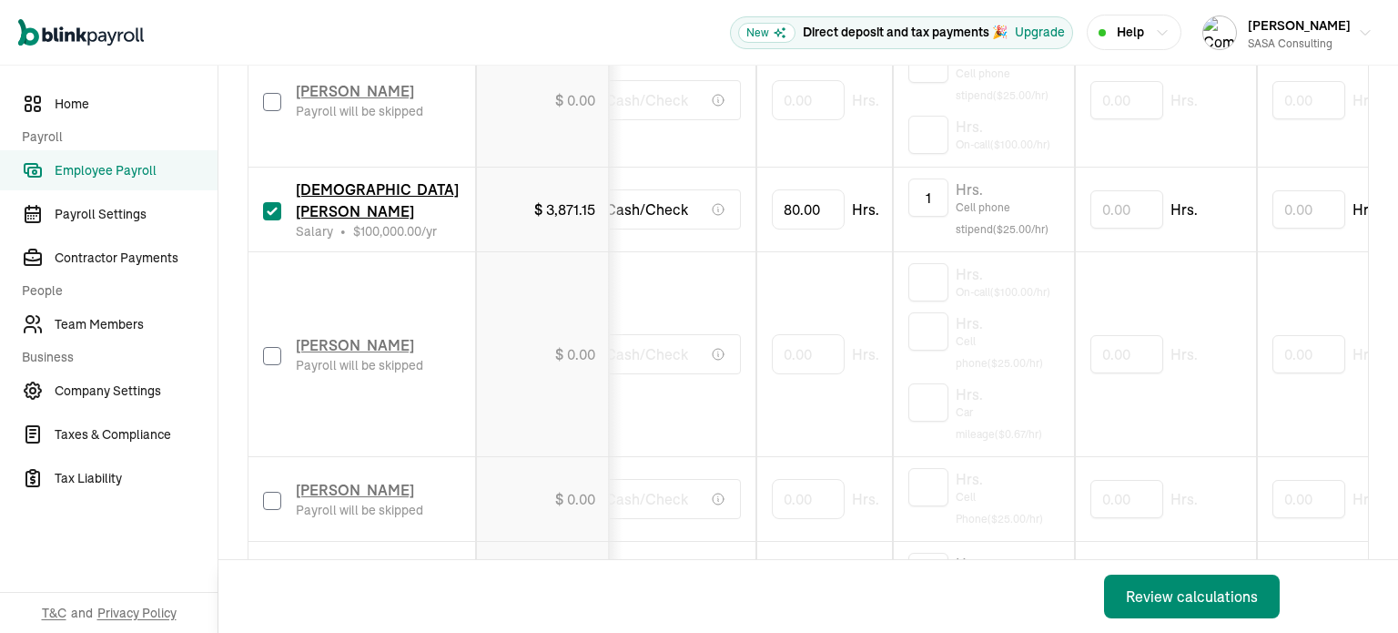
scroll to position [1365, 0]
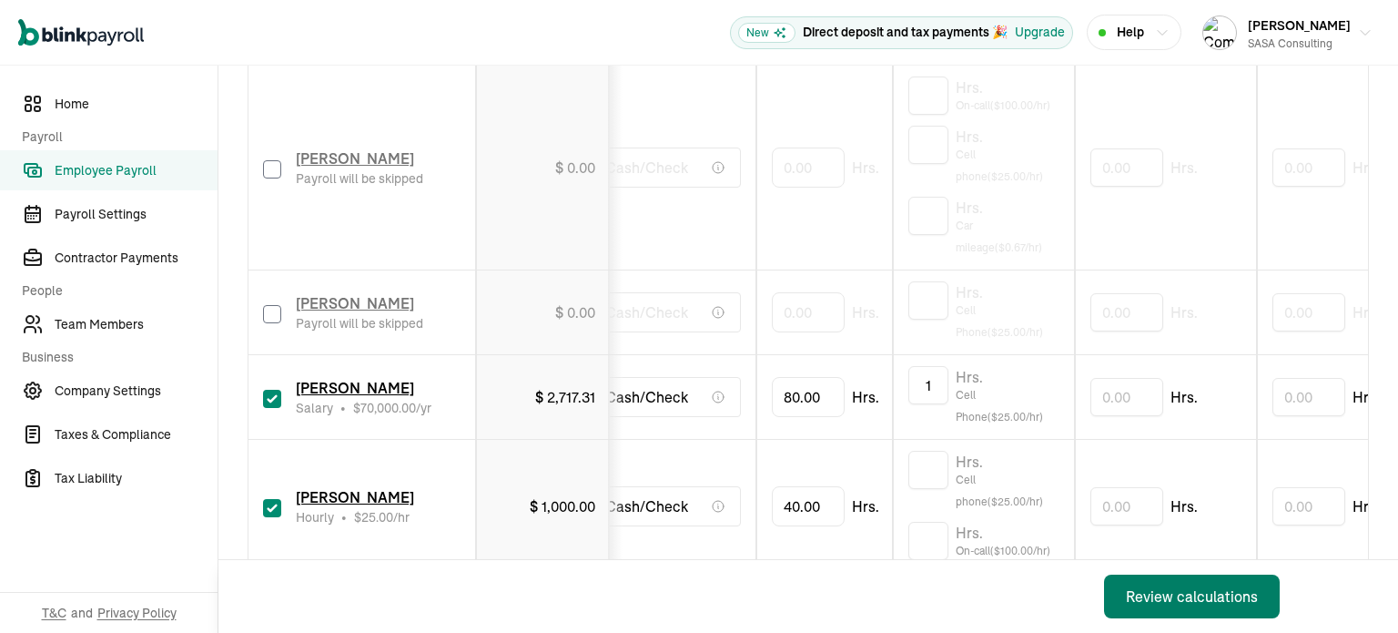
click at [1160, 588] on div "Review calculations" at bounding box center [1192, 596] width 132 height 22
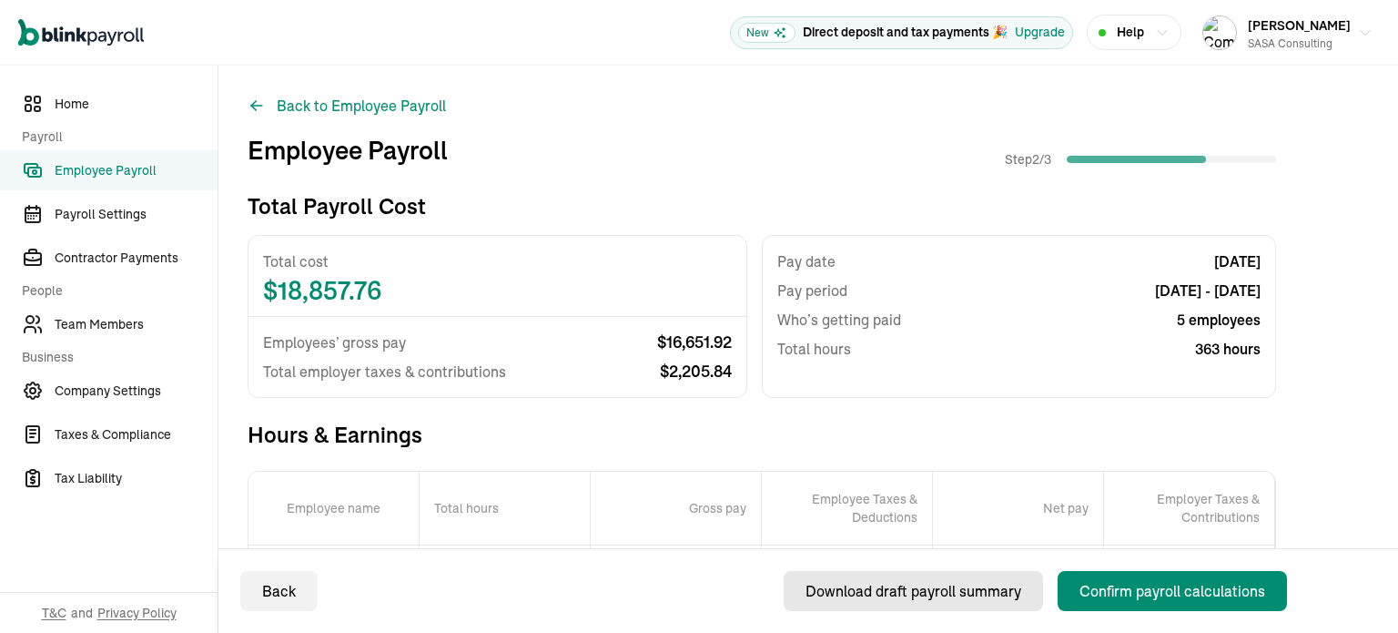
click at [939, 585] on div "Download draft payroll summary" at bounding box center [914, 591] width 216 height 22
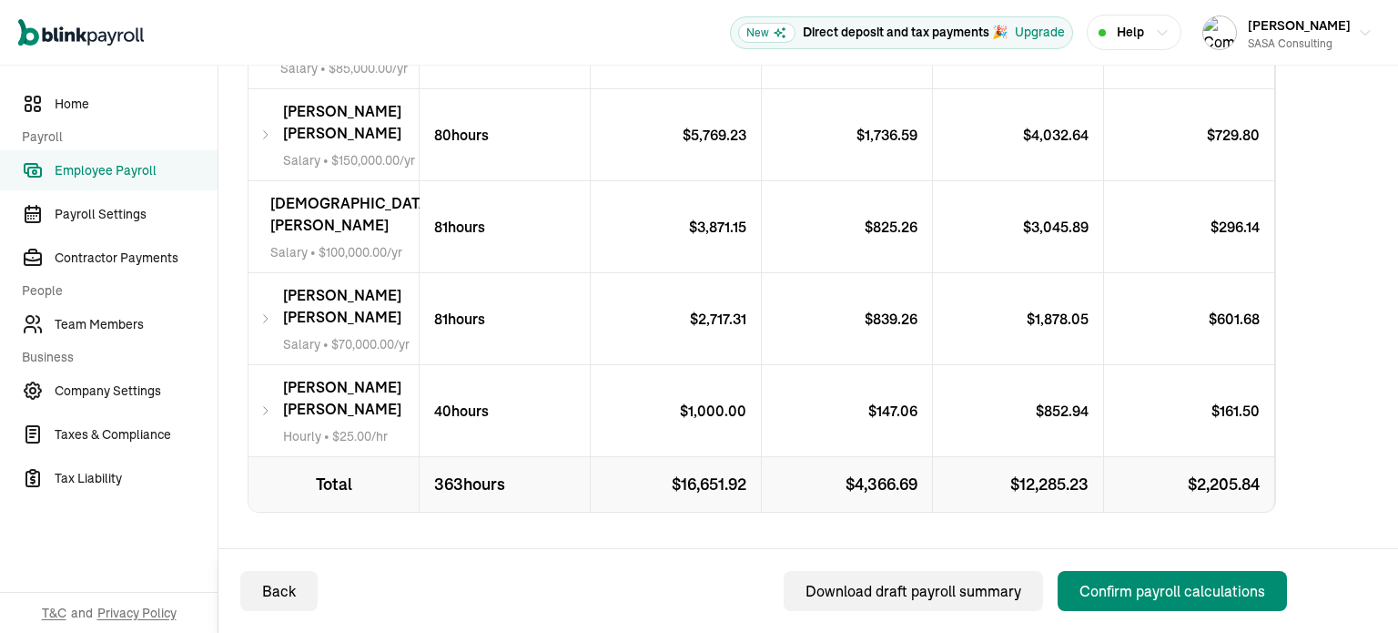
scroll to position [584, 0]
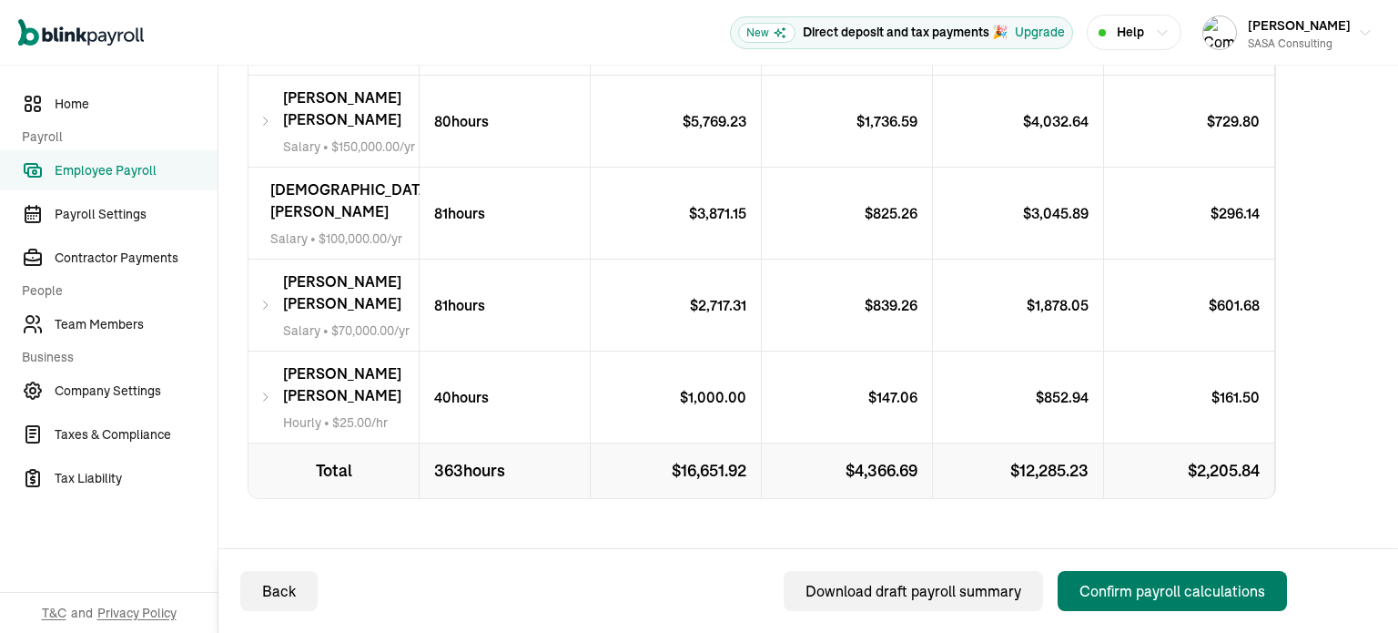
click at [1206, 585] on div "Confirm payroll calculations" at bounding box center [1173, 591] width 186 height 22
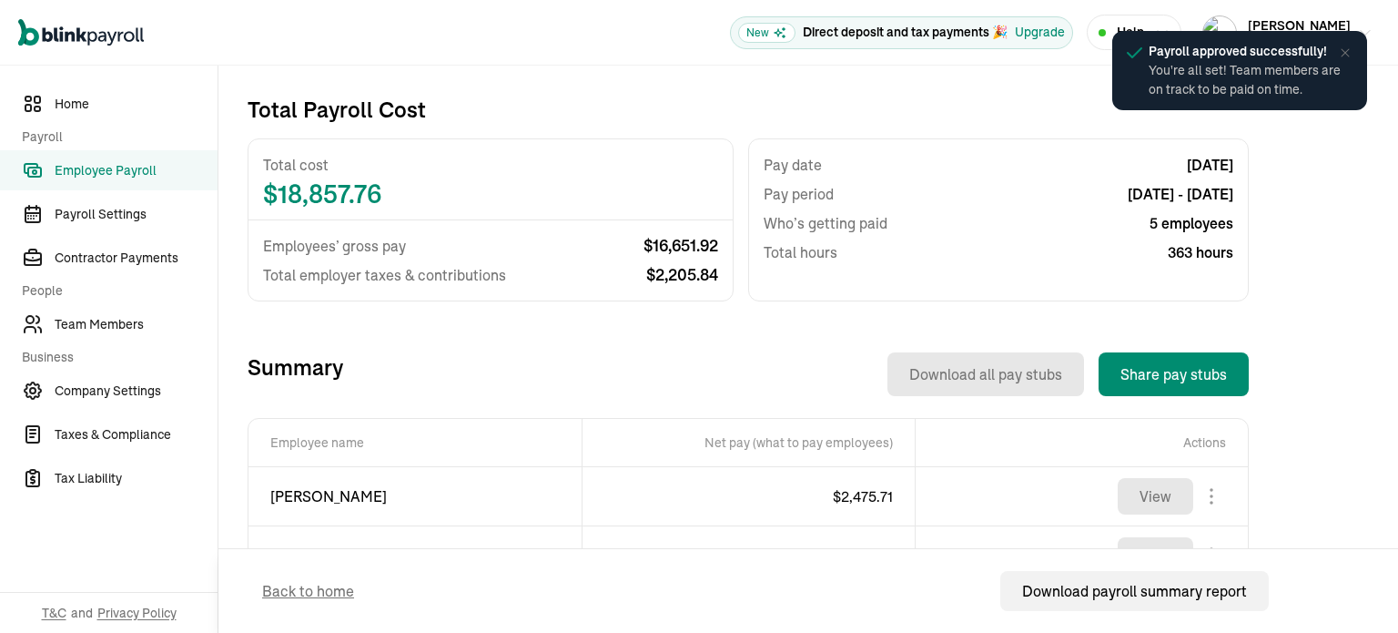
scroll to position [364, 0]
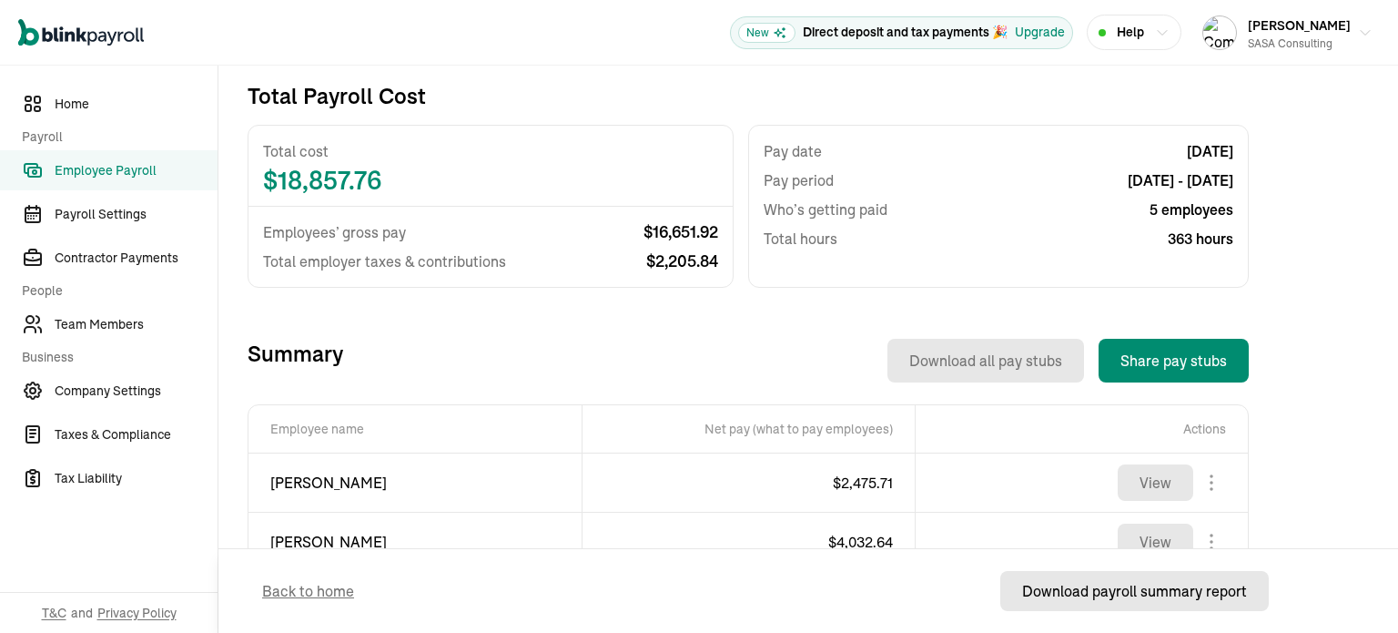
click at [1126, 596] on div "Download payroll summary report" at bounding box center [1134, 591] width 225 height 22
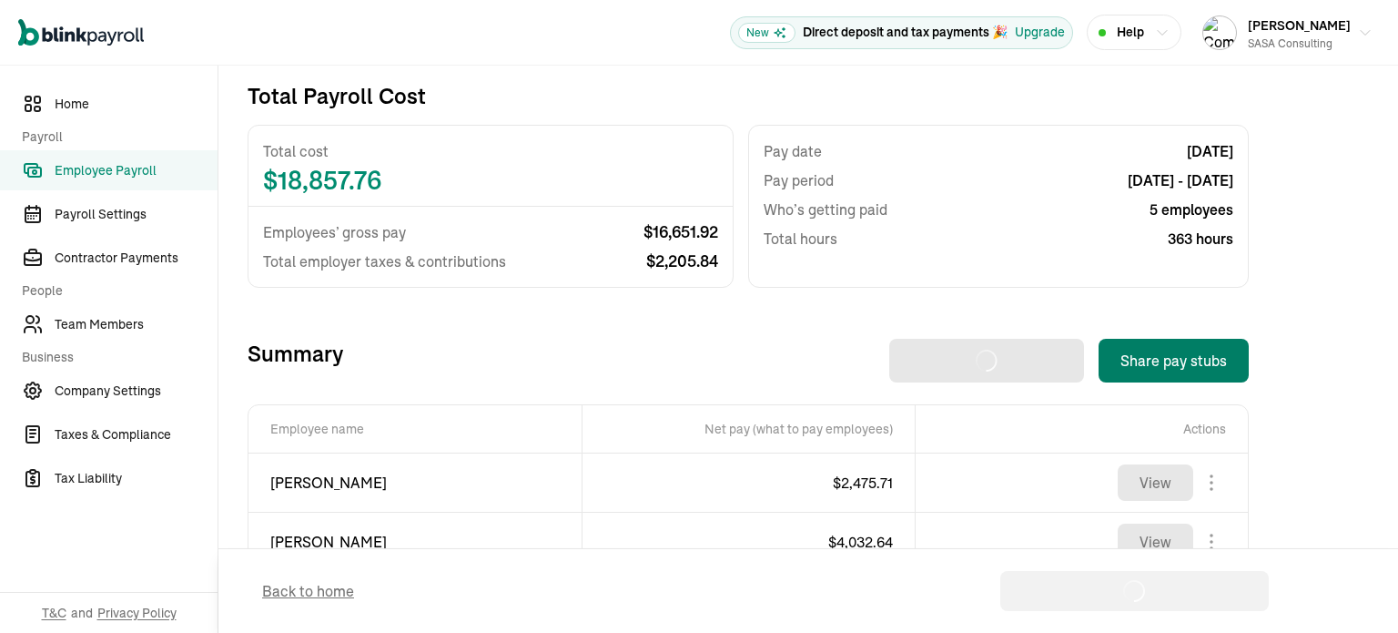
click at [1167, 365] on button "Share pay stubs" at bounding box center [1174, 361] width 150 height 44
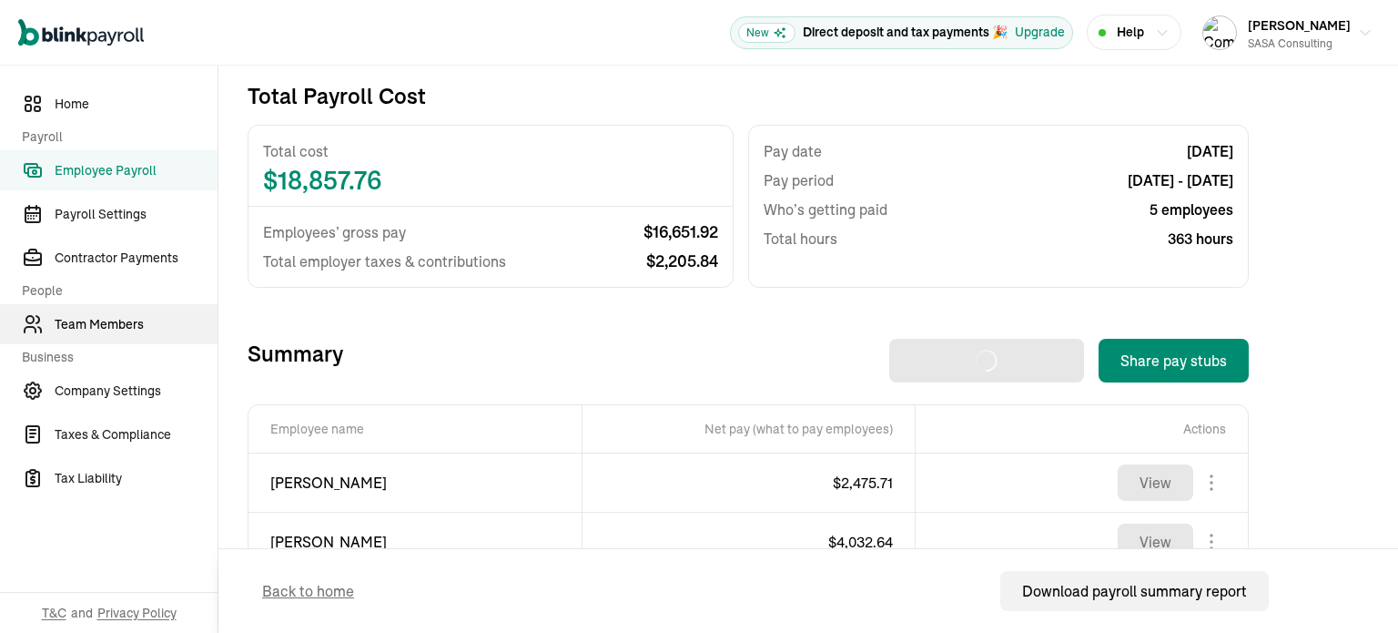
click at [130, 316] on span "Team Members" at bounding box center [136, 324] width 163 height 19
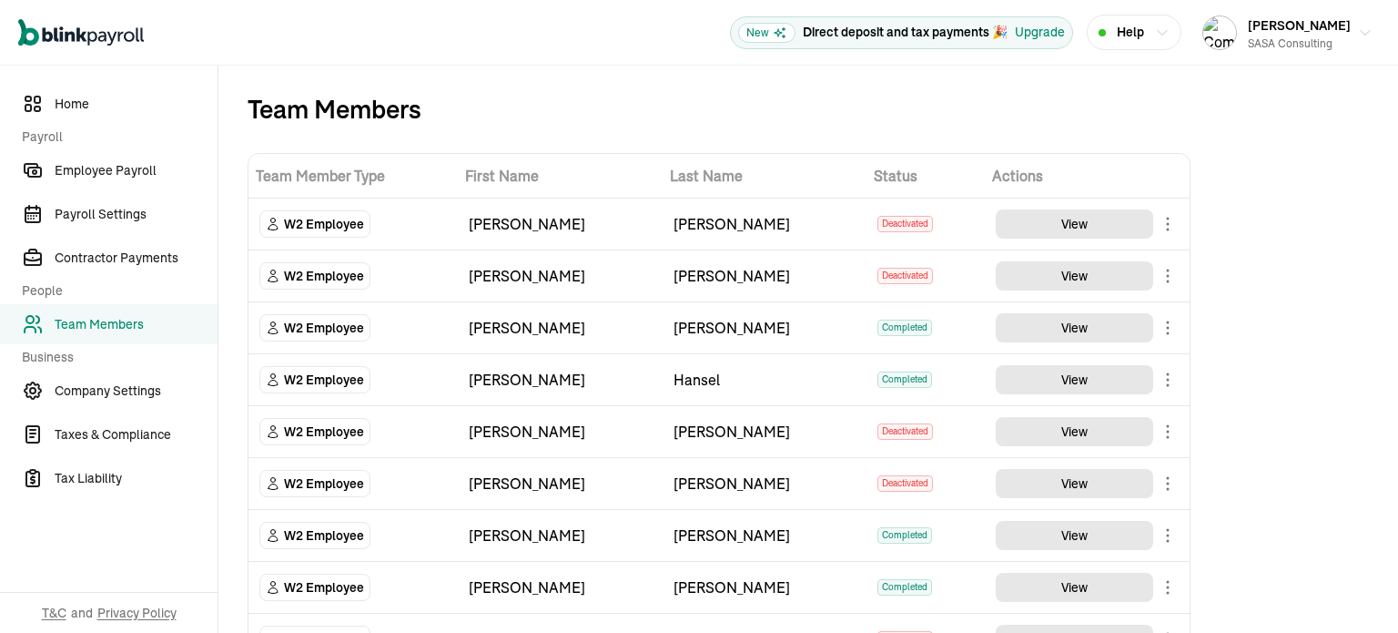
click at [1178, 326] on td "View" at bounding box center [1087, 328] width 205 height 52
click at [1167, 327] on body "Open main menu New Direct deposit and tax payments 🎉 Upgrade Help William Safar…" at bounding box center [699, 316] width 1398 height 633
click at [126, 214] on span "Payroll Settings" at bounding box center [136, 214] width 163 height 19
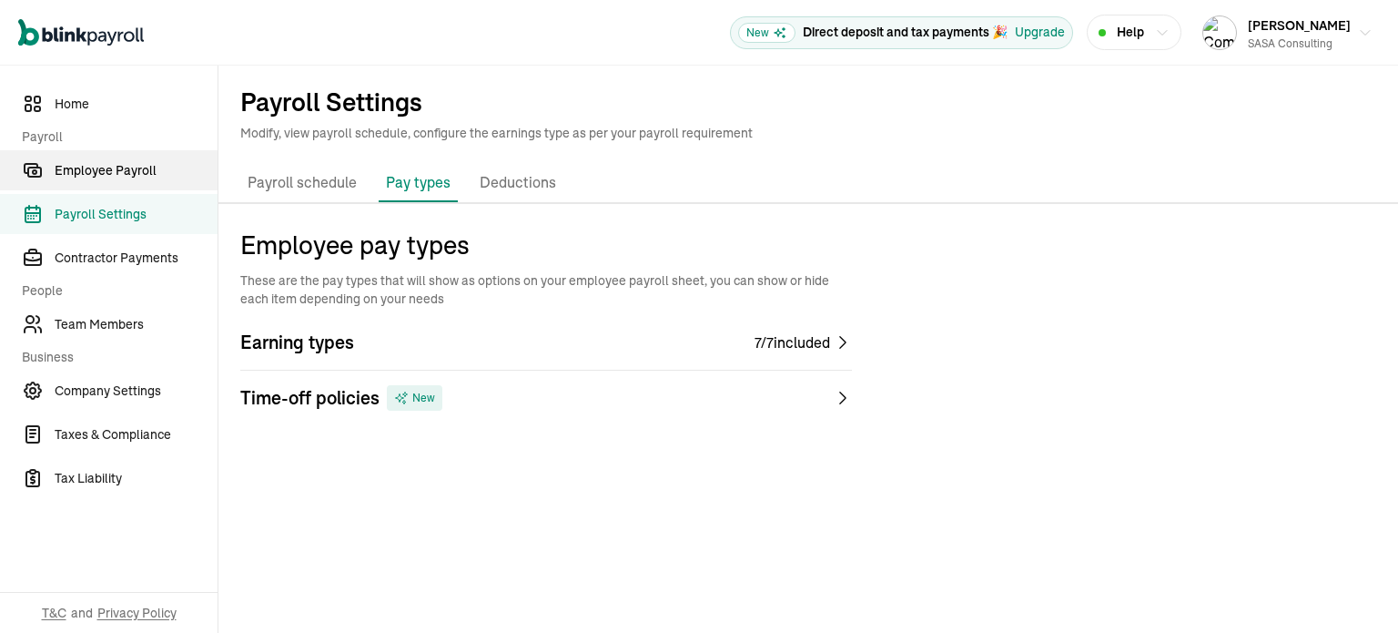
click at [155, 165] on span "Employee Payroll" at bounding box center [136, 170] width 163 height 19
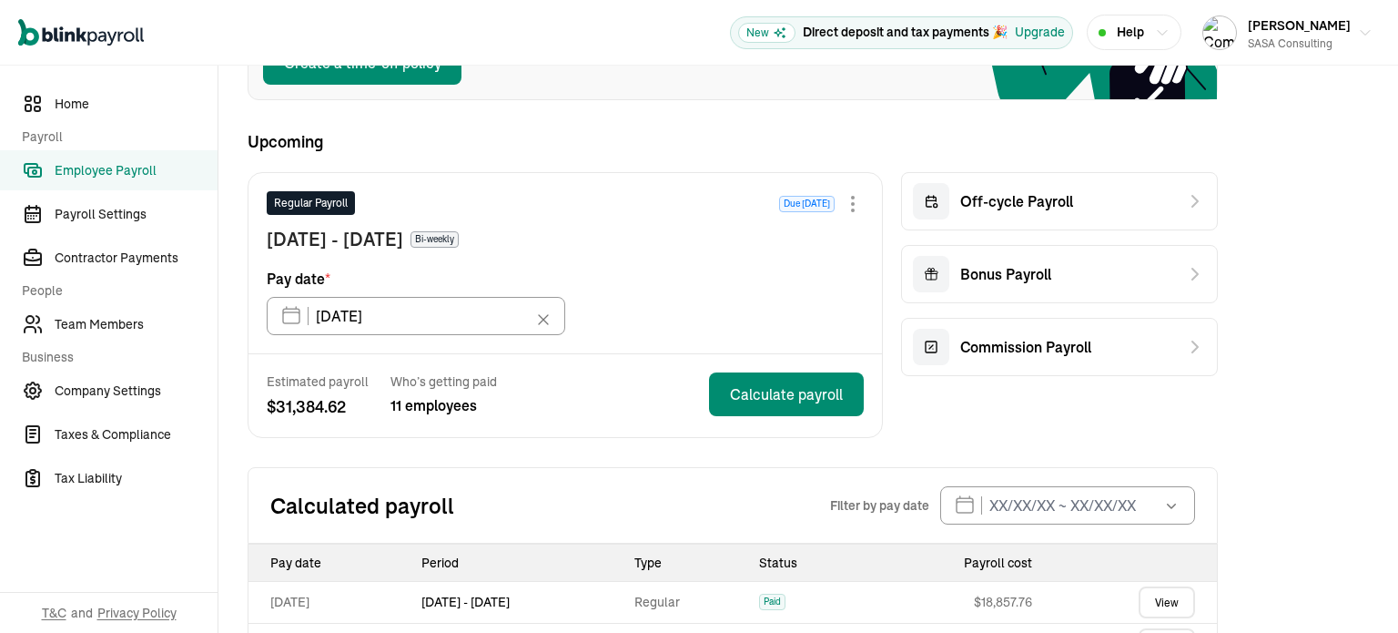
scroll to position [266, 0]
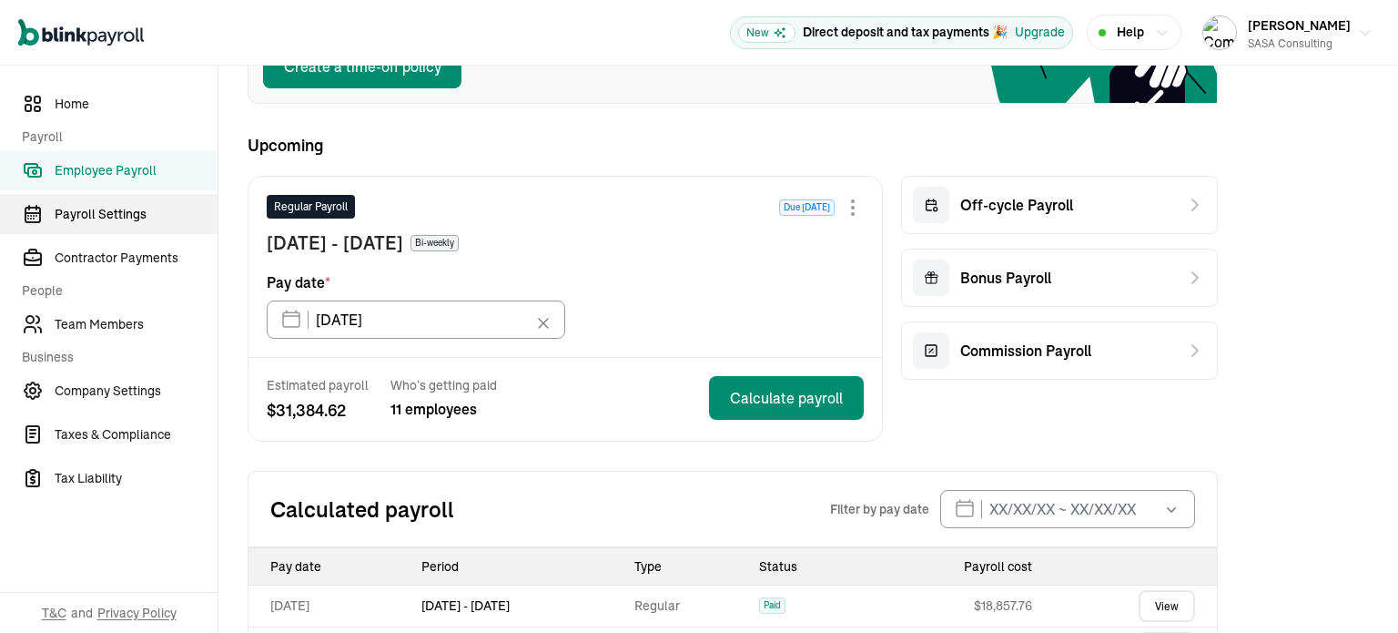
click at [144, 213] on span "Payroll Settings" at bounding box center [136, 214] width 163 height 19
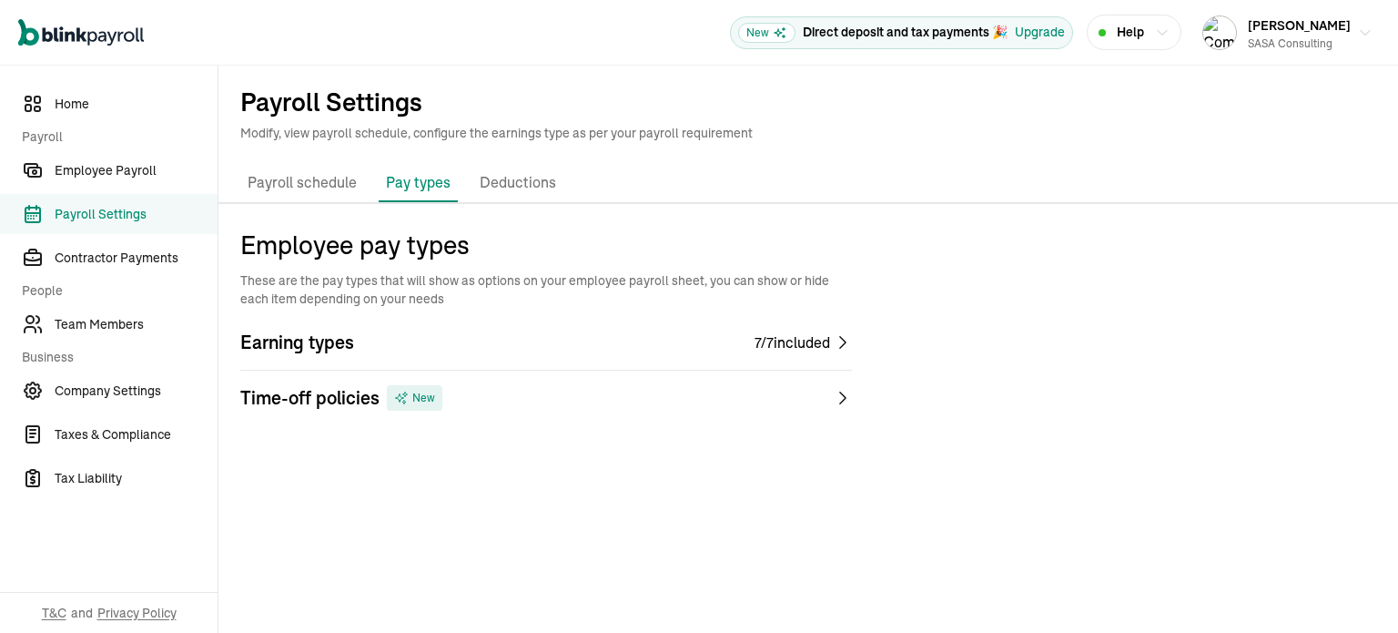
click at [317, 181] on p "Payroll schedule" at bounding box center [302, 183] width 109 height 24
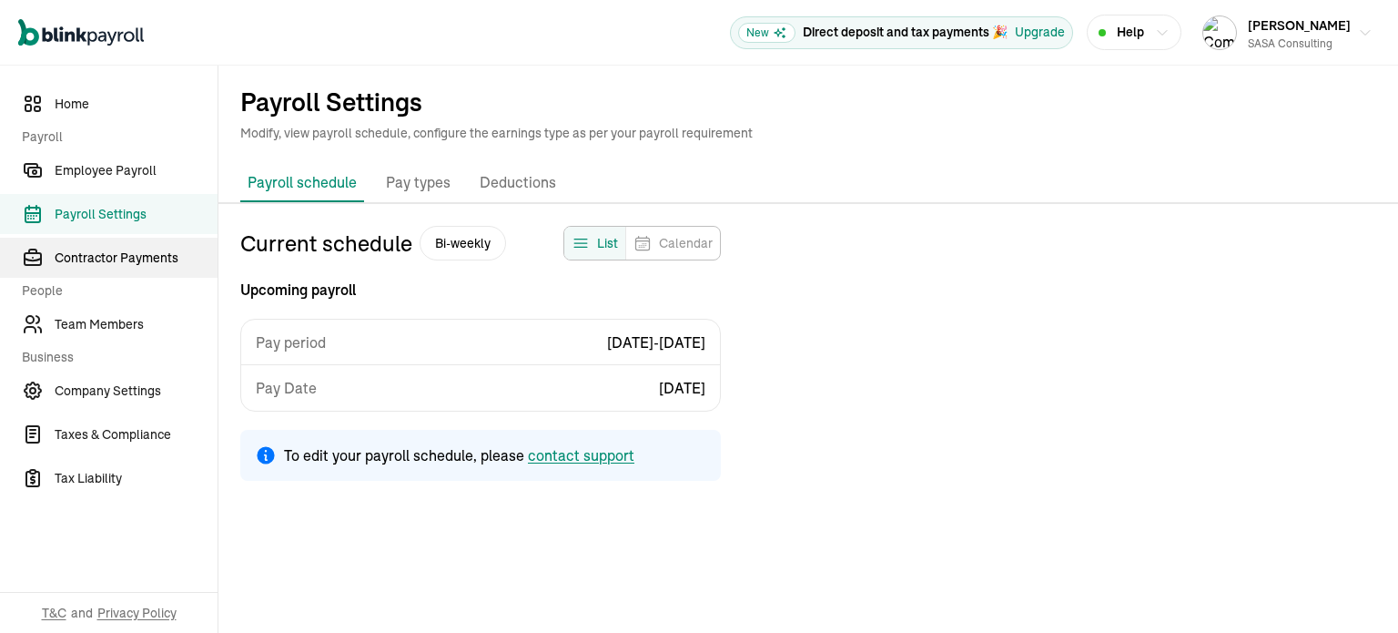
click at [144, 255] on span "Contractor Payments" at bounding box center [136, 258] width 163 height 19
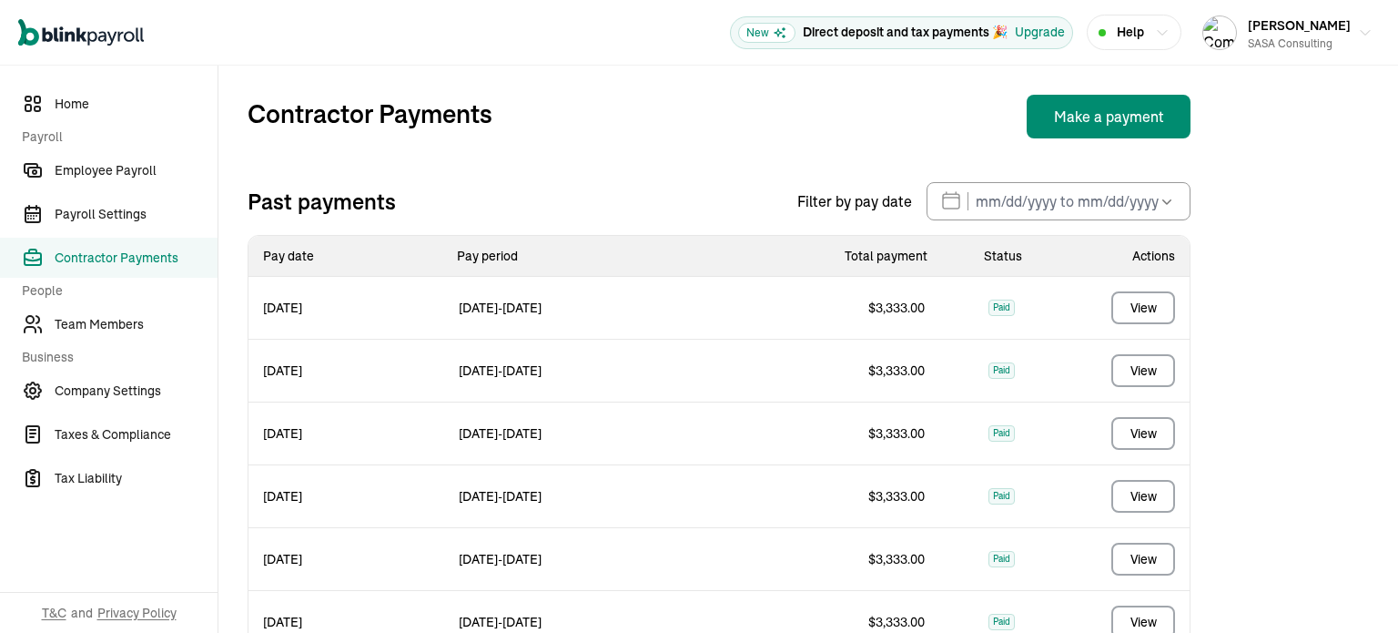
click at [783, 156] on div "Contractor Payments Make a payment Past payments Filter by pay date Oct 2025 Mo…" at bounding box center [718, 406] width 1001 height 680
click at [101, 180] on link "Employee Payroll" at bounding box center [109, 170] width 218 height 40
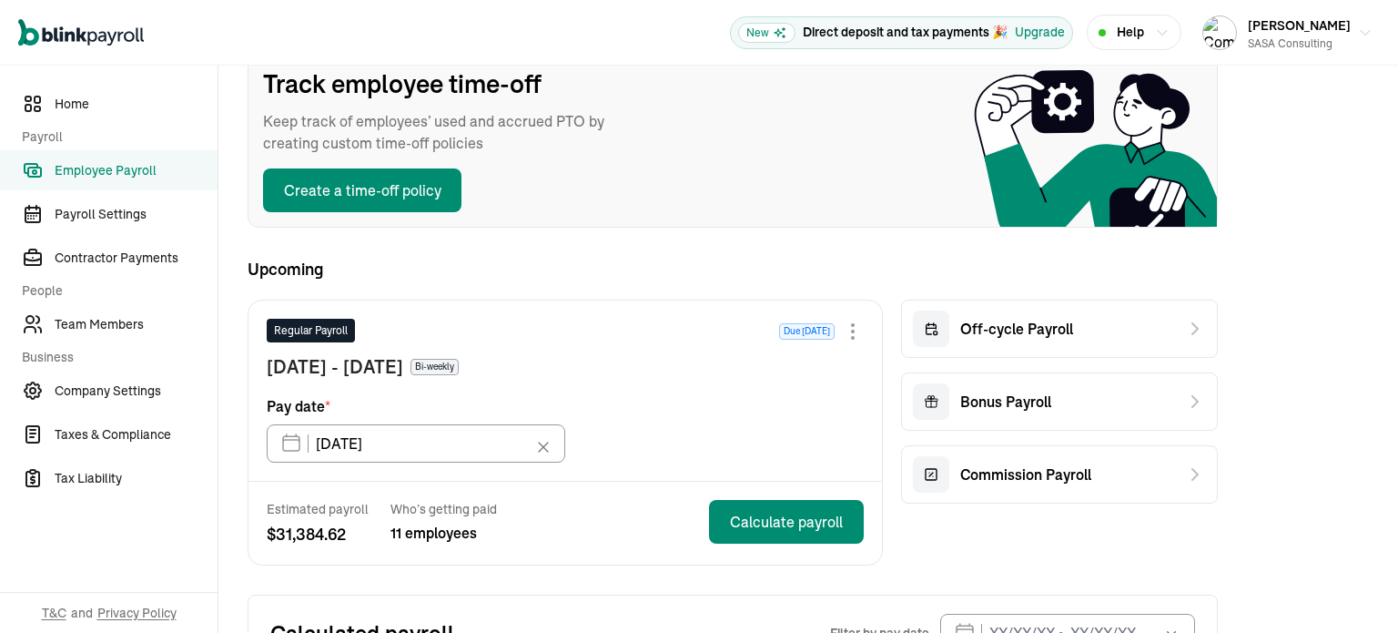
scroll to position [266, 0]
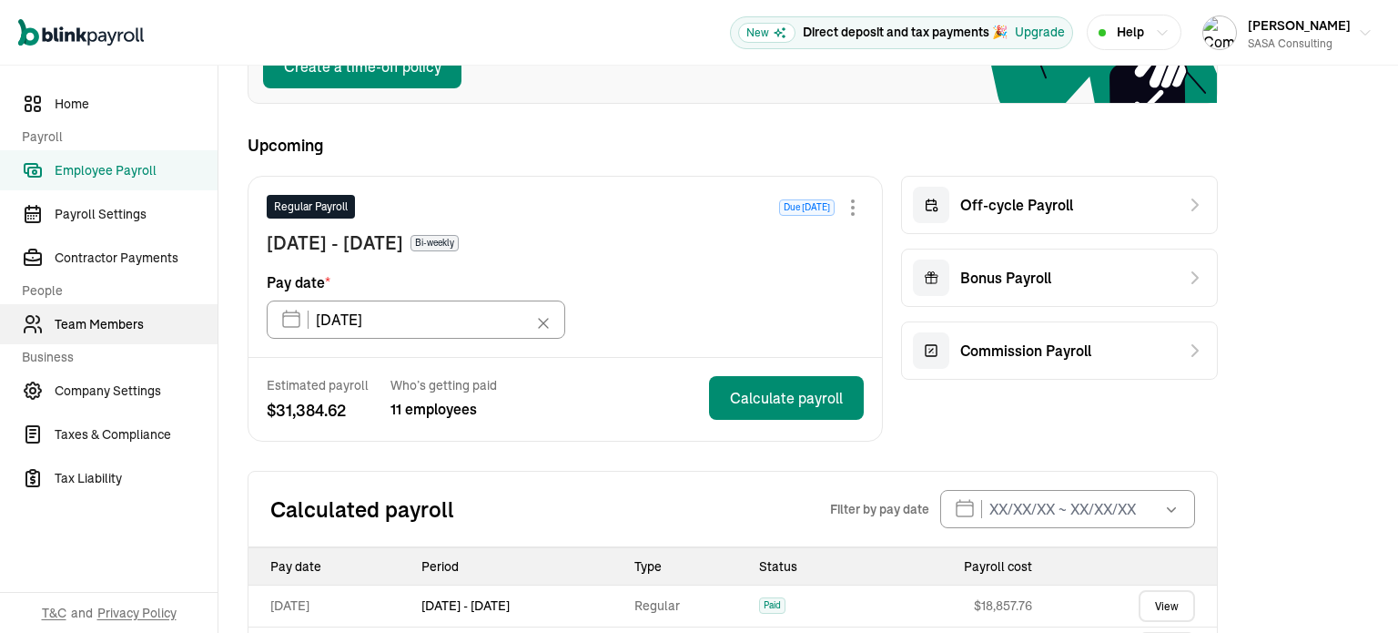
click at [111, 317] on span "Team Members" at bounding box center [136, 324] width 163 height 19
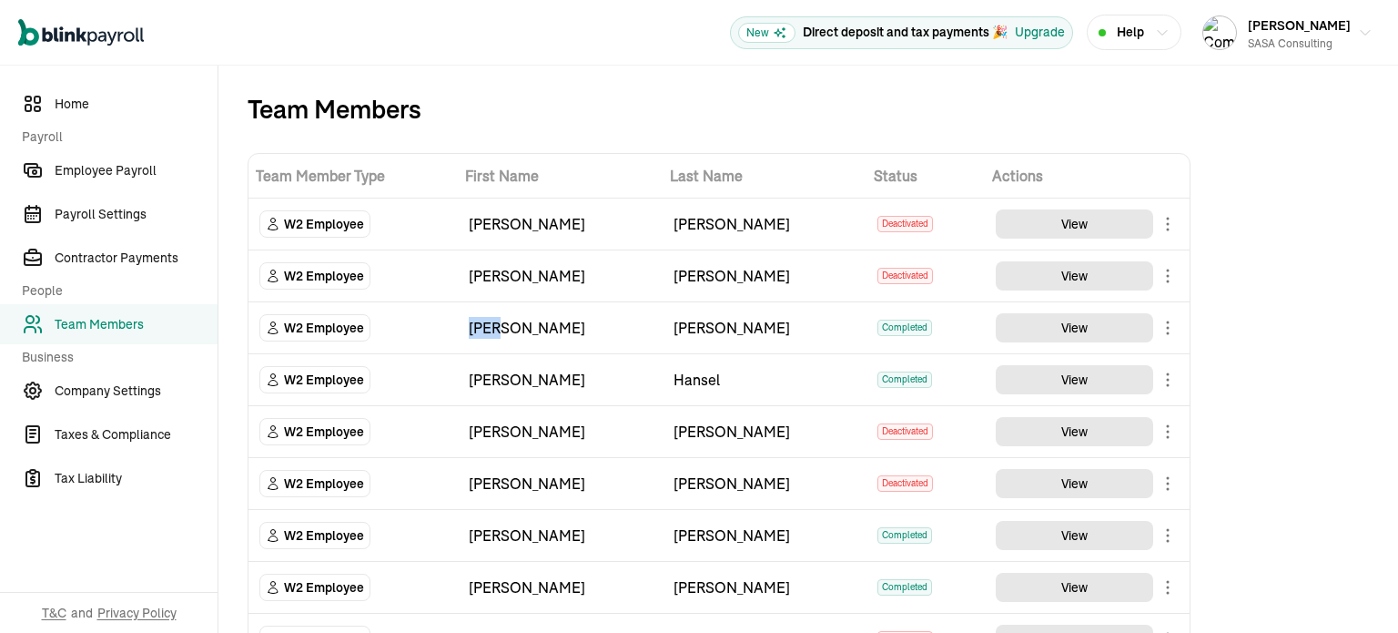
drag, startPoint x: 513, startPoint y: 329, endPoint x: 454, endPoint y: 330, distance: 58.3
click at [454, 330] on tr "W2 Employee John Nowak Completed View" at bounding box center [719, 328] width 941 height 52
copy tr "[PERSON_NAME]"
click at [817, 330] on div "[PERSON_NAME]" at bounding box center [765, 328] width 183 height 22
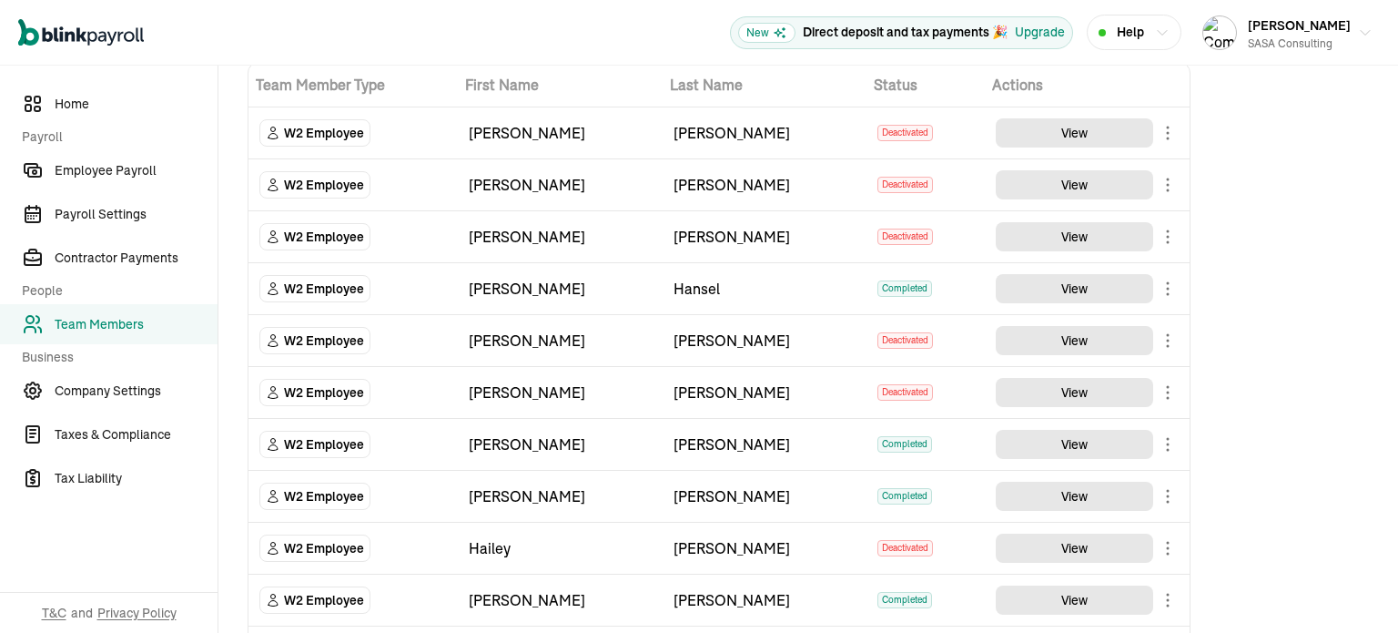
click at [1165, 498] on body "Open main menu New Direct deposit and tax payments 🎉 Upgrade Help William Safar…" at bounding box center [699, 316] width 1398 height 633
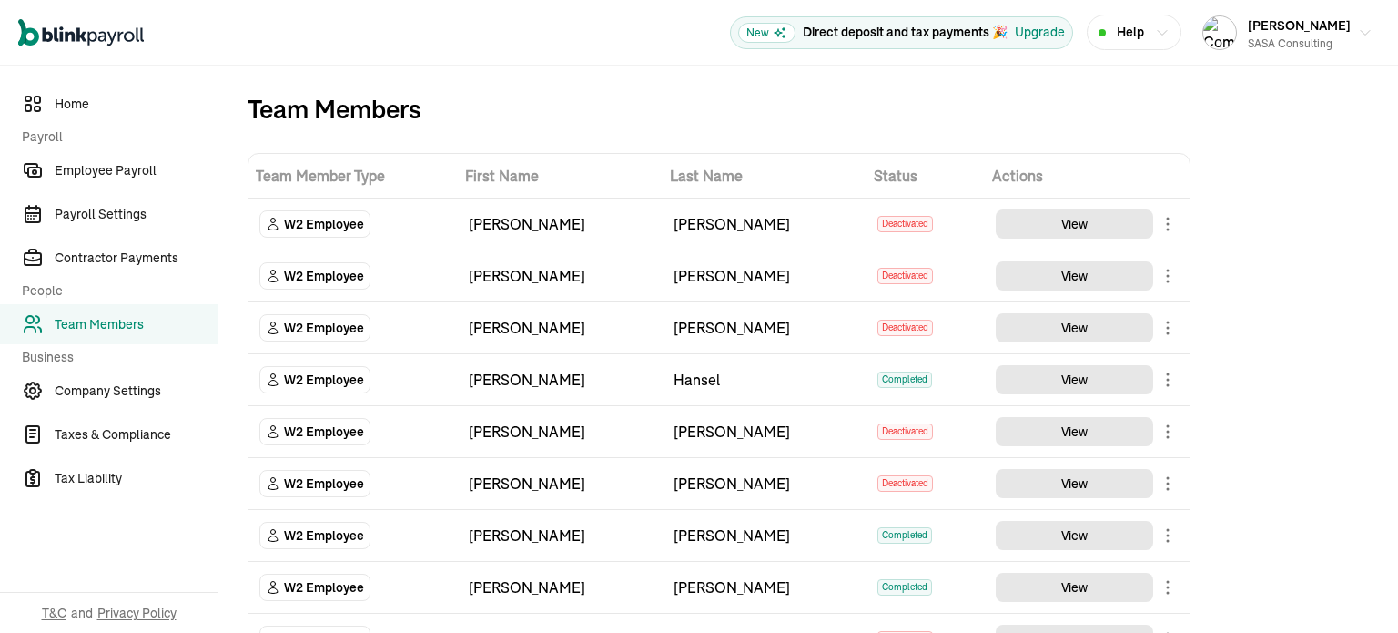
scroll to position [91, 0]
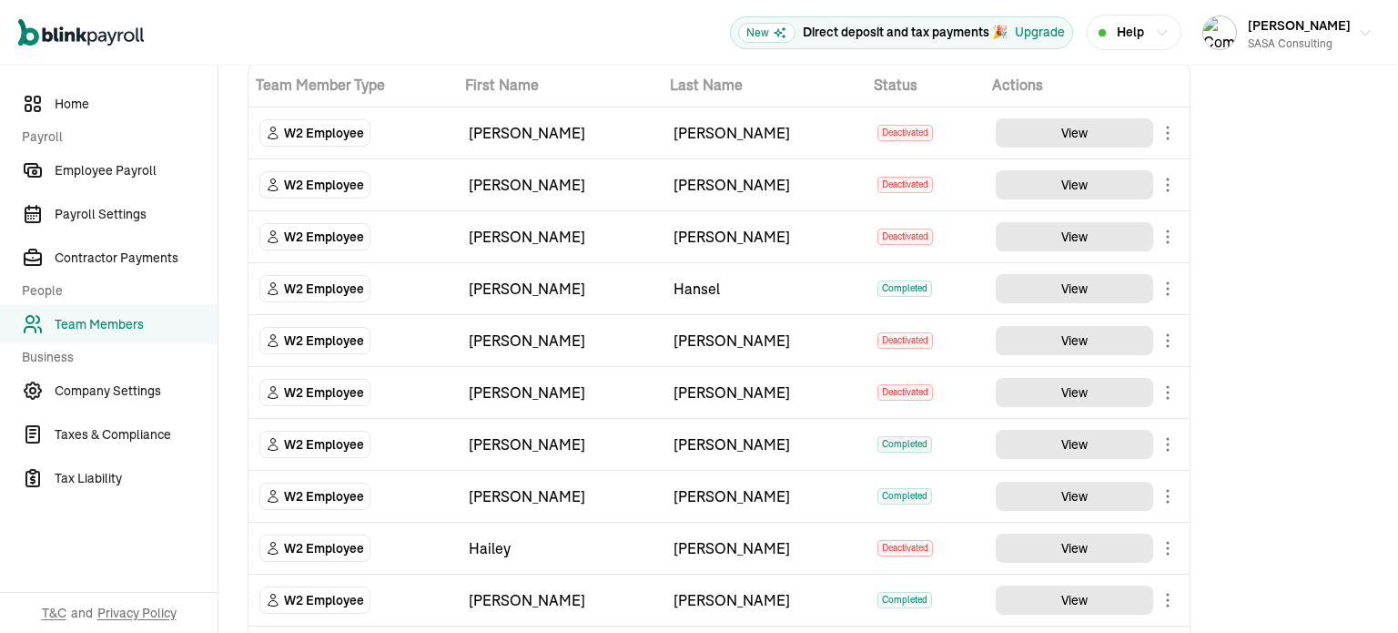
click at [1165, 498] on body "Open main menu New Direct deposit and tax payments 🎉 Upgrade Help [PERSON_NAME]…" at bounding box center [699, 316] width 1398 height 633
